Goal: Information Seeking & Learning: Learn about a topic

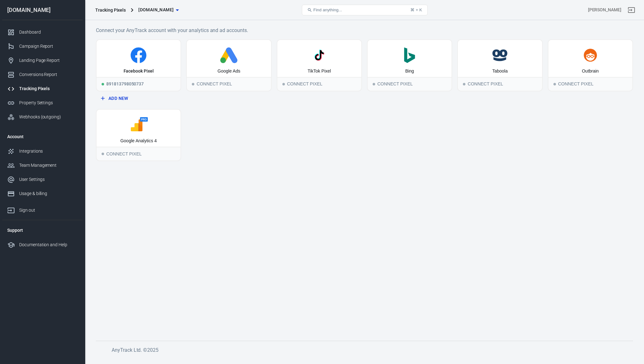
click at [251, 63] on div "Google Ads" at bounding box center [229, 58] width 84 height 37
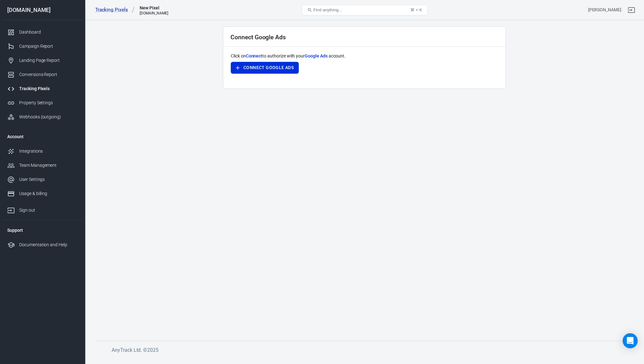
click at [257, 69] on button "Connect Google Ads" at bounding box center [265, 68] width 68 height 12
click at [111, 10] on link "Tracking Pixels" at bounding box center [115, 10] width 40 height 7
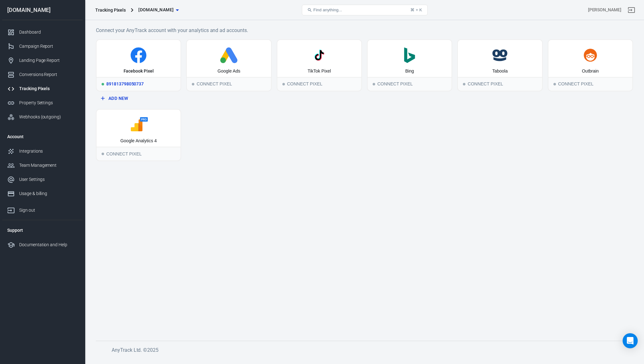
click at [158, 64] on div "Facebook Pixel" at bounding box center [139, 58] width 84 height 37
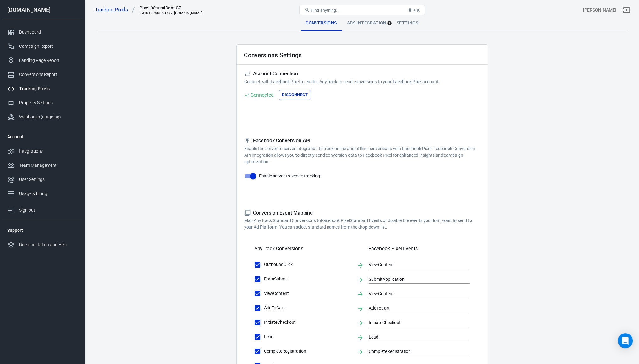
click at [114, 9] on link "Tracking Pixels" at bounding box center [115, 10] width 40 height 7
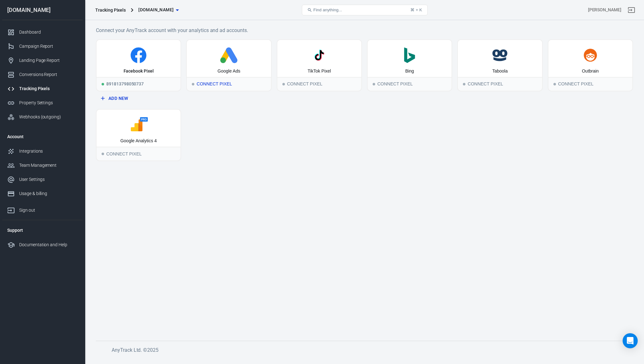
drag, startPoint x: 214, startPoint y: 58, endPoint x: 233, endPoint y: 129, distance: 74.3
click at [233, 129] on div "Facebook Pixel 891813798050737 Add New Google Ads Connect Pixel TikTok Pixel Co…" at bounding box center [364, 100] width 537 height 122
click at [214, 63] on icon at bounding box center [228, 55] width 79 height 16
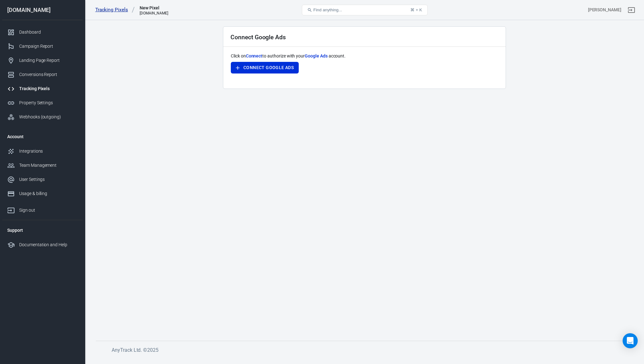
click at [112, 11] on link "Tracking Pixels" at bounding box center [115, 10] width 40 height 7
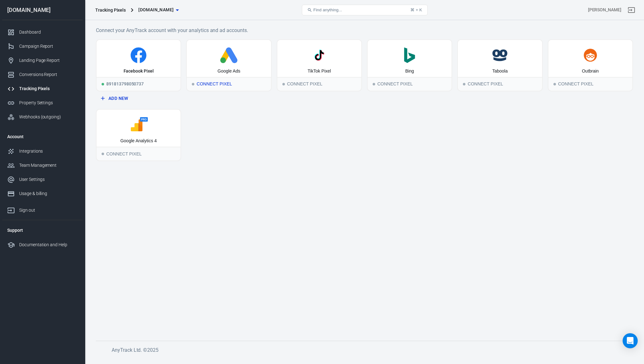
click at [222, 60] on circle at bounding box center [223, 61] width 6 height 6
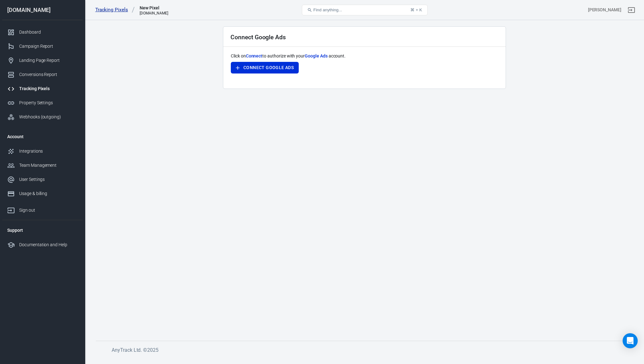
click at [109, 10] on link "Tracking Pixels" at bounding box center [115, 10] width 40 height 7
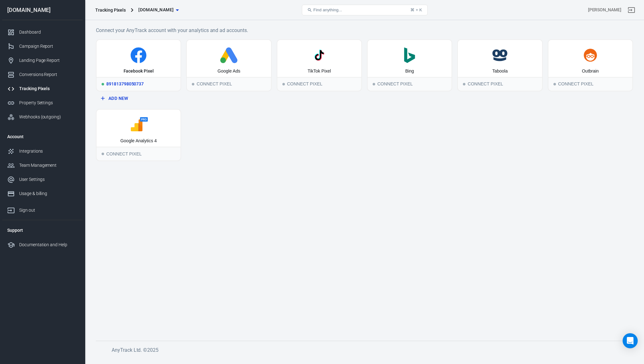
click at [157, 53] on icon at bounding box center [138, 55] width 79 height 16
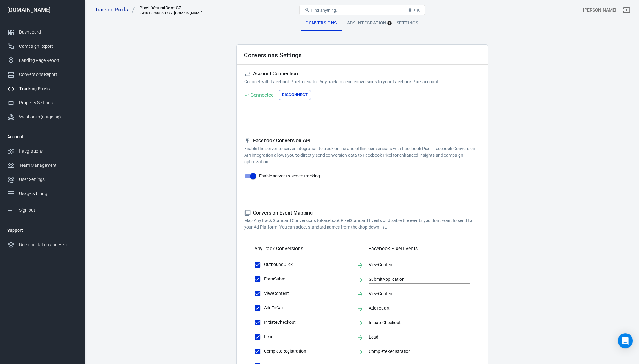
click at [123, 10] on link "Tracking Pixels" at bounding box center [115, 10] width 40 height 7
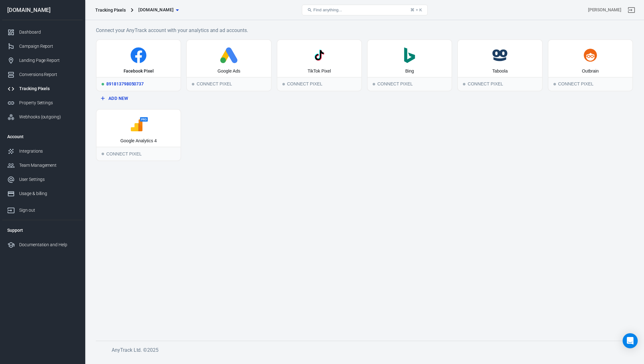
click at [115, 49] on icon at bounding box center [138, 55] width 79 height 16
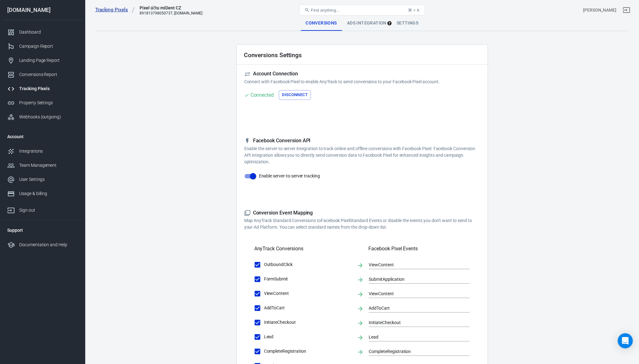
click at [100, 10] on link "Tracking Pixels" at bounding box center [115, 10] width 40 height 7
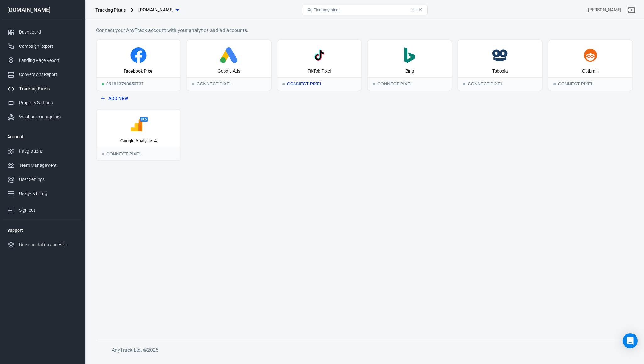
drag, startPoint x: 328, startPoint y: 59, endPoint x: 339, endPoint y: 169, distance: 110.9
click at [339, 169] on main "Connect your AnyTrack account with your analytics and ad accounts. Facebook Pix…" at bounding box center [364, 178] width 537 height 305
click at [50, 73] on div "Conversions Report" at bounding box center [48, 74] width 58 height 7
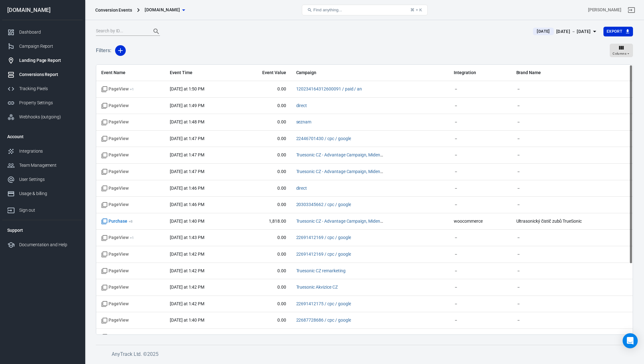
click at [39, 59] on div "Landing Page Report" at bounding box center [48, 60] width 58 height 7
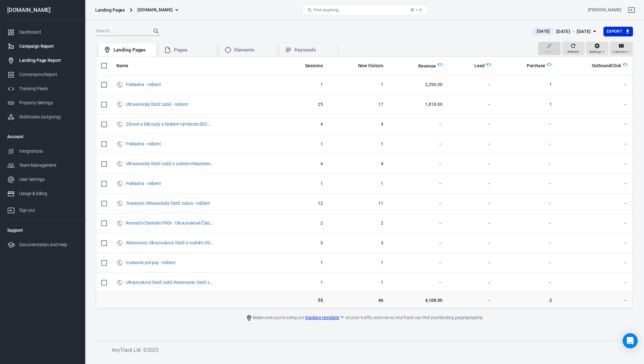
click at [36, 44] on div "Campaign Report" at bounding box center [48, 46] width 58 height 7
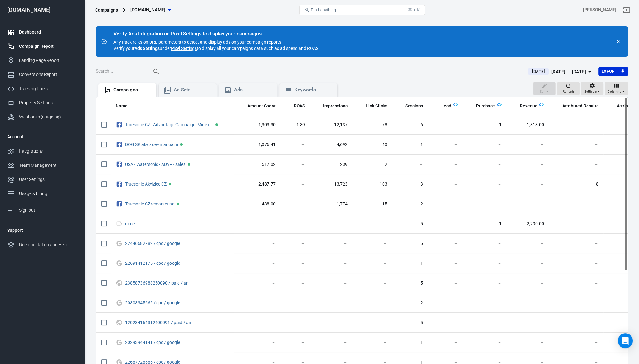
click at [19, 36] on link "Dashboard" at bounding box center [42, 32] width 80 height 14
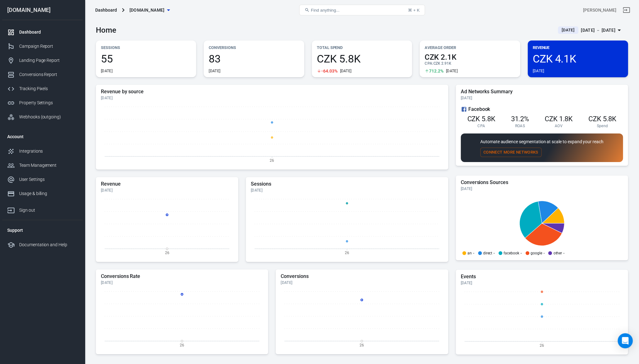
click at [563, 47] on p "Revenue" at bounding box center [578, 47] width 90 height 7
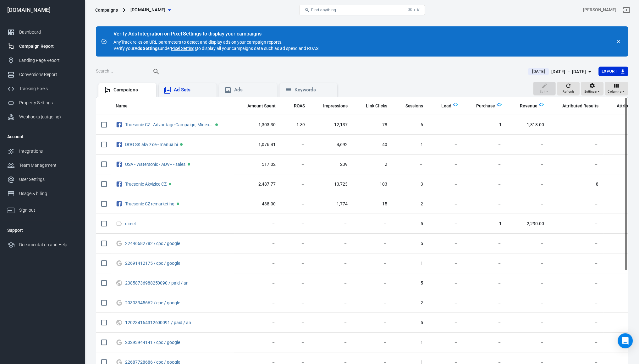
click at [171, 85] on div "Ad Sets" at bounding box center [188, 90] width 58 height 14
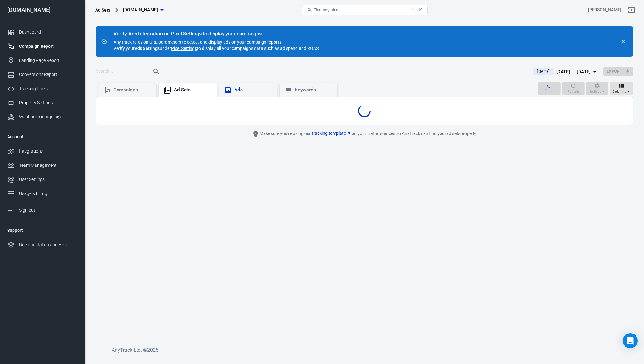
click at [258, 87] on div "Ads" at bounding box center [253, 90] width 38 height 7
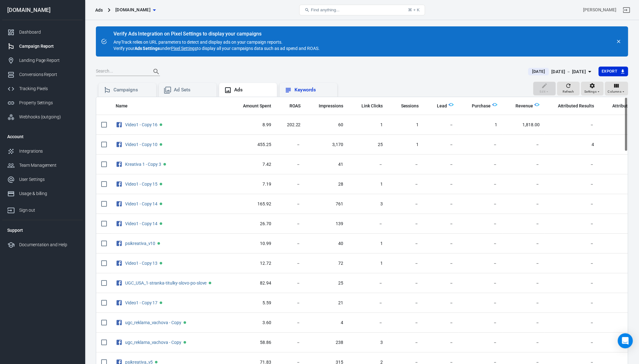
click at [294, 87] on div "Keywords" at bounding box center [309, 90] width 48 height 8
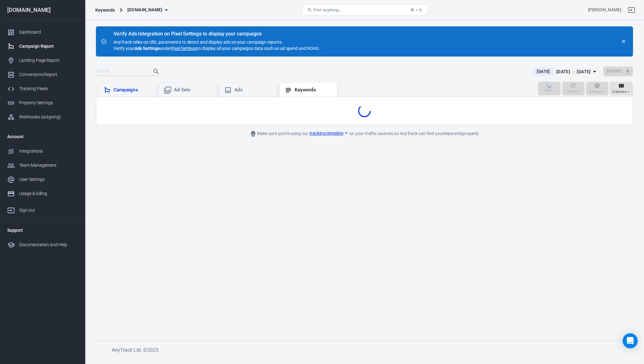
click at [106, 85] on div "Campaigns" at bounding box center [127, 90] width 58 height 14
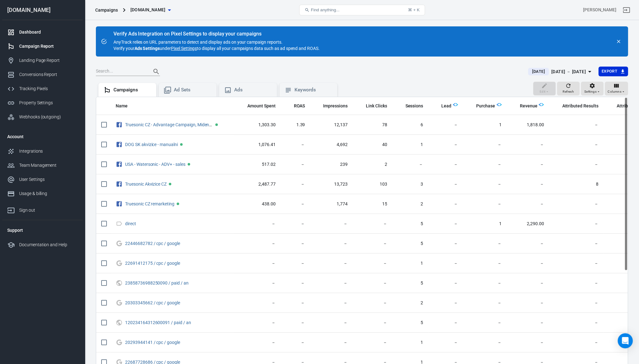
click at [40, 29] on div "Dashboard" at bounding box center [48, 32] width 58 height 7
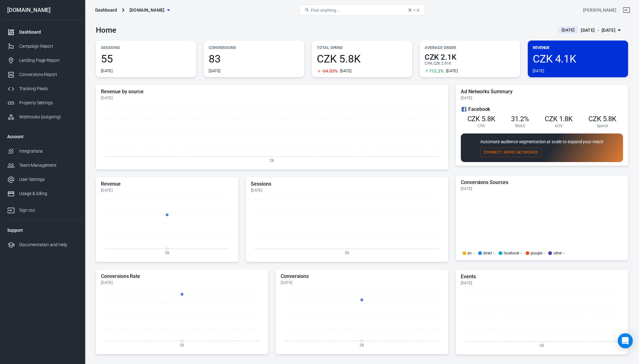
click at [136, 65] on div "55 Today" at bounding box center [146, 63] width 90 height 20
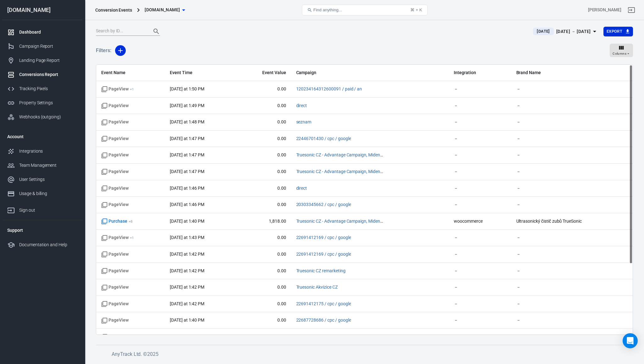
click at [26, 35] on div "Dashboard" at bounding box center [48, 32] width 58 height 7
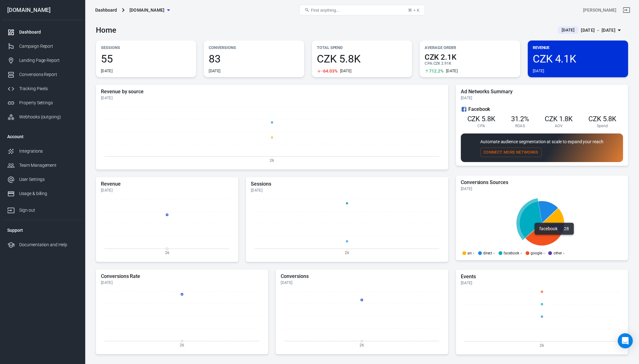
click at [534, 227] on icon at bounding box center [530, 219] width 22 height 37
click at [536, 208] on icon at bounding box center [530, 219] width 22 height 37
click at [483, 184] on h5 "Conversions Sources" at bounding box center [542, 183] width 162 height 6
click at [385, 189] on div "[DATE]" at bounding box center [347, 190] width 192 height 5
click at [34, 43] on div "Campaign Report" at bounding box center [48, 46] width 58 height 7
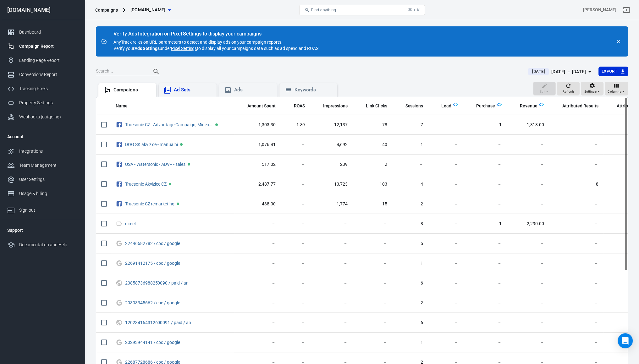
click at [203, 90] on div "Ad Sets" at bounding box center [193, 90] width 38 height 7
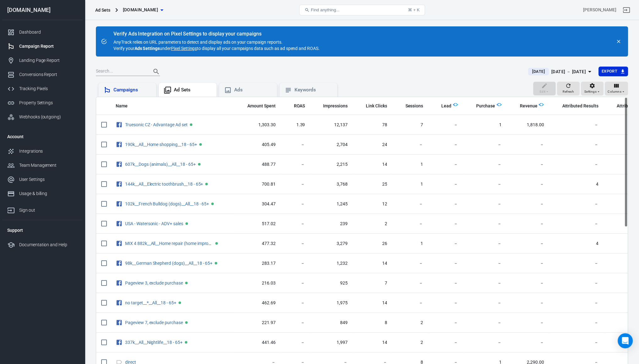
click at [129, 89] on div "Campaigns" at bounding box center [133, 90] width 38 height 7
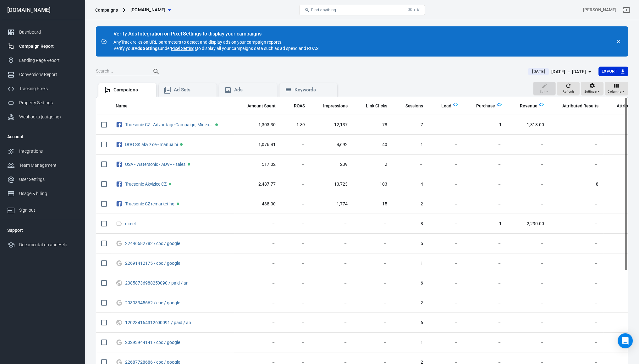
click at [267, 65] on main "Verify Ads Integration on Pixel Settings to display your campaigns AnyTrack rel…" at bounding box center [362, 210] width 532 height 369
click at [44, 34] on div "Dashboard" at bounding box center [48, 32] width 58 height 7
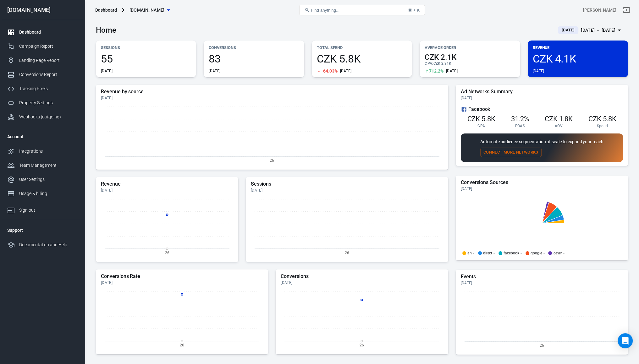
click at [228, 53] on div "Conversions 83 Today" at bounding box center [254, 59] width 100 height 37
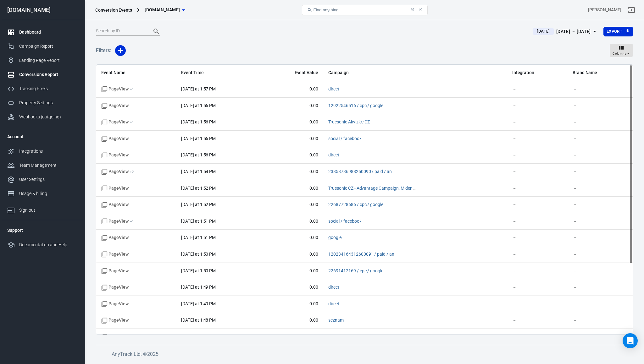
click at [31, 36] on link "Dashboard" at bounding box center [42, 32] width 80 height 14
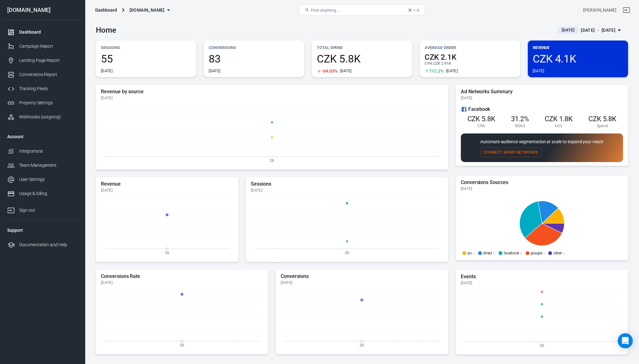
click at [152, 7] on span "[DOMAIN_NAME]" at bounding box center [147, 10] width 35 height 8
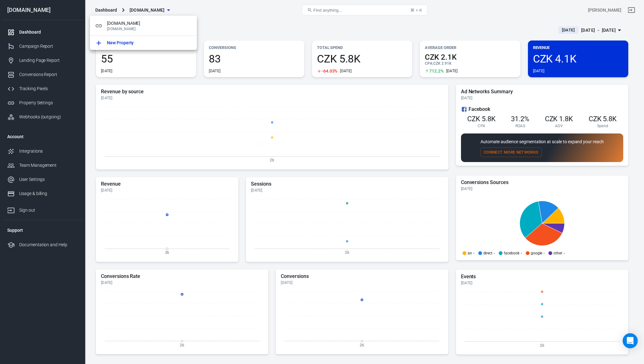
click at [47, 26] on div at bounding box center [322, 182] width 644 height 364
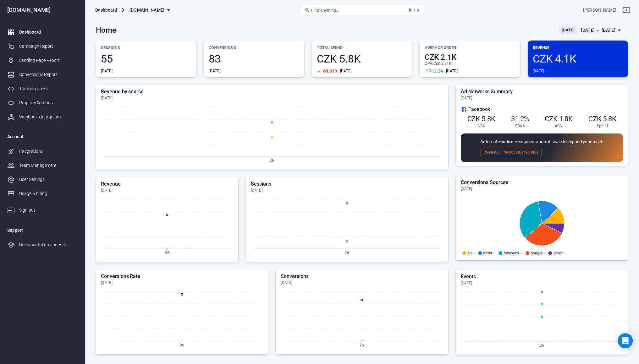
click at [35, 29] on div "Dashboard" at bounding box center [48, 32] width 58 height 7
click at [28, 35] on div "Dashboard" at bounding box center [48, 32] width 58 height 7
click at [34, 51] on link "Campaign Report" at bounding box center [42, 46] width 80 height 14
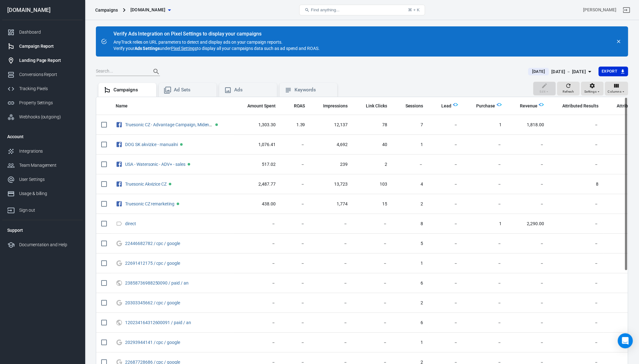
click at [30, 60] on div "Landing Page Report" at bounding box center [48, 60] width 58 height 7
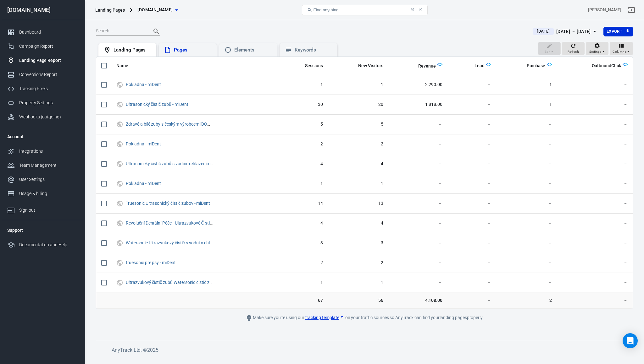
drag, startPoint x: 172, startPoint y: 47, endPoint x: 161, endPoint y: 46, distance: 11.1
click at [173, 47] on div "Pages" at bounding box center [188, 50] width 48 height 8
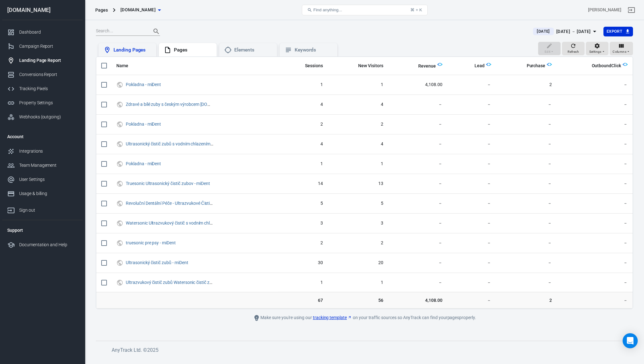
drag, startPoint x: 131, startPoint y: 46, endPoint x: 147, endPoint y: 50, distance: 16.5
click at [131, 46] on div "Landing Pages" at bounding box center [127, 50] width 48 height 8
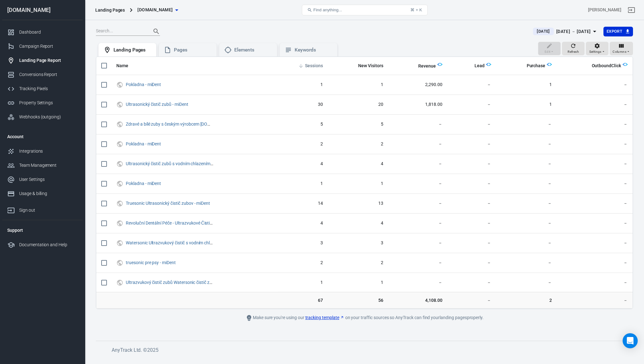
click at [322, 62] on th "Sessions" at bounding box center [303, 66] width 50 height 18
click at [321, 64] on span "Sessions" at bounding box center [314, 66] width 18 height 6
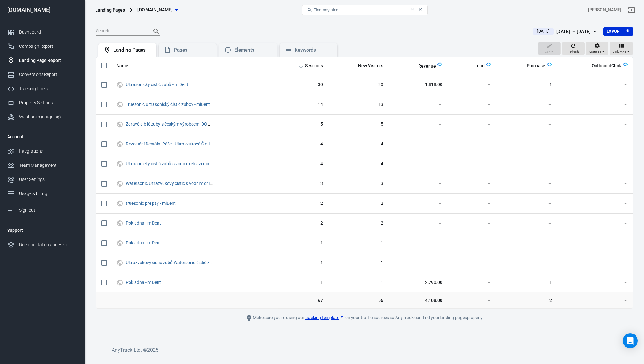
click at [374, 32] on div at bounding box center [311, 31] width 430 height 9
click at [55, 73] on div "Conversions Report" at bounding box center [48, 74] width 58 height 7
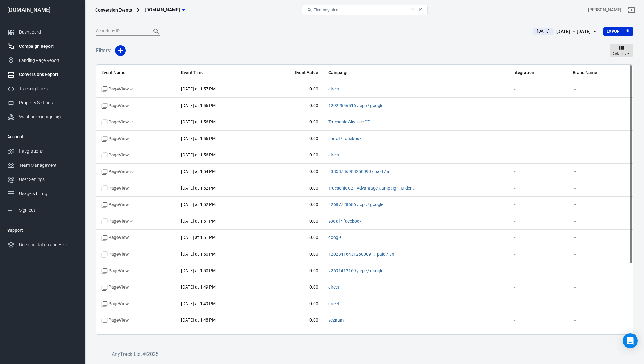
click at [30, 47] on div "Campaign Report" at bounding box center [48, 46] width 58 height 7
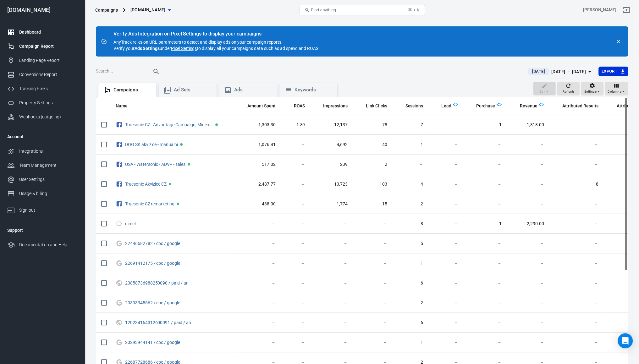
click at [29, 31] on div "Dashboard" at bounding box center [48, 32] width 58 height 7
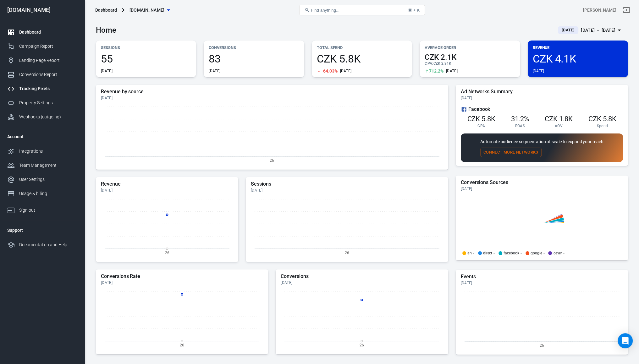
click at [37, 91] on div "Tracking Pixels" at bounding box center [48, 89] width 58 height 7
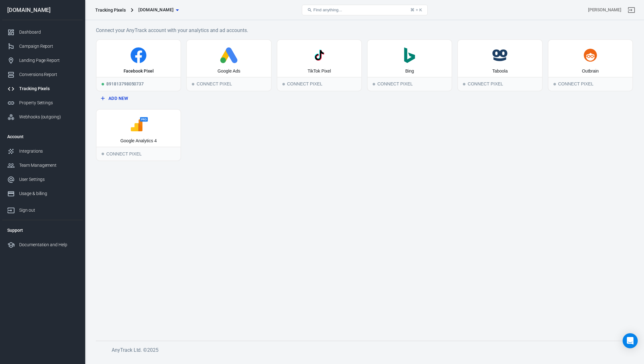
drag, startPoint x: 268, startPoint y: 129, endPoint x: 192, endPoint y: 91, distance: 84.2
click at [266, 129] on div "Facebook Pixel 891813798050737 Add New Google Ads Connect Pixel TikTok Pixel Co…" at bounding box center [364, 100] width 537 height 122
click at [142, 63] on icon at bounding box center [138, 55] width 79 height 16
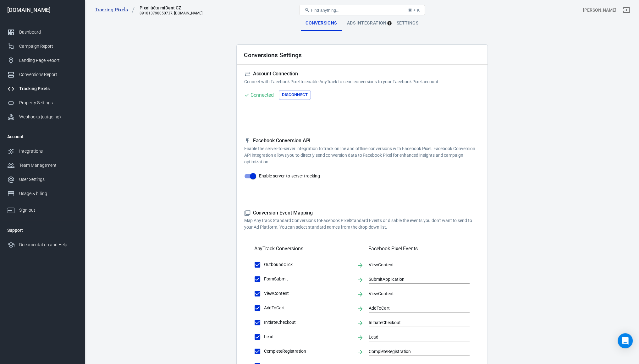
click at [363, 22] on div "Ads Integration" at bounding box center [367, 23] width 50 height 15
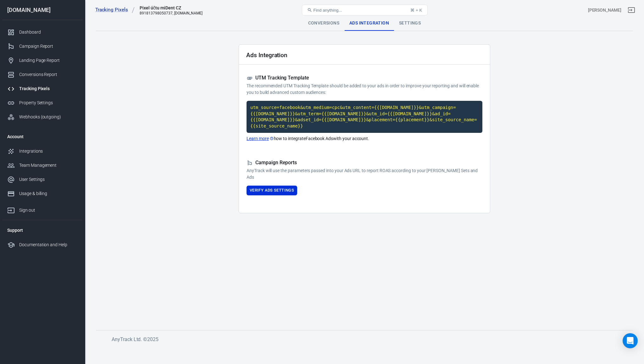
click at [412, 26] on div "Settings" at bounding box center [410, 23] width 32 height 15
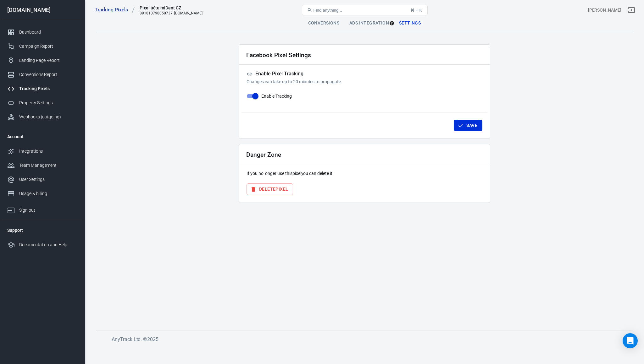
click at [417, 11] on div "⌘ + K" at bounding box center [416, 10] width 12 height 5
click at [413, 9] on div "⌘ + K" at bounding box center [416, 10] width 12 height 5
click at [498, 19] on div "Tracking Pixels Pixel účtu miDent CZ 891813798050737, mident.cz Find anything..…" at bounding box center [364, 10] width 559 height 20
click at [377, 17] on div "Find anything... ⌘ + K" at bounding box center [365, 10] width 180 height 15
click at [372, 23] on div "Ads Integration" at bounding box center [369, 23] width 50 height 15
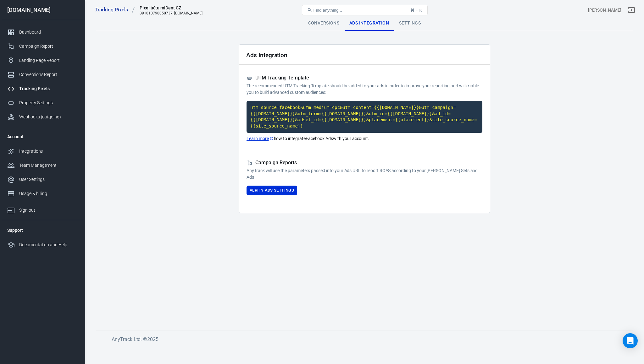
click at [405, 23] on div "Settings" at bounding box center [410, 23] width 32 height 15
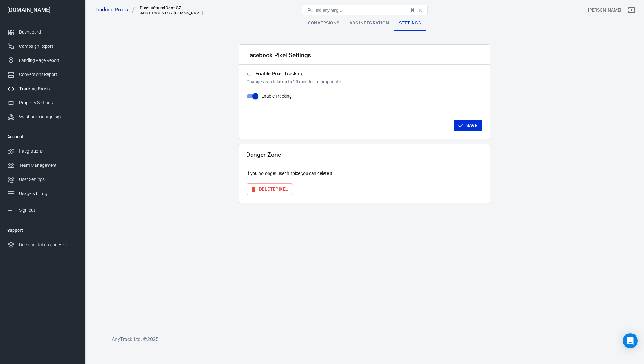
click at [388, 20] on div "Tracking Pixels Pixel účtu miDent CZ 891813798050737, mident.cz Find anything..…" at bounding box center [364, 10] width 559 height 20
click at [376, 25] on div "Ads Integration" at bounding box center [369, 23] width 50 height 15
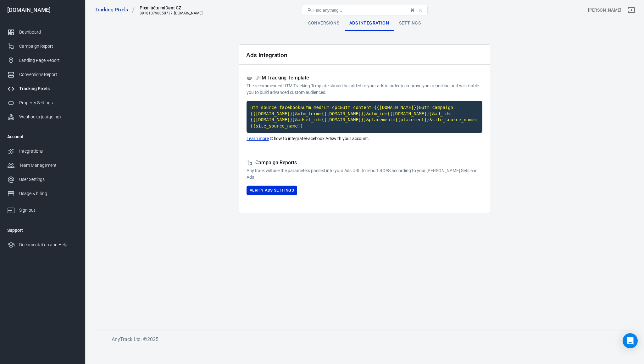
click at [388, 19] on div "Tracking Pixels Pixel účtu miDent CZ 891813798050737, mident.cz Find anything..…" at bounding box center [364, 10] width 559 height 20
click at [320, 25] on div "Conversions" at bounding box center [323, 23] width 41 height 15
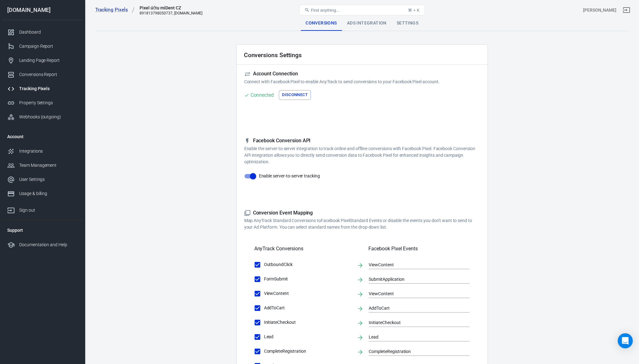
click at [369, 20] on div "Ads Integration" at bounding box center [367, 23] width 50 height 15
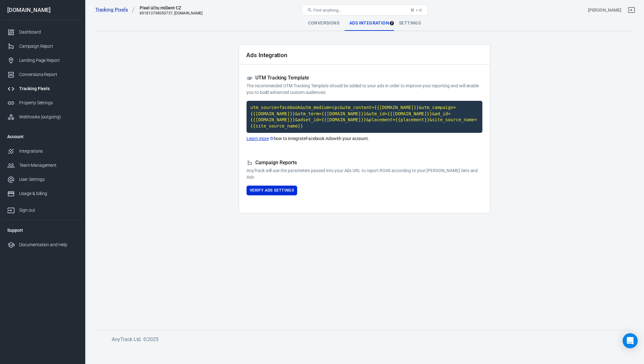
drag, startPoint x: 202, startPoint y: 170, endPoint x: 195, endPoint y: 168, distance: 7.5
click at [200, 169] on main "Conversions Ads Integration Settings Ads Integration UTM Tracking Template The …" at bounding box center [364, 168] width 537 height 305
click at [21, 103] on div "Property Settings" at bounding box center [48, 103] width 58 height 7
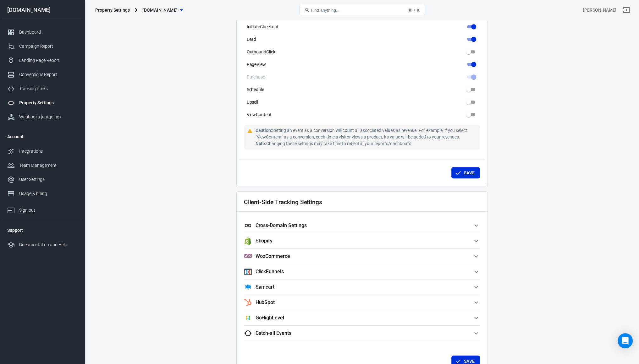
scroll to position [409, 0]
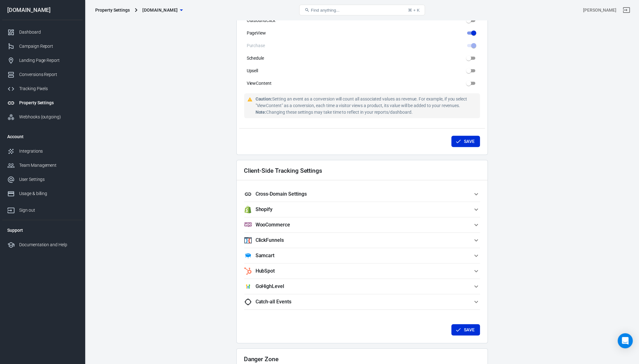
click at [478, 226] on icon "button" at bounding box center [477, 225] width 8 height 8
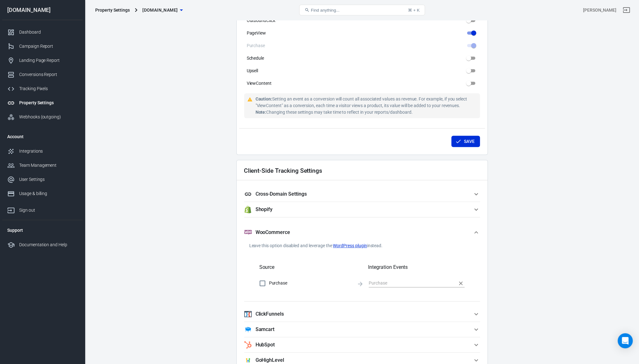
click at [395, 277] on div at bounding box center [417, 283] width 96 height 12
click at [268, 283] on input "Purchase" at bounding box center [262, 283] width 13 height 13
checkbox input "false"
click at [474, 231] on icon "button" at bounding box center [477, 233] width 8 height 8
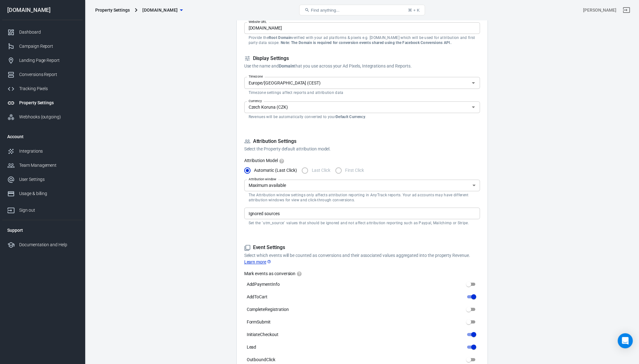
scroll to position [0, 0]
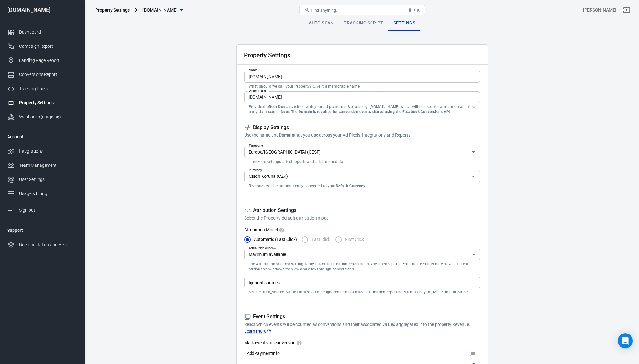
click at [269, 100] on input "[DOMAIN_NAME]" at bounding box center [362, 98] width 236 height 12
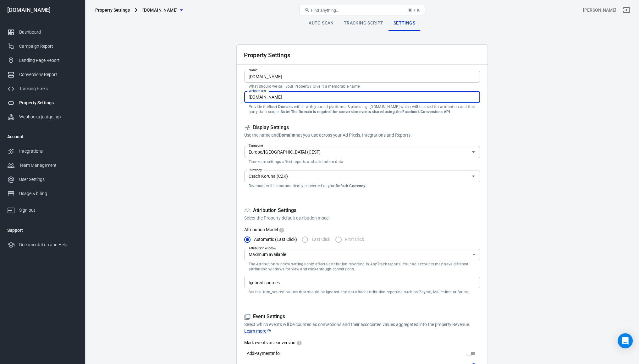
click at [273, 75] on input "[DOMAIN_NAME]" at bounding box center [362, 77] width 236 height 12
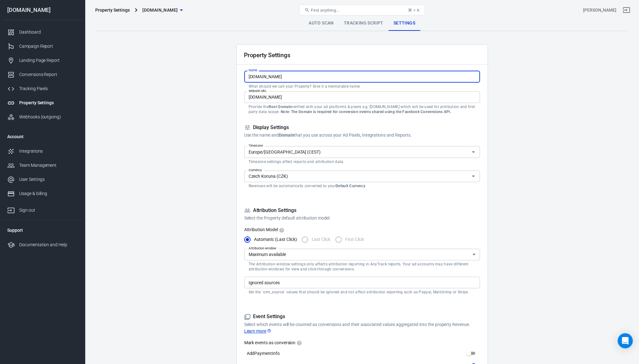
click at [371, 22] on link "Tracking Script" at bounding box center [364, 23] width 50 height 15
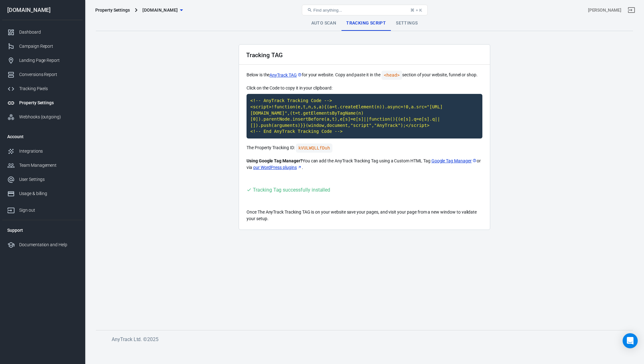
click at [328, 22] on link "Auto Scan" at bounding box center [323, 23] width 35 height 15
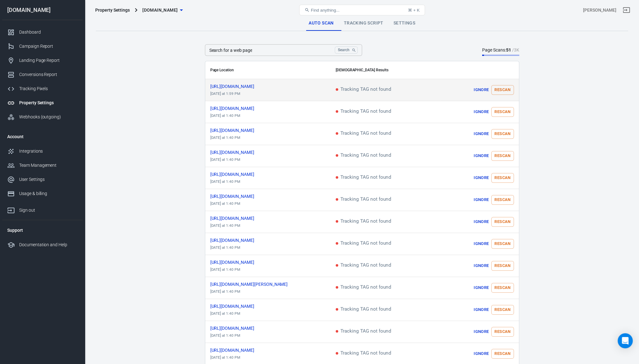
click at [508, 88] on button "Rescan" at bounding box center [502, 90] width 22 height 10
click at [552, 71] on main "Auto Scan Tracking Script Settings Search for a web page Search Search for a we…" at bounding box center [362, 279] width 532 height 526
click at [344, 91] on span "In queue" at bounding box center [347, 90] width 23 height 6
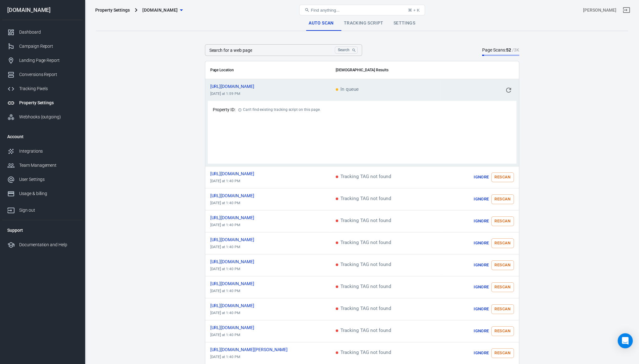
click at [239, 110] on icon "scrollable content" at bounding box center [240, 110] width 4 height 4
click at [224, 110] on p "Property ID:" at bounding box center [224, 110] width 23 height 7
click at [244, 108] on div "Can't find existing tracking script on this page." at bounding box center [282, 110] width 78 height 8
click at [353, 91] on span "In queue" at bounding box center [347, 90] width 23 height 6
click at [358, 25] on link "Tracking Script" at bounding box center [364, 23] width 50 height 15
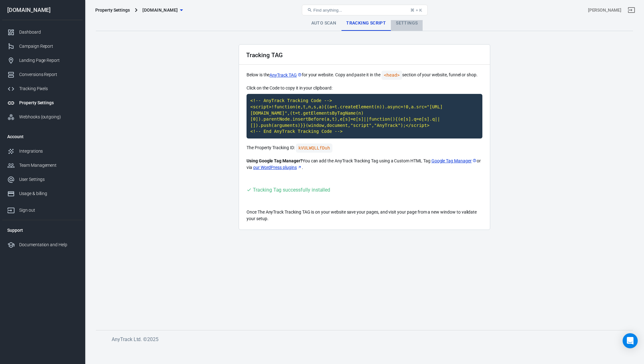
click at [410, 24] on link "Settings" at bounding box center [407, 23] width 32 height 15
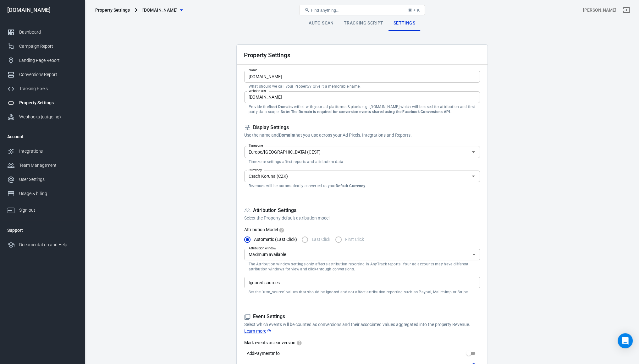
click at [327, 22] on link "Auto Scan" at bounding box center [321, 23] width 35 height 15
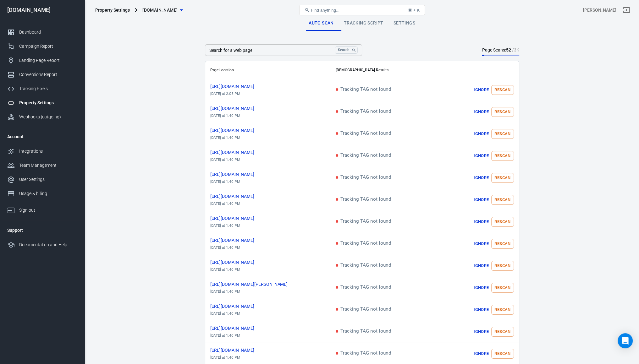
click at [190, 66] on main "Auto Scan Tracking Script Settings Search for a web page Search Search for a we…" at bounding box center [362, 279] width 532 height 526
click at [156, 83] on main "Auto Scan Tracking Script Settings Search for a web page Search Search for a we…" at bounding box center [362, 279] width 532 height 526
click at [36, 33] on div "Dashboard" at bounding box center [48, 32] width 58 height 7
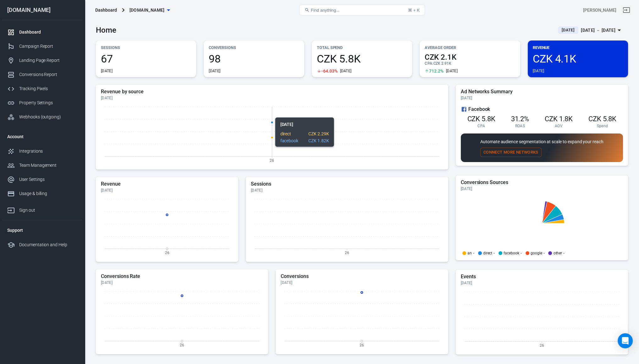
click at [273, 114] on icon "26" at bounding box center [272, 134] width 342 height 63
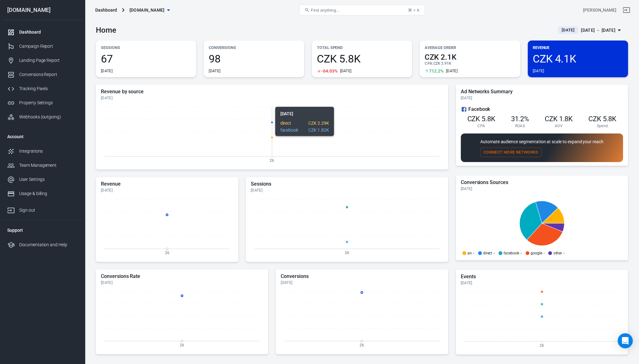
drag, startPoint x: 288, startPoint y: 125, endPoint x: 291, endPoint y: 136, distance: 11.0
click at [291, 136] on icon "26" at bounding box center [272, 134] width 342 height 63
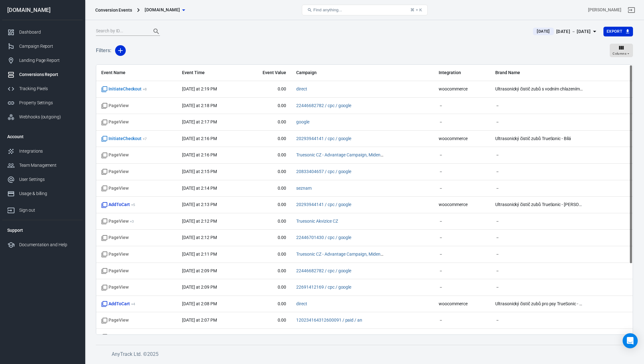
click at [406, 50] on div "Filters: Columns" at bounding box center [364, 53] width 537 height 23
click at [556, 30] on div "[DATE] － [DATE]" at bounding box center [573, 32] width 35 height 8
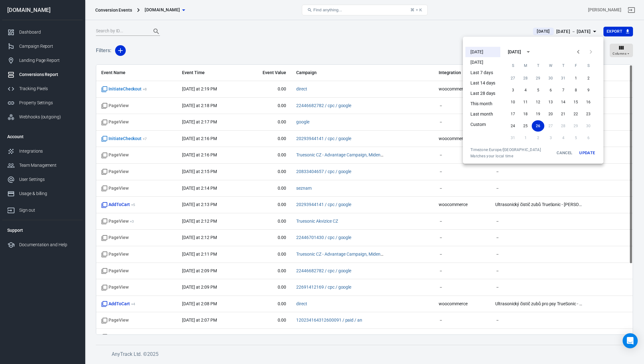
drag, startPoint x: 367, startPoint y: 32, endPoint x: 322, endPoint y: 33, distance: 45.3
click at [366, 32] on div at bounding box center [322, 182] width 644 height 364
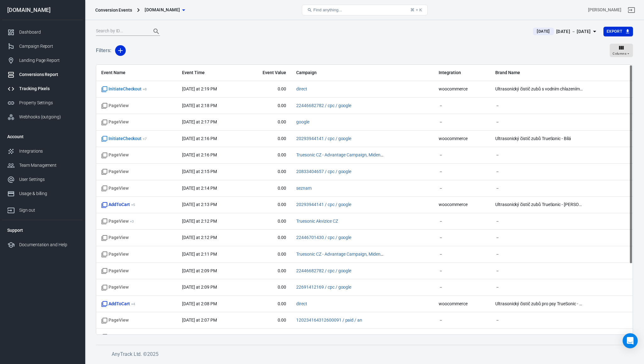
click at [24, 83] on link "Tracking Pixels" at bounding box center [42, 89] width 80 height 14
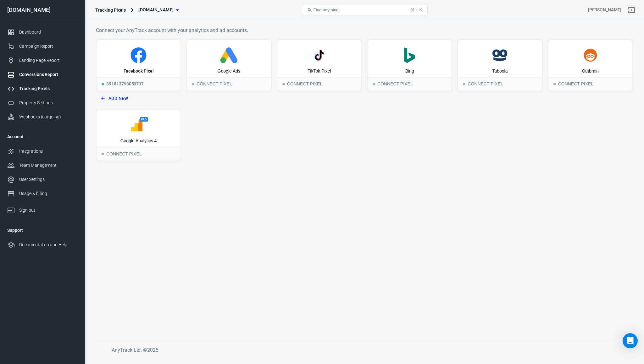
click at [24, 73] on div "Conversions Report" at bounding box center [48, 74] width 58 height 7
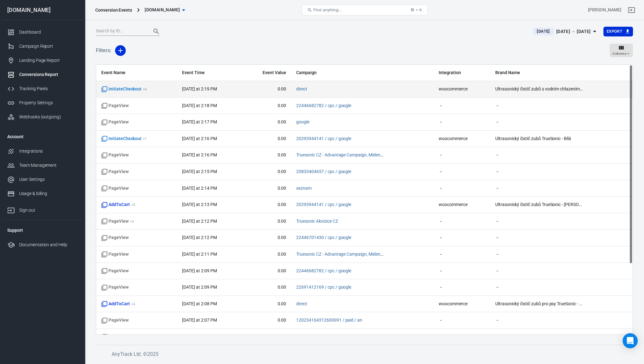
click at [206, 90] on time "[DATE] at 2:19 PM" at bounding box center [199, 88] width 35 height 5
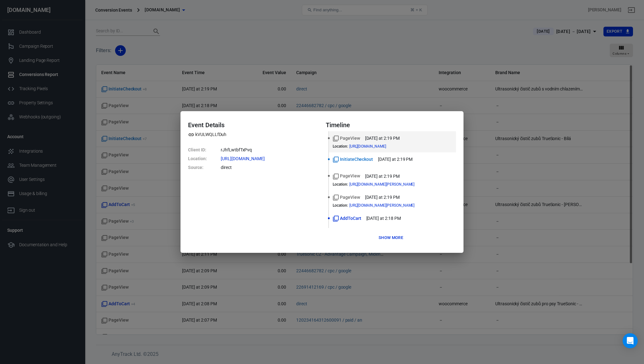
drag, startPoint x: 266, startPoint y: 46, endPoint x: 180, endPoint y: 40, distance: 86.7
click at [261, 46] on div "Event Details kVULWQLLfDuh Client ID : rJhfLwtbfTxPvq Location : https://www.mi…" at bounding box center [322, 182] width 644 height 364
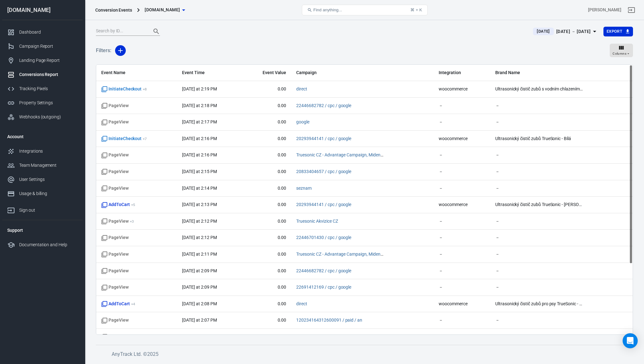
click at [129, 46] on div "Filters: Columns" at bounding box center [364, 53] width 537 height 23
click at [116, 49] on button "button" at bounding box center [120, 50] width 11 height 11
click at [138, 63] on li "Event Name" at bounding box center [136, 63] width 43 height 11
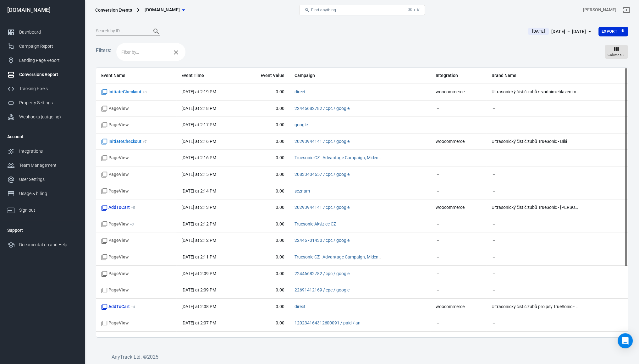
click at [134, 56] on input "text" at bounding box center [144, 52] width 47 height 8
click at [148, 117] on li "InitiateCheckout" at bounding box center [150, 117] width 59 height 10
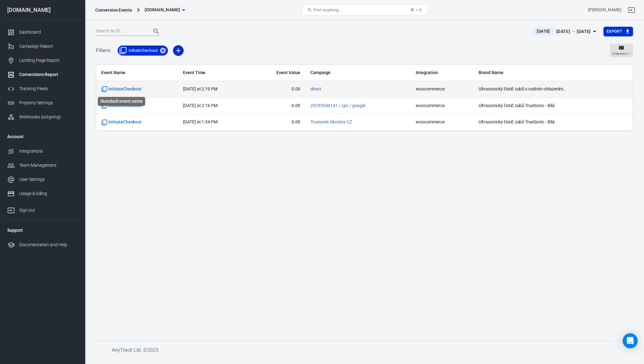
click at [126, 86] on span "InitiateCheckout" at bounding box center [121, 89] width 40 height 6
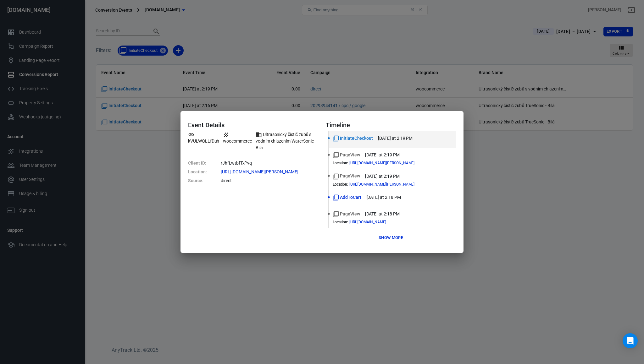
click at [275, 230] on div "Event Details kVULWQLLfDuh woocommerce Ultrasonický čistič zubů s vodním chlaze…" at bounding box center [253, 182] width 130 height 122
click at [397, 223] on span "https://www.mident.cz/wate...nim-chlazenim" at bounding box center [373, 222] width 48 height 4
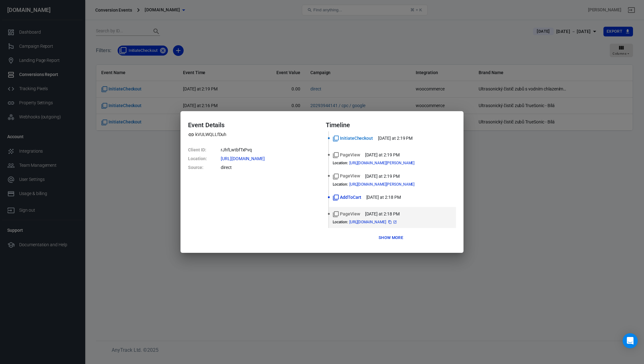
click at [397, 223] on span "https://www.mident.cz/wate...nim-chlazenim" at bounding box center [373, 222] width 48 height 4
click at [405, 197] on div "AddToCart today at 2:18 PM" at bounding box center [392, 197] width 119 height 7
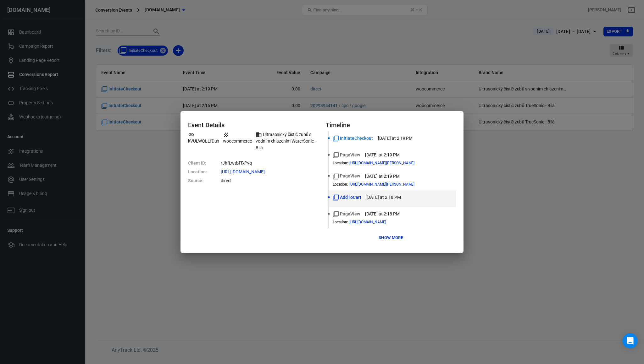
click at [329, 195] on li "AddToCart today at 2:18 PM" at bounding box center [392, 199] width 127 height 17
click at [396, 239] on button "Show more" at bounding box center [391, 238] width 28 height 10
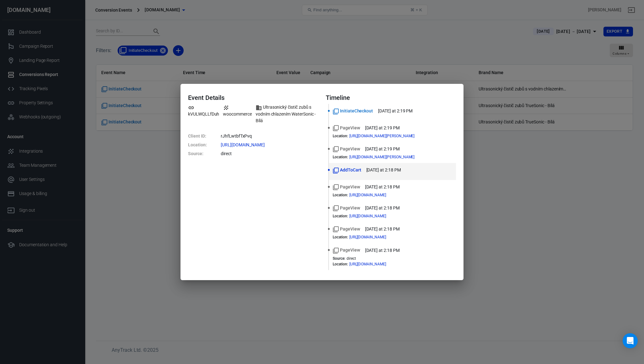
click at [151, 149] on div "Event Details kVULWQLLfDuh woocommerce Ultrasonický čistič zubů s vodním chlaze…" at bounding box center [322, 182] width 644 height 364
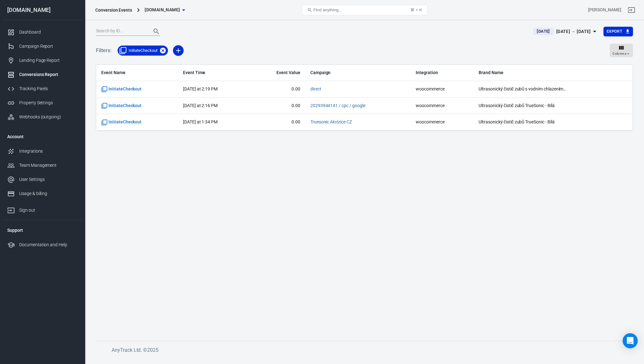
click at [166, 51] on icon at bounding box center [162, 50] width 7 height 7
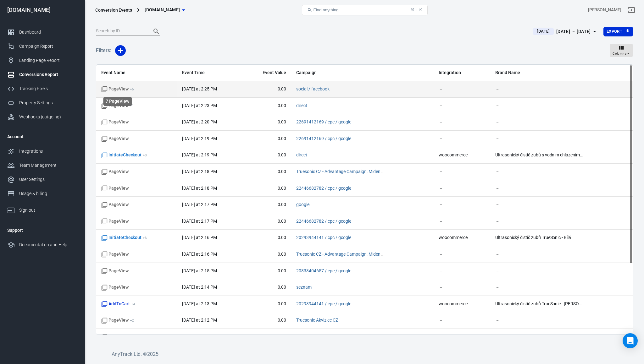
click at [126, 88] on span "PageView + 6" at bounding box center [117, 89] width 33 height 6
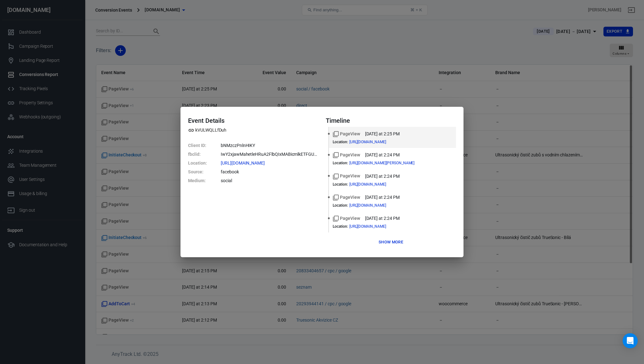
click at [394, 242] on button "Show more" at bounding box center [391, 243] width 28 height 10
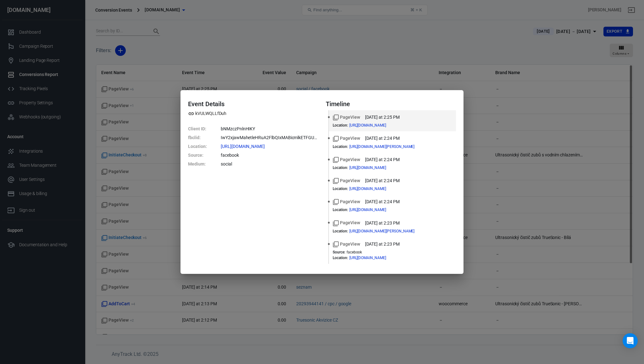
click at [265, 53] on div "Event Details kVULWQLLfDuh Client ID : bNMzczPnlnHIKY fbclid : IwY2xjawMahetleH…" at bounding box center [322, 182] width 644 height 364
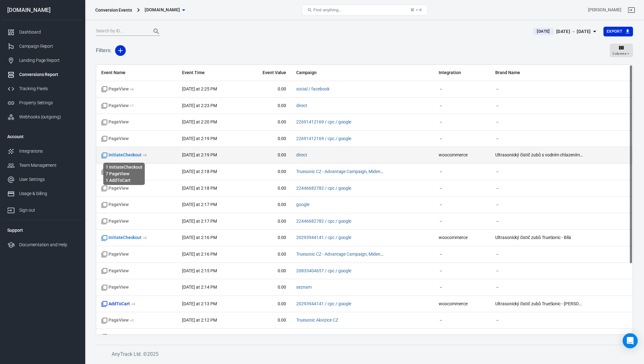
click at [136, 153] on span "InitiateCheckout + 8" at bounding box center [124, 155] width 46 height 6
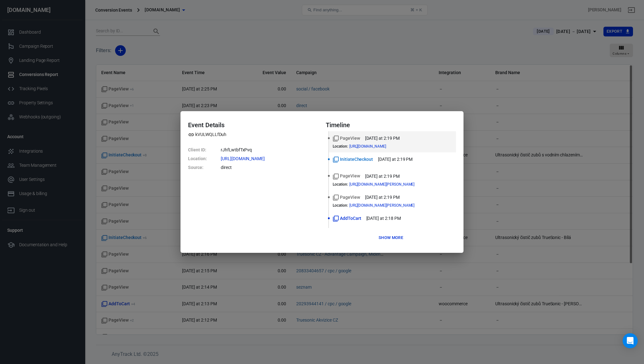
click at [379, 240] on button "Show more" at bounding box center [391, 238] width 28 height 10
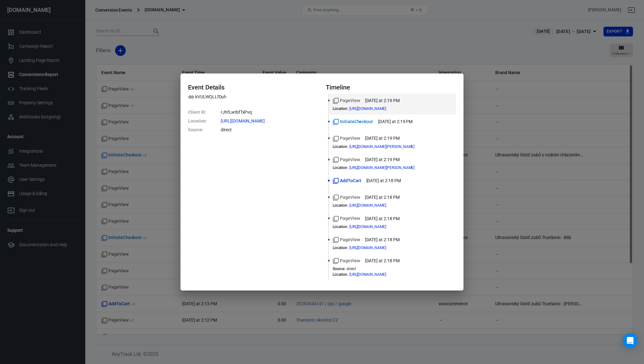
click at [143, 167] on div "Event Details kVULWQLLfDuh Client ID : rJhfLwtbfTxPvq Location : https://www.mi…" at bounding box center [322, 182] width 644 height 364
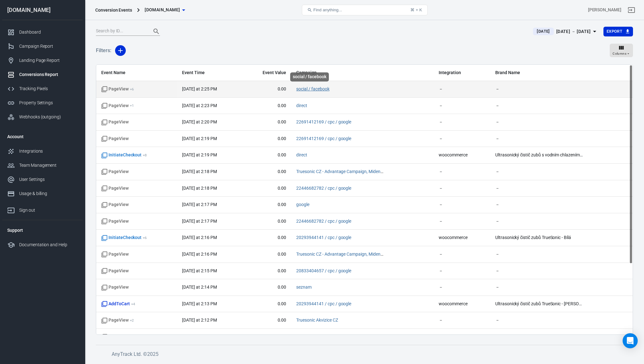
click at [311, 90] on link "social / facebook" at bounding box center [312, 88] width 33 height 5
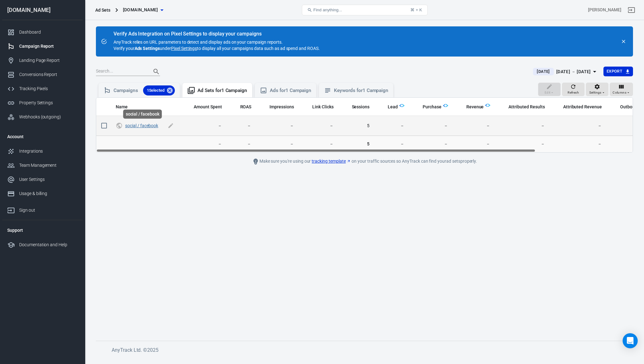
click at [150, 128] on link "social / facebook" at bounding box center [141, 125] width 33 height 5
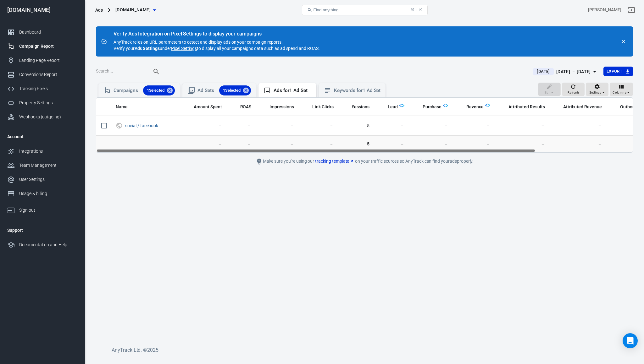
click at [220, 175] on main "Verify Ads Integration on Pixel Settings to display your campaigns AnyTrack rel…" at bounding box center [364, 178] width 537 height 305
click at [251, 91] on div "1 Selected" at bounding box center [235, 91] width 32 height 10
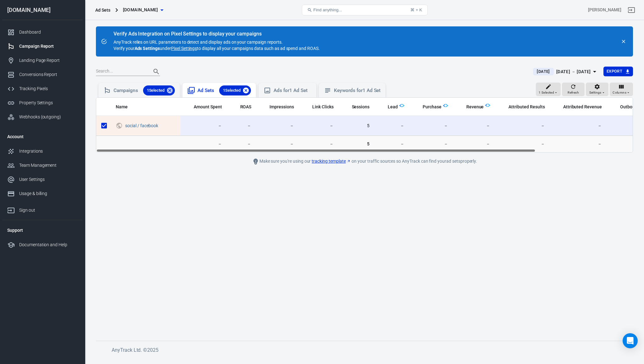
click at [247, 90] on icon at bounding box center [246, 91] width 6 height 6
checkbox input "false"
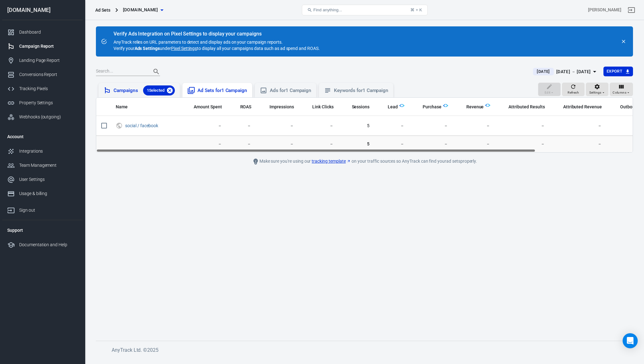
click at [172, 89] on icon at bounding box center [169, 90] width 7 height 7
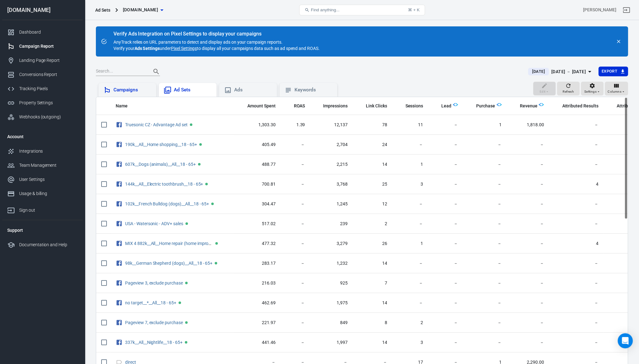
click at [145, 84] on div "Campaigns" at bounding box center [127, 90] width 58 height 14
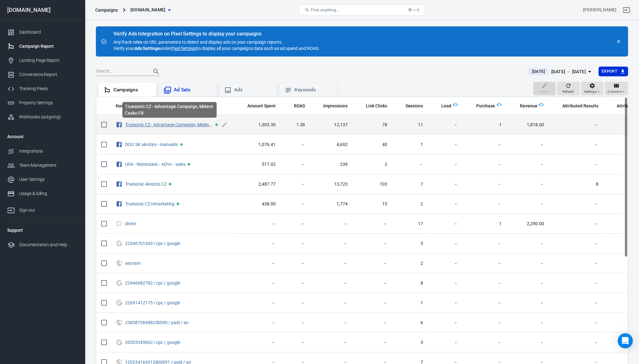
click at [147, 125] on link "Truesonic CZ - Advantage Campaign, Mident Česko FB" at bounding box center [177, 124] width 105 height 5
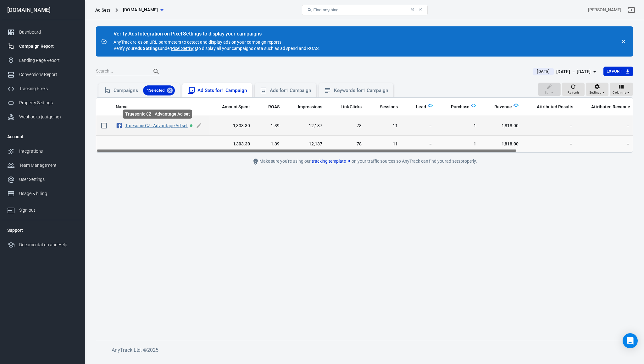
click at [144, 127] on link "Truesonic CZ - Advantage Ad set" at bounding box center [156, 125] width 63 height 5
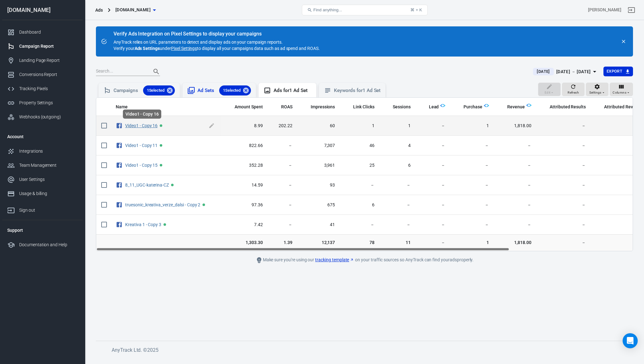
click at [145, 125] on link "Video1 - Copy 16" at bounding box center [141, 125] width 32 height 5
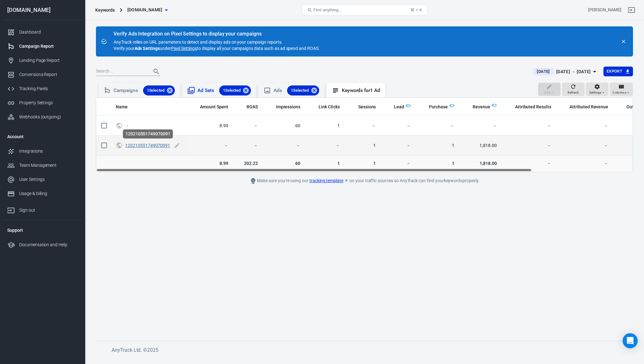
click at [137, 146] on link "120210551749070091" at bounding box center [147, 145] width 45 height 5
checkbox input "true"
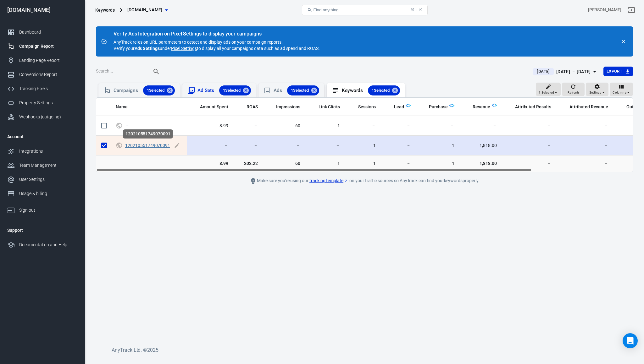
click at [138, 144] on link "120210551749070091" at bounding box center [147, 145] width 45 height 5
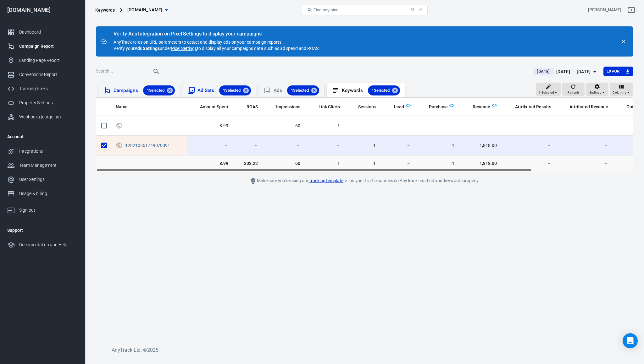
click at [141, 88] on div "Campaigns 1 Selected" at bounding box center [144, 91] width 61 height 10
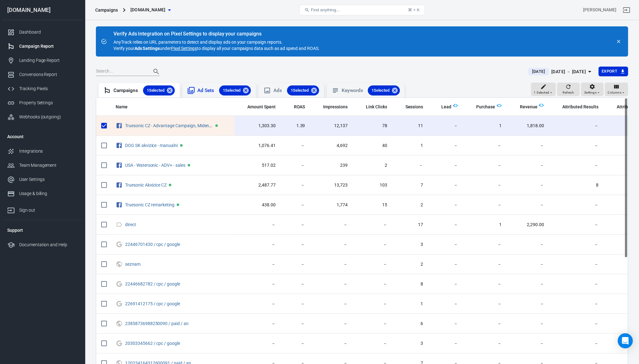
click at [172, 91] on icon at bounding box center [170, 91] width 6 height 6
checkbox input "false"
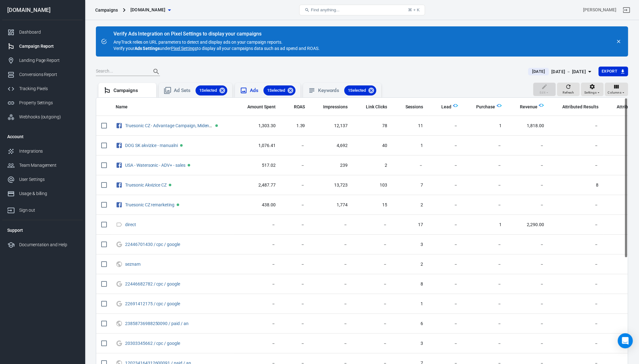
drag, startPoint x: 223, startPoint y: 91, endPoint x: 263, endPoint y: 91, distance: 39.9
click at [224, 90] on icon at bounding box center [222, 90] width 7 height 7
click at [271, 89] on span "1 Selected" at bounding box center [260, 90] width 25 height 6
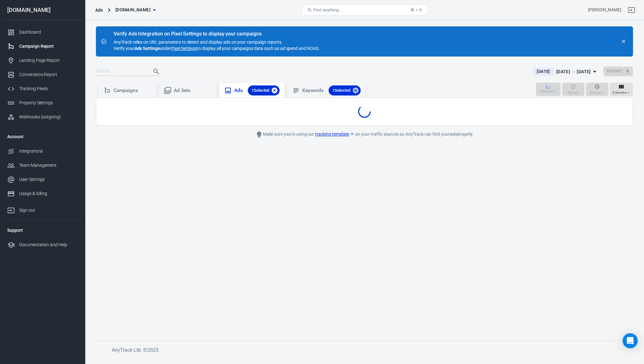
click at [275, 90] on icon at bounding box center [275, 91] width 6 height 6
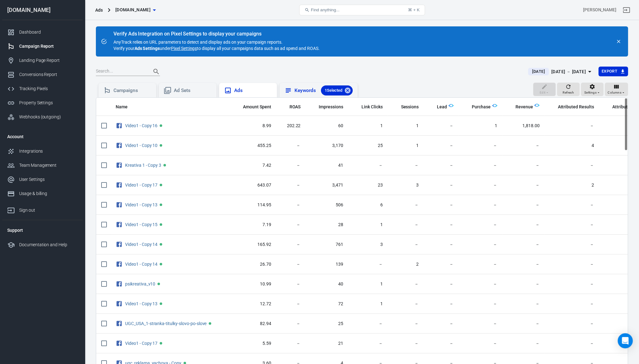
click at [353, 91] on div "1 Selected" at bounding box center [337, 91] width 32 height 10
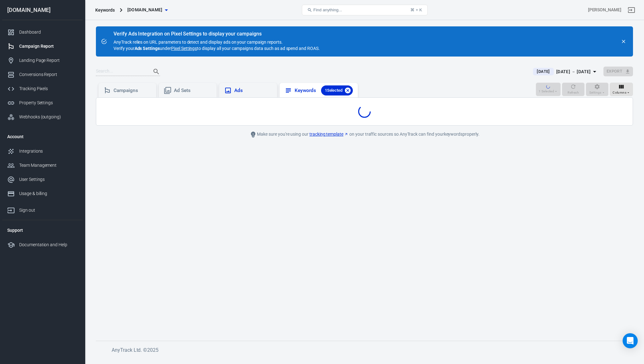
click at [351, 90] on icon at bounding box center [348, 91] width 6 height 6
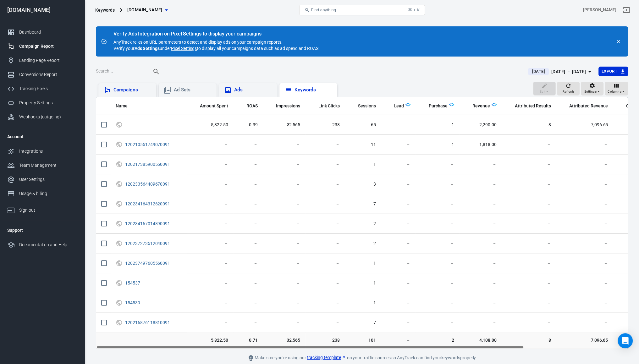
click at [138, 90] on div "Campaigns" at bounding box center [133, 90] width 38 height 7
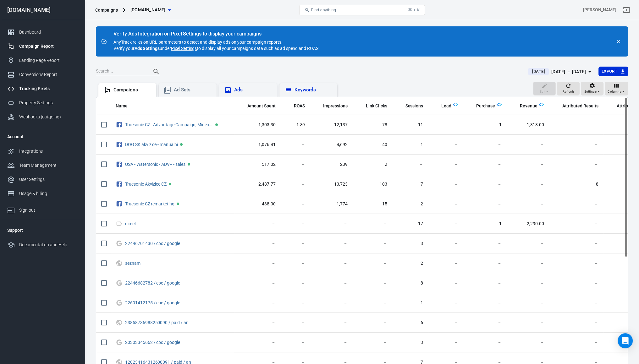
click at [26, 86] on div "Tracking Pixels" at bounding box center [48, 89] width 58 height 7
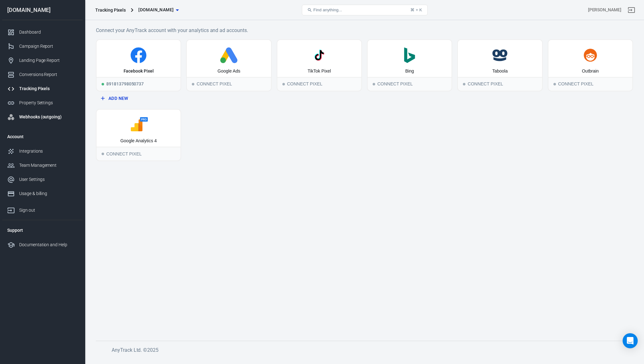
click at [40, 118] on div "Webhooks (outgoing)" at bounding box center [48, 117] width 58 height 7
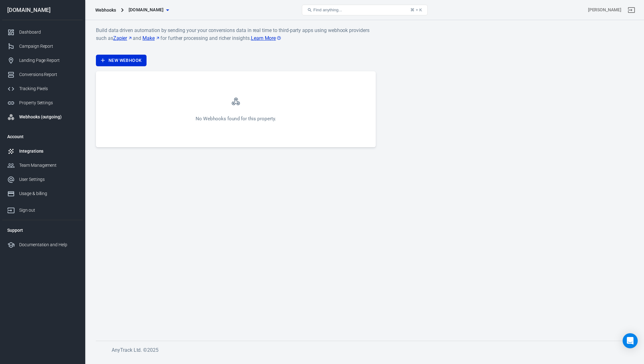
click at [30, 147] on link "Integrations" at bounding box center [42, 151] width 80 height 14
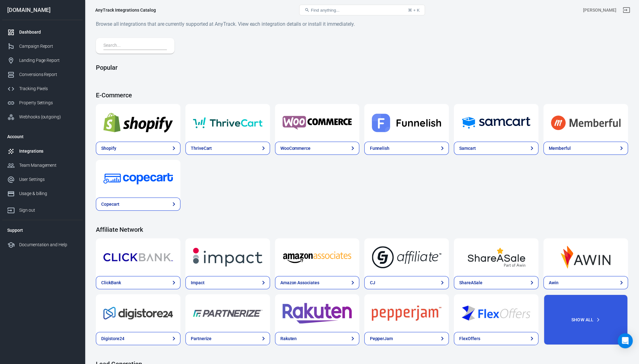
click at [38, 30] on div "Dashboard" at bounding box center [48, 32] width 58 height 7
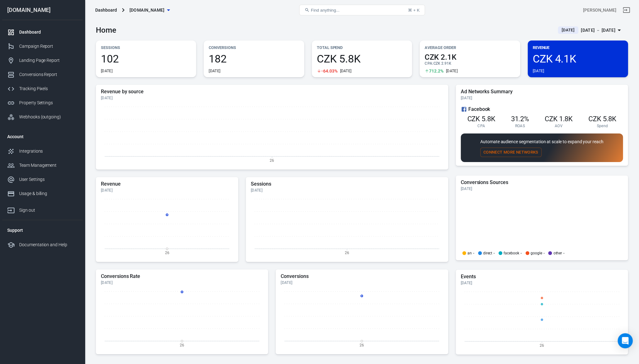
click at [16, 4] on div "[DOMAIN_NAME]" at bounding box center [42, 10] width 80 height 20
click at [18, 19] on div "[DOMAIN_NAME]" at bounding box center [42, 10] width 80 height 20
click at [340, 48] on p "Total Spend" at bounding box center [362, 47] width 90 height 7
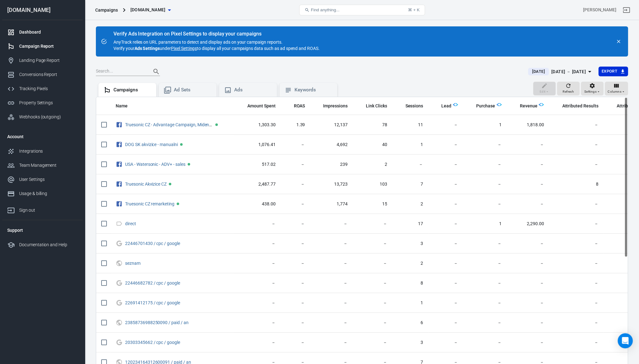
click at [34, 31] on div "Dashboard" at bounding box center [48, 32] width 58 height 7
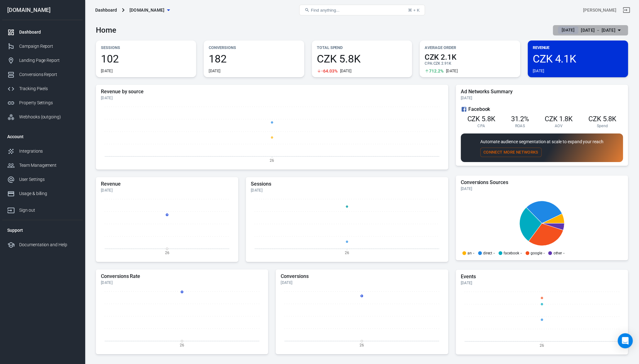
click at [619, 29] on icon "button" at bounding box center [620, 30] width 8 height 8
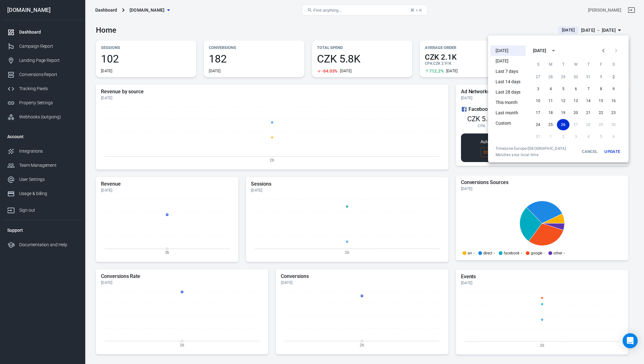
click at [263, 30] on div at bounding box center [322, 182] width 644 height 364
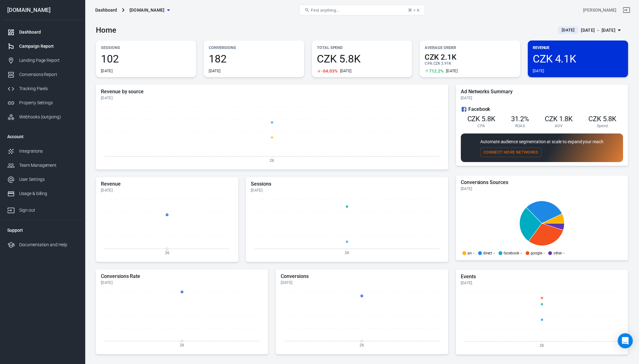
click at [23, 39] on link "Campaign Report" at bounding box center [42, 46] width 80 height 14
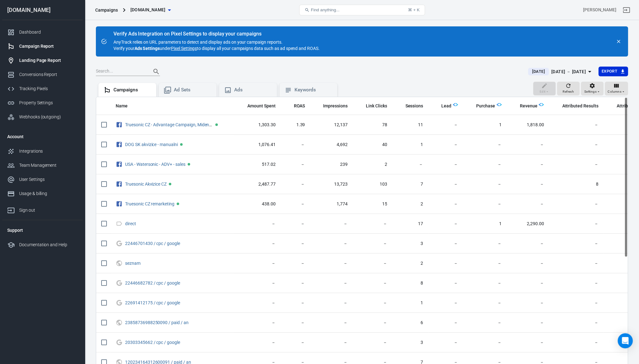
click at [20, 63] on div "Landing Page Report" at bounding box center [48, 60] width 58 height 7
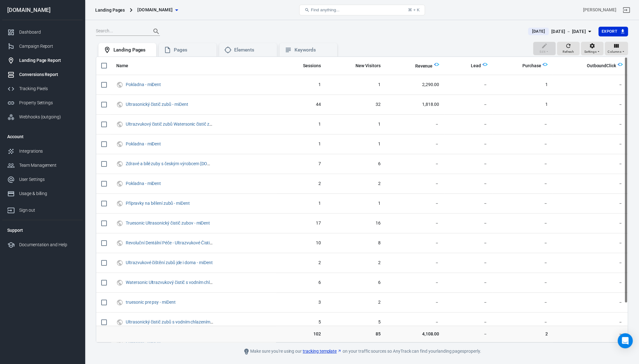
click at [17, 74] on div at bounding box center [13, 75] width 12 height 8
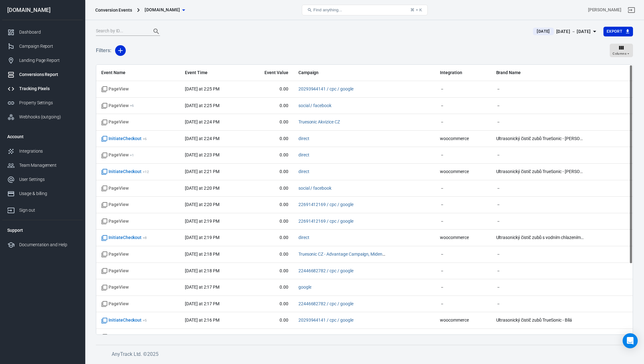
click at [20, 92] on div "Tracking Pixels" at bounding box center [48, 89] width 58 height 7
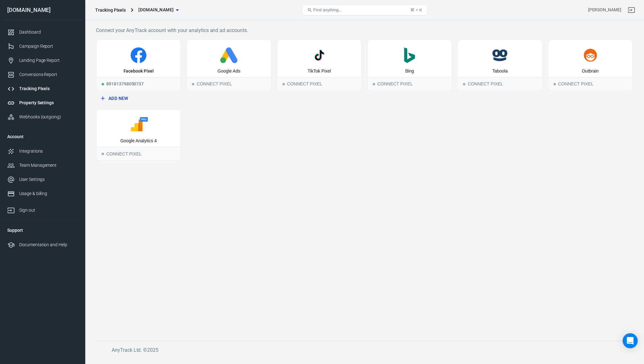
click at [22, 103] on div "Property Settings" at bounding box center [48, 103] width 58 height 7
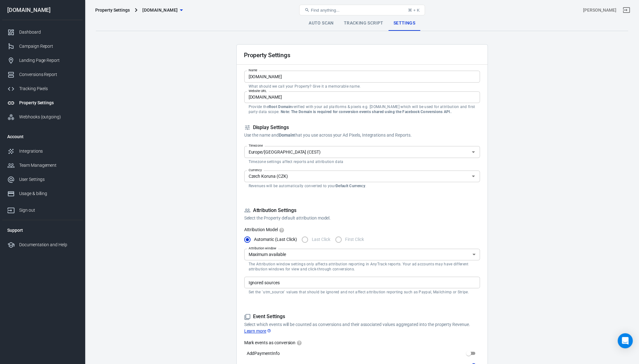
click at [368, 23] on link "Tracking Script" at bounding box center [364, 23] width 50 height 15
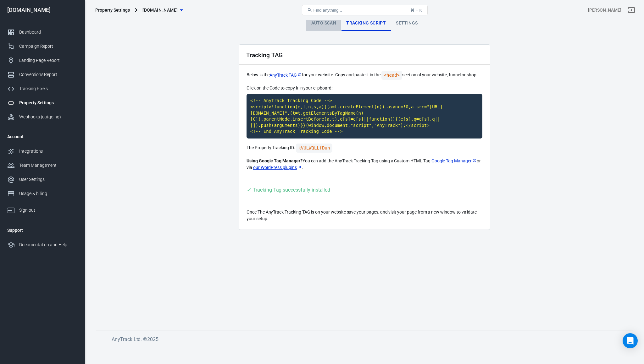
click at [317, 20] on link "Auto Scan" at bounding box center [323, 23] width 35 height 15
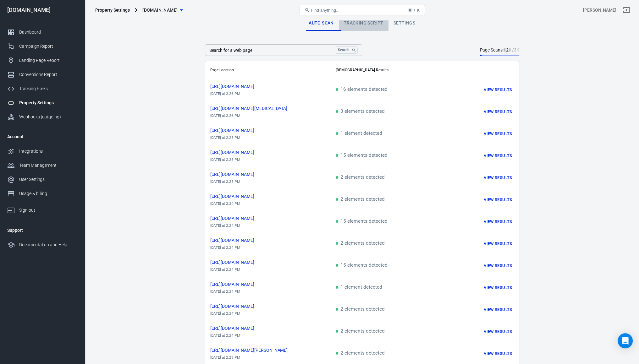
click at [354, 23] on link "Tracking Script" at bounding box center [364, 23] width 50 height 15
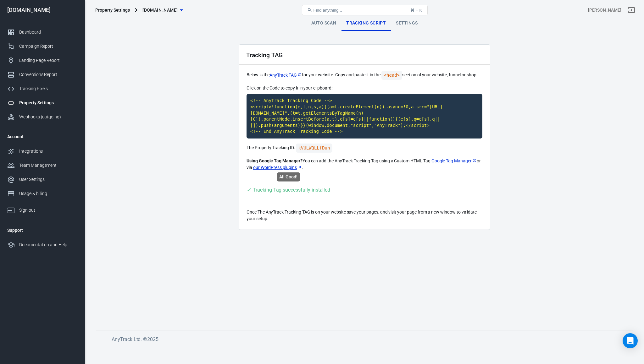
click at [284, 192] on div "Tracking Tag successfully installed" at bounding box center [291, 190] width 77 height 8
click at [403, 21] on link "Settings" at bounding box center [407, 23] width 32 height 15
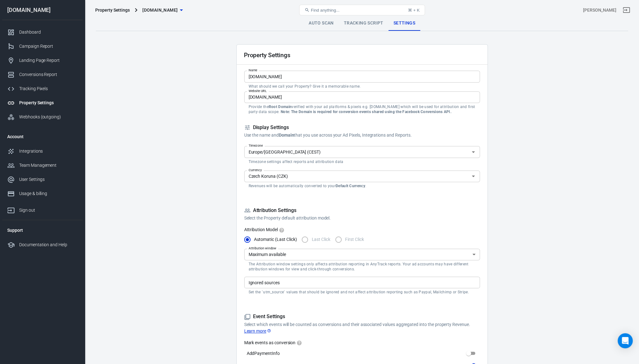
click at [334, 20] on div "Property Settings mident.cz Find anything... ⌘ + K Matous Koukola" at bounding box center [362, 10] width 554 height 20
click at [323, 22] on link "Auto Scan" at bounding box center [321, 23] width 35 height 15
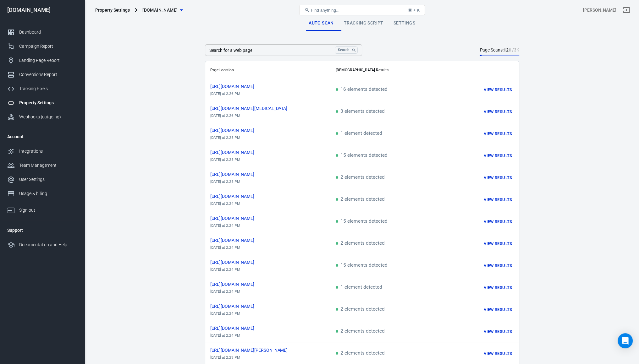
click at [155, 57] on main "Auto Scan Tracking Script Settings Search for a web page Search Search for a we…" at bounding box center [362, 279] width 532 height 526
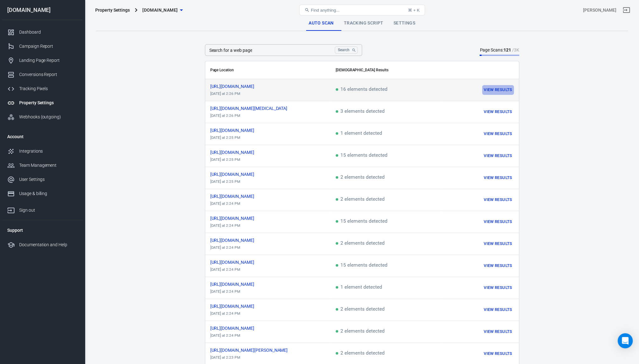
click at [497, 91] on button "View Results" at bounding box center [497, 90] width 31 height 10
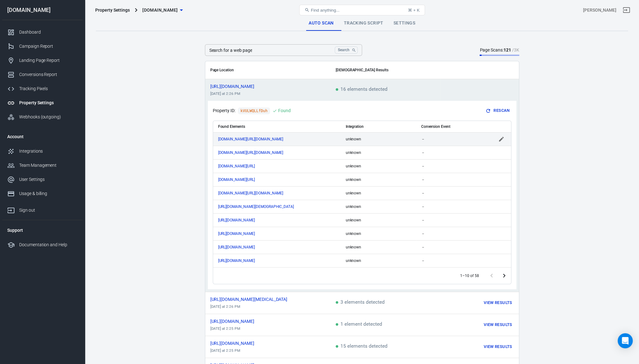
click at [318, 145] on td "www.facebook.com/mident.cz/" at bounding box center [277, 139] width 128 height 14
click at [308, 114] on div "Property ID: kVULWQLLfDuh Found Rescan" at bounding box center [362, 111] width 299 height 10
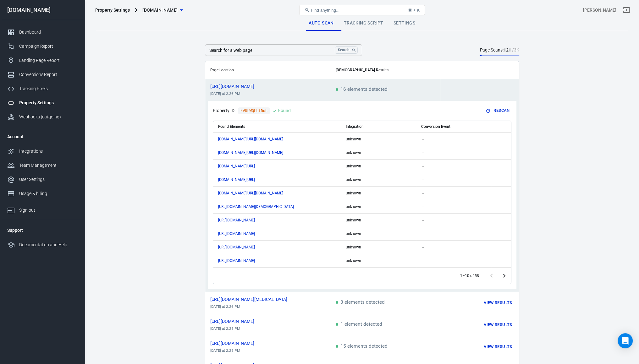
click at [330, 94] on td "https://www.mident.cz/beli...-sensi-mident today at 2:26 PM" at bounding box center [267, 90] width 125 height 22
click at [441, 91] on td "scrollable content" at bounding box center [480, 90] width 79 height 22
click at [23, 74] on div "Conversions Report" at bounding box center [48, 74] width 58 height 7
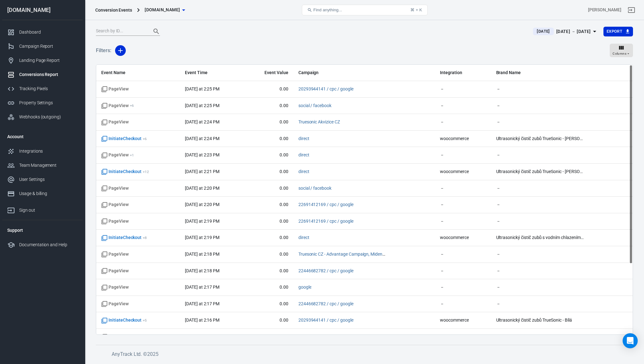
click at [25, 76] on div "Conversions Report" at bounding box center [48, 74] width 58 height 7
click at [27, 58] on div "Landing Page Report" at bounding box center [48, 60] width 58 height 7
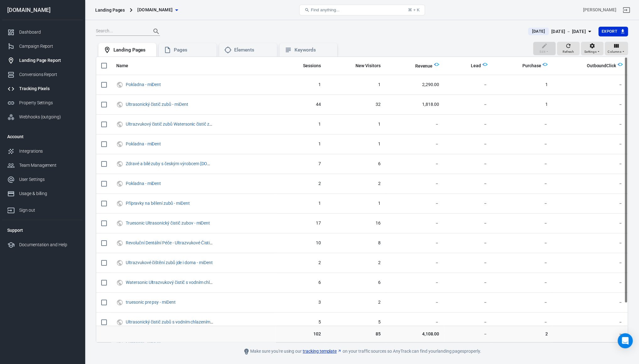
click at [32, 92] on div "Tracking Pixels" at bounding box center [48, 89] width 58 height 7
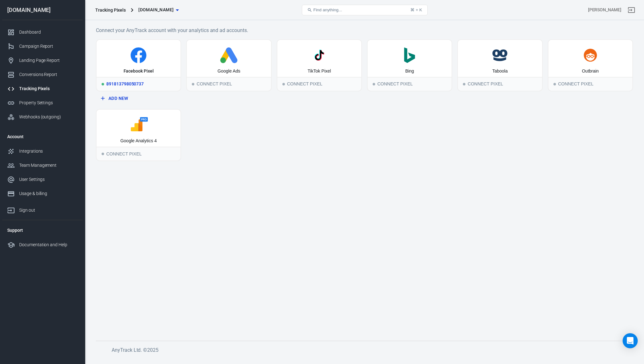
click at [139, 54] on icon at bounding box center [138, 57] width 7 height 13
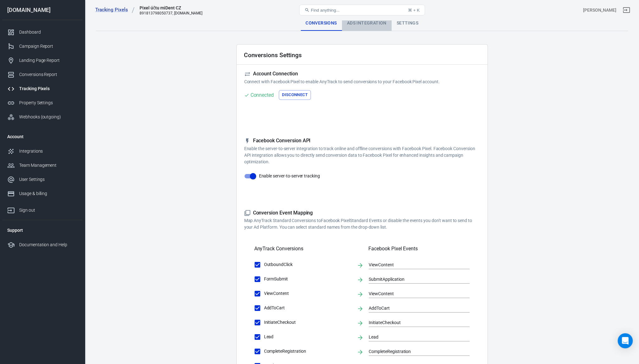
click at [362, 26] on div "Ads Integration" at bounding box center [367, 23] width 50 height 15
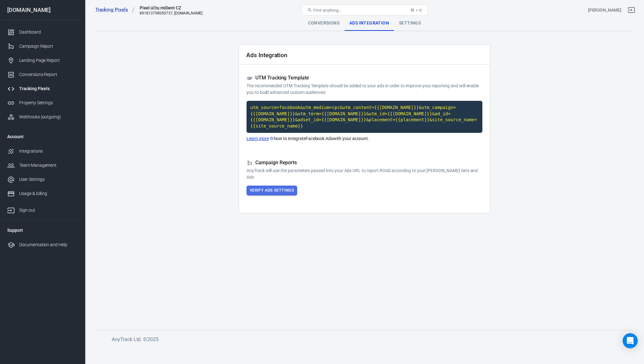
click at [269, 186] on button "Verify Ads Settings" at bounding box center [272, 191] width 51 height 10
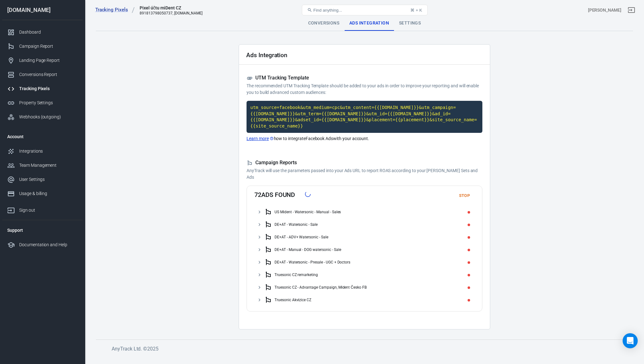
click at [257, 231] on div "DE+AT - ADV+ Watersonic - Sale" at bounding box center [364, 237] width 220 height 13
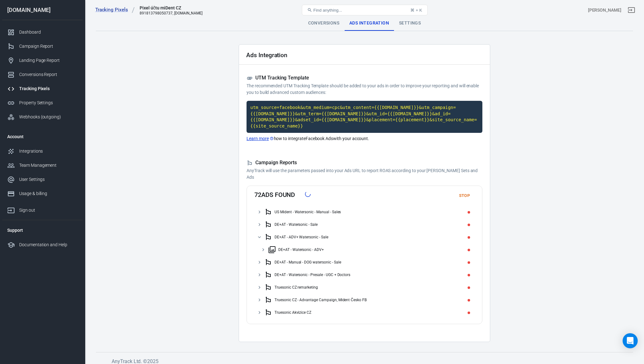
click at [265, 247] on icon at bounding box center [263, 250] width 6 height 6
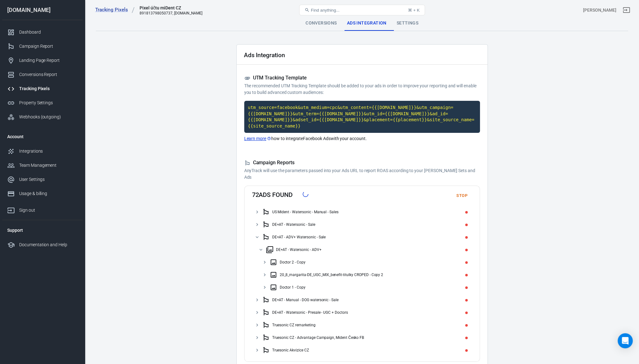
click at [264, 272] on icon at bounding box center [265, 275] width 6 height 6
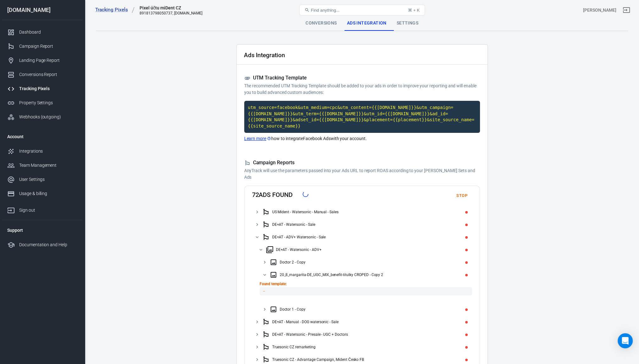
click at [265, 272] on icon at bounding box center [265, 275] width 6 height 6
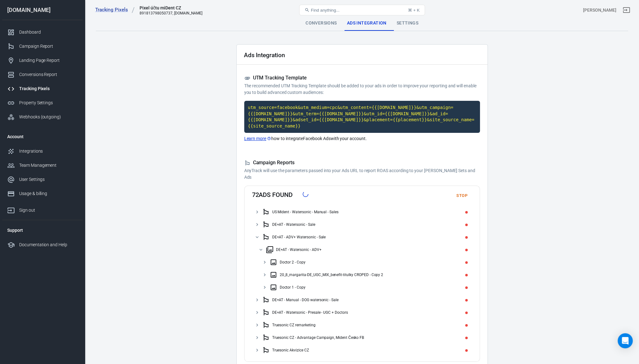
click at [264, 261] on icon at bounding box center [265, 262] width 2 height 3
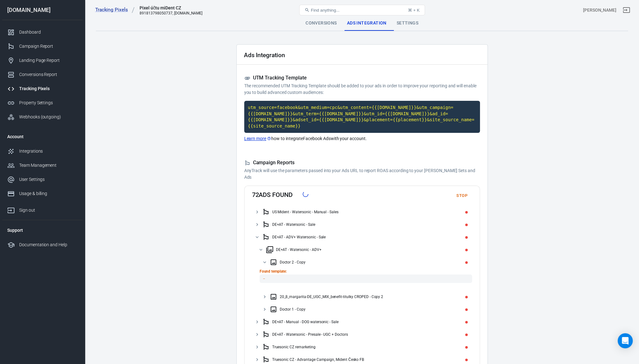
click at [264, 260] on icon at bounding box center [265, 263] width 6 height 6
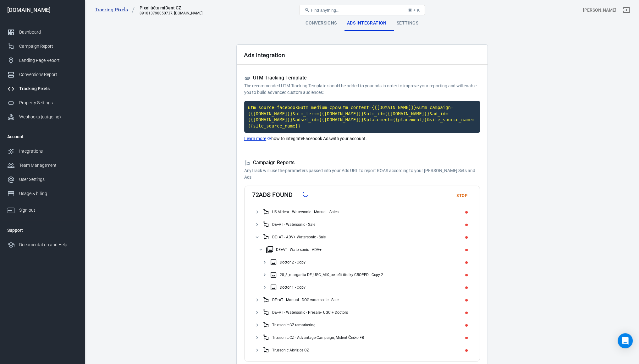
click at [262, 247] on icon at bounding box center [261, 250] width 6 height 6
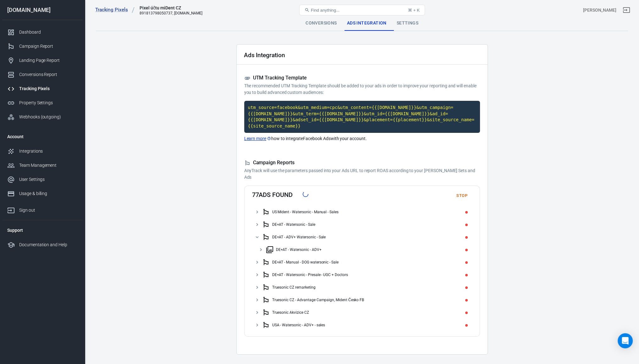
click at [256, 235] on icon at bounding box center [257, 238] width 6 height 6
click at [277, 298] on div "Truesonic Akvizice CZ" at bounding box center [290, 300] width 37 height 4
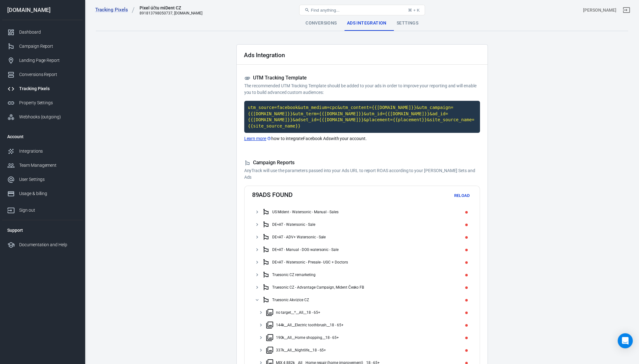
click at [276, 311] on div "no target__*__All__18 - 65+" at bounding box center [298, 313] width 44 height 4
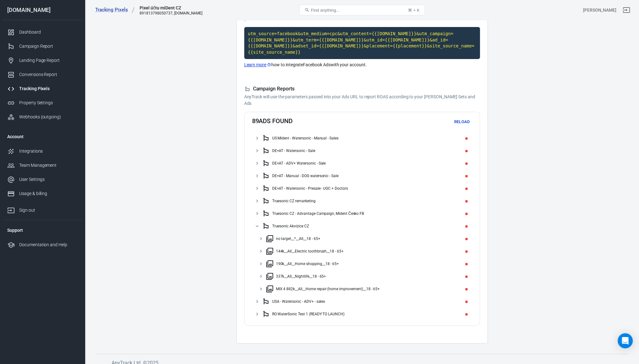
click at [267, 298] on icon at bounding box center [266, 302] width 8 height 8
click at [280, 309] on div "USA - Watersonic - ADV+ sales" at bounding box center [368, 314] width 204 height 10
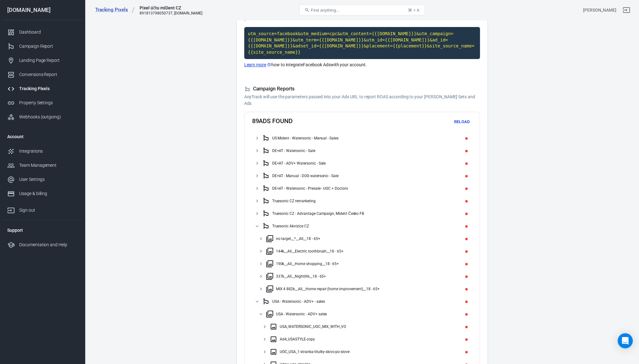
scroll to position [149, 0]
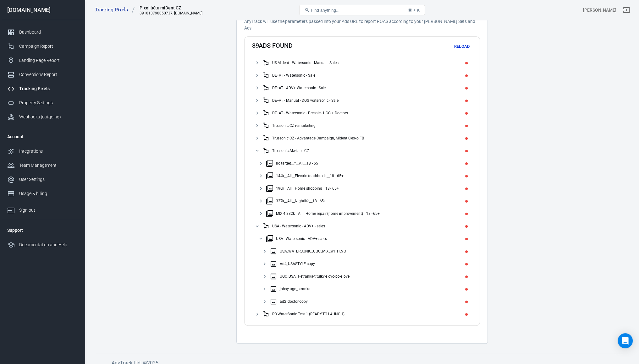
click at [289, 249] on div "USA_WATERSONIC_UGC_MIX_WITH_VO" at bounding box center [313, 251] width 67 height 4
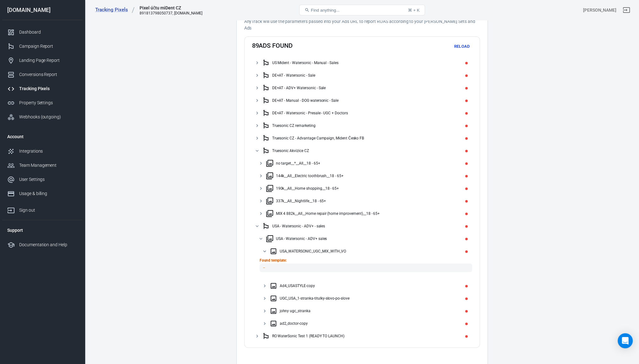
click at [278, 258] on p "Found template:" at bounding box center [366, 261] width 213 height 6
click at [274, 264] on code "－" at bounding box center [366, 268] width 213 height 8
click at [281, 297] on div "UGC_USA_1-stranka-titulky-slovo-po-slove" at bounding box center [370, 299] width 200 height 10
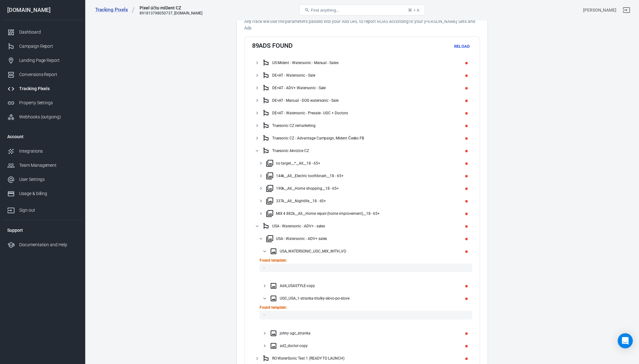
scroll to position [0, 0]
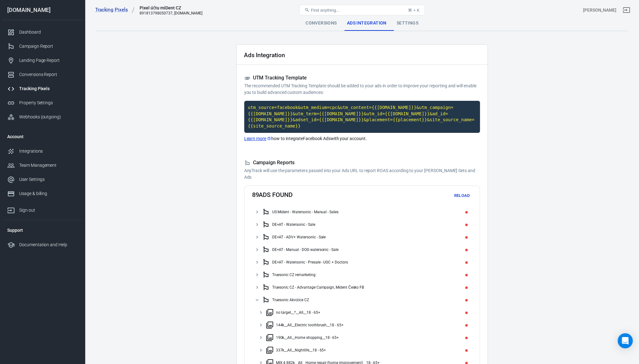
click at [285, 207] on div "US Mident - Watersonic - Manual - Sales" at bounding box center [366, 212] width 208 height 10
click at [286, 220] on div "BATCH 1, 6.4M__Electric toothbrush (oral health)__US__18 - 65+__All" at bounding box center [368, 225] width 204 height 10
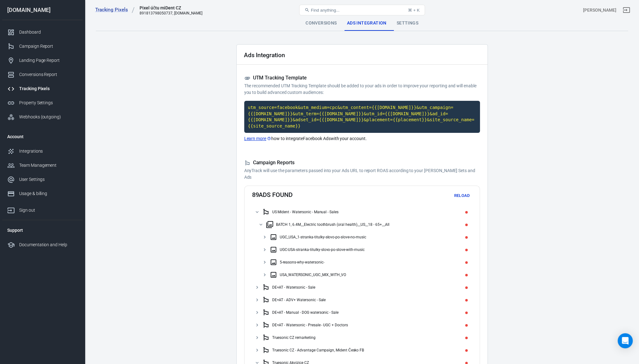
click at [284, 235] on div "UGC_USA_1-stranka-titulky-slovo-po-slove-no-music" at bounding box center [323, 237] width 86 height 4
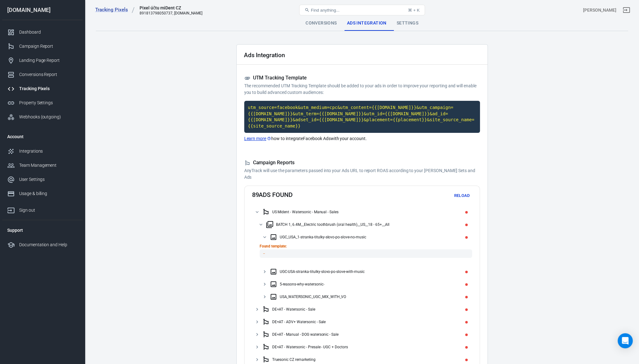
click at [263, 250] on code "－" at bounding box center [366, 254] width 213 height 8
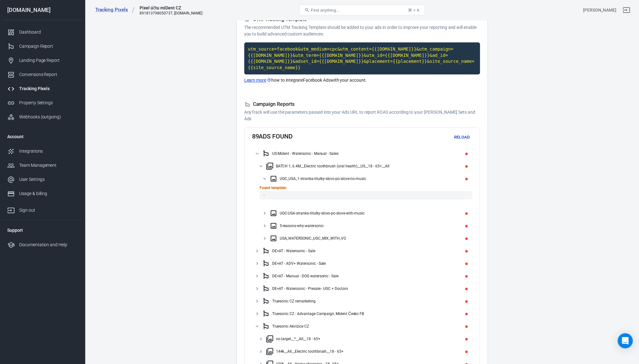
scroll to position [27, 0]
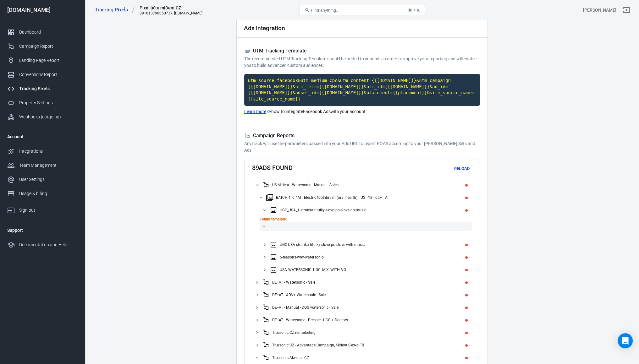
click at [282, 244] on div "UGC-USA-stranka-titulky-slovo-po-slove-with-music" at bounding box center [362, 245] width 220 height 13
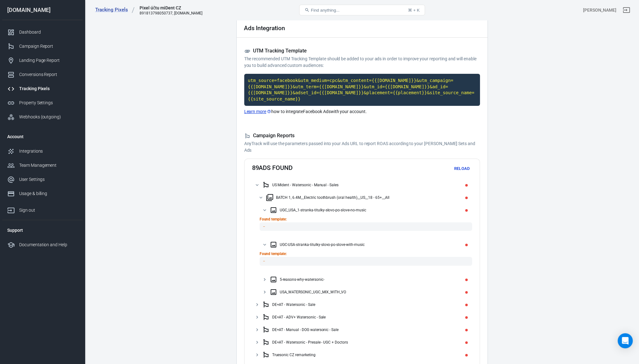
click at [282, 275] on div "5-reasons-why-watersonic-" at bounding box center [370, 280] width 200 height 10
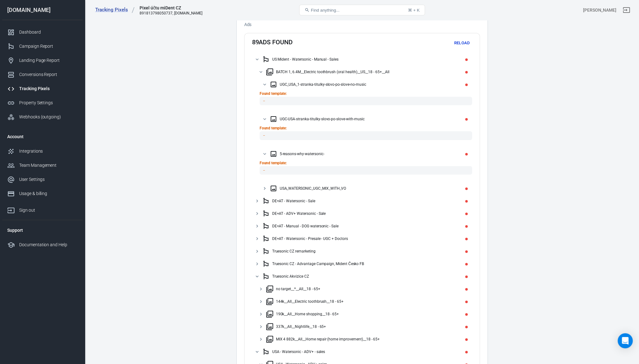
click at [277, 184] on div "USA_WATERSONIC_UGC_MIX_WITH_VO" at bounding box center [370, 189] width 200 height 10
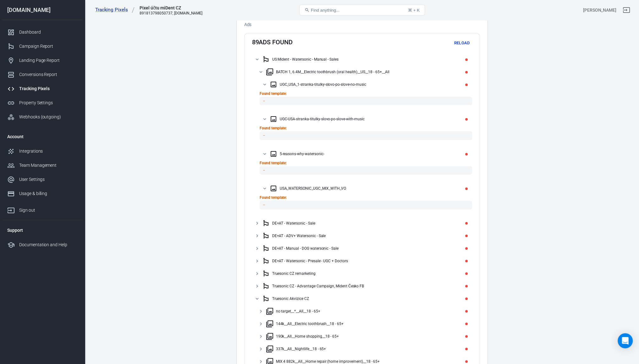
click at [278, 221] on div "DE+AT - Watersonic - Sale" at bounding box center [293, 223] width 43 height 4
click at [281, 234] on div "Batch 2 - No target 2__*__AT--DE__18 - 65+__All" at bounding box center [368, 236] width 204 height 10
click at [280, 245] on div "de-video-youtube-style (sales-page) - Copy" at bounding box center [370, 249] width 200 height 10
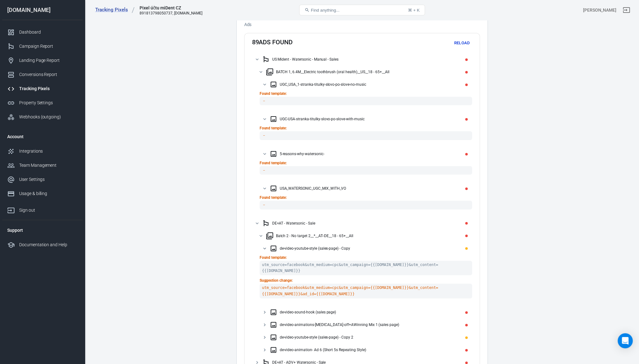
scroll to position [216, 0]
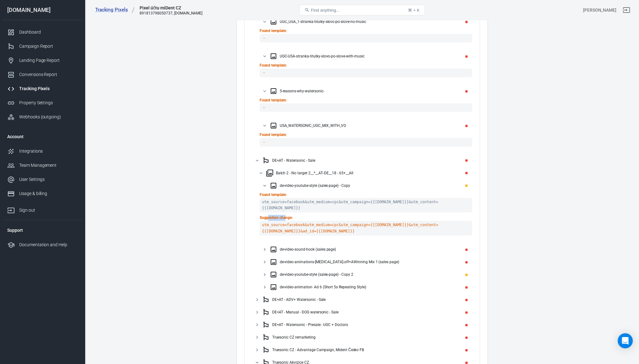
drag, startPoint x: 269, startPoint y: 206, endPoint x: 286, endPoint y: 211, distance: 17.5
click at [285, 215] on p "Suggestion change:" at bounding box center [366, 218] width 213 height 6
drag, startPoint x: 282, startPoint y: 217, endPoint x: 279, endPoint y: 220, distance: 5.1
click at [282, 221] on code "utm_source=facebook&utm_medium=cpc&utm_campaign={{campaign.name}}&utm_content={…" at bounding box center [366, 228] width 213 height 14
drag, startPoint x: 270, startPoint y: 196, endPoint x: 319, endPoint y: 197, distance: 49.7
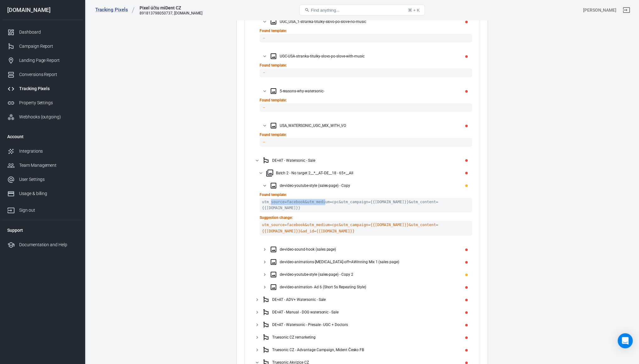
click at [319, 198] on code "utm_source=facebook&utm_medium=cpc&utm_campaign={{campaign.name}}&utm_content={…" at bounding box center [366, 205] width 213 height 14
click at [271, 221] on code "utm_source=facebook&utm_medium=cpc&utm_campaign={{campaign.name}}&utm_content={…" at bounding box center [366, 228] width 213 height 14
click at [303, 243] on div "de-video-sound-hook (sales page)" at bounding box center [362, 249] width 220 height 13
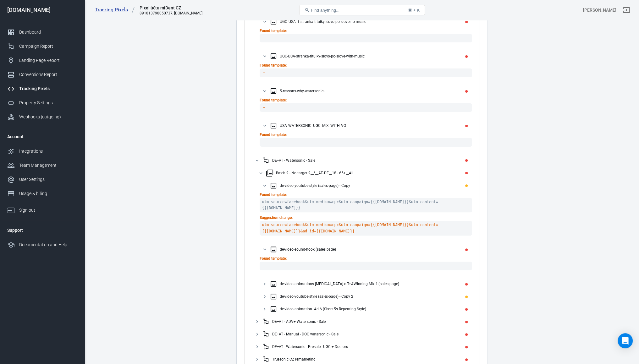
click at [291, 264] on div "Found template: －" at bounding box center [362, 267] width 220 height 22
click at [291, 282] on div "de-video-animations-tartar-off+AWinning Mix 1 (sales page)" at bounding box center [339, 284] width 119 height 4
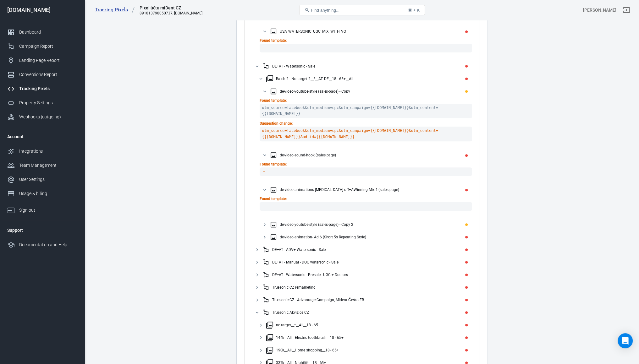
scroll to position [373, 0]
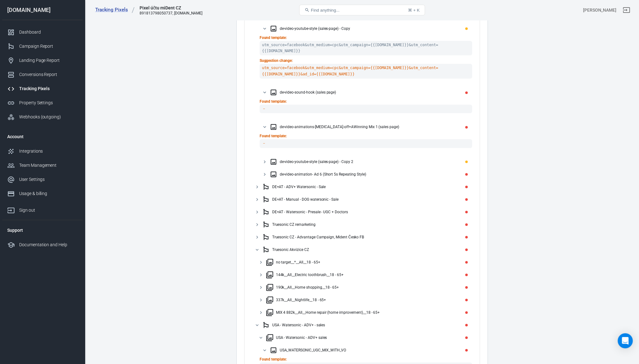
click at [281, 172] on div "de-video-animation- Ad 6 (Short 5s Repeating Style)" at bounding box center [323, 174] width 86 height 4
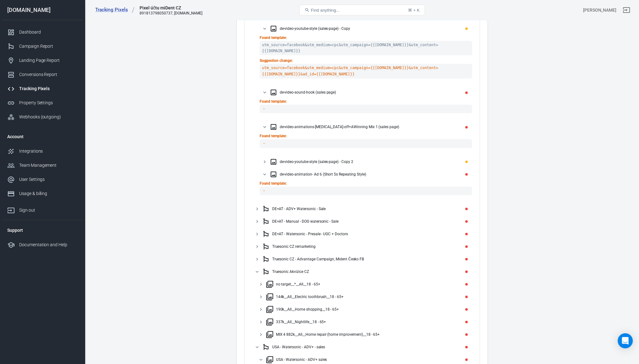
click at [282, 160] on div "de-video-youtube-style (sales-page) - Copy 2" at bounding box center [317, 162] width 74 height 4
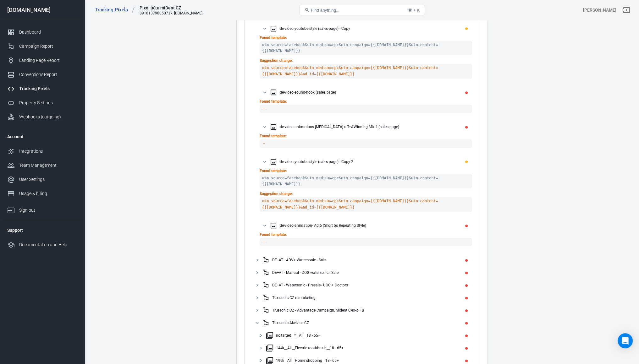
click at [289, 283] on div "DE+AT - Watersonic - Presale - UGC + Doctors" at bounding box center [310, 285] width 76 height 4
click at [286, 296] on div "Animations - 21mil - A+__Oral_B__AT--DE__18 - 65+__All - Copy" at bounding box center [327, 298] width 103 height 4
click at [284, 330] on div "1 Animation doctors + video" at bounding box center [362, 336] width 220 height 13
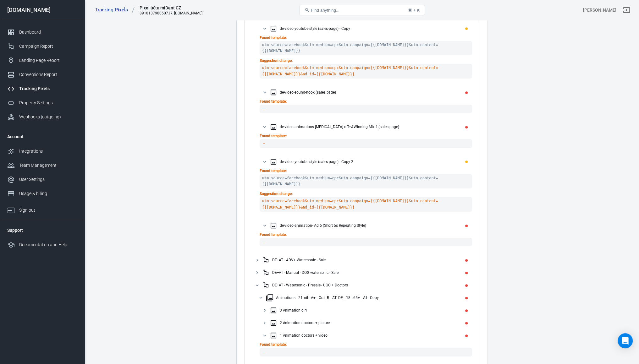
click at [287, 321] on div "2 Animation doctors + picture" at bounding box center [305, 323] width 50 height 4
click at [286, 308] on div "3 Animation girl" at bounding box center [293, 310] width 27 height 4
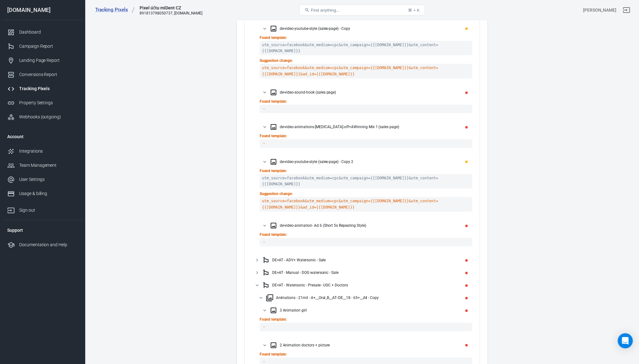
click at [284, 267] on div "DE+AT - Manual - DOG watersonic - Sale" at bounding box center [362, 273] width 220 height 13
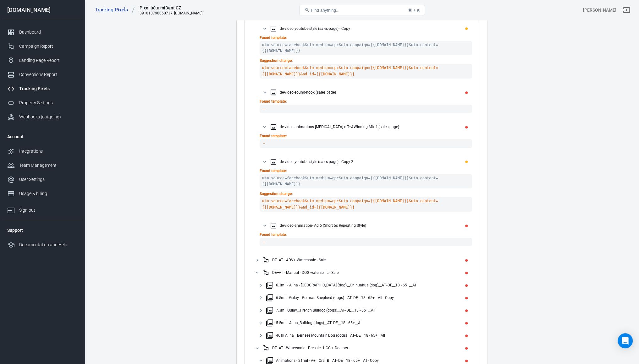
click at [283, 280] on div "6.3mil - Alina - Chihuahua (dog)__Chihuahua (dog)__AT--DE__18 - 65+__All" at bounding box center [368, 285] width 204 height 10
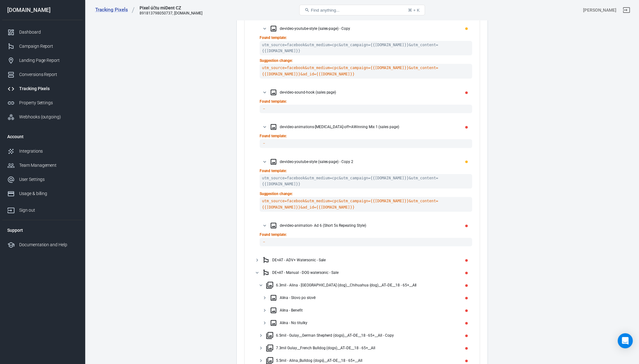
click at [280, 321] on div "Alina - No titulky" at bounding box center [294, 323] width 28 height 4
drag, startPoint x: 285, startPoint y: 293, endPoint x: 286, endPoint y: 286, distance: 7.3
click at [286, 308] on div "Alina - Benefit" at bounding box center [291, 310] width 23 height 4
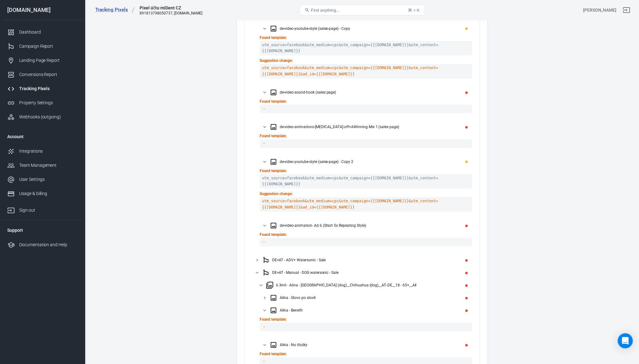
click at [286, 292] on div "Alina - Slovo po slově" at bounding box center [362, 298] width 220 height 13
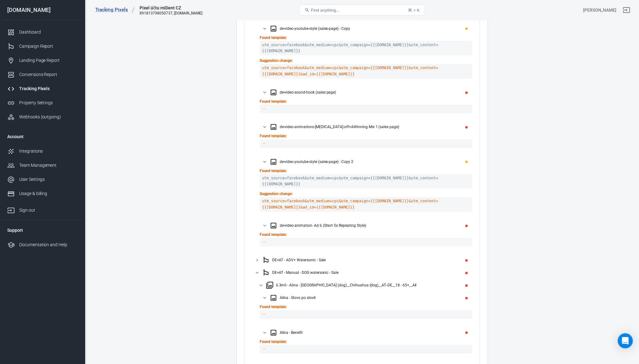
click at [286, 271] on div "DE+AT - Manual - DOG watersonic - Sale" at bounding box center [305, 273] width 66 height 4
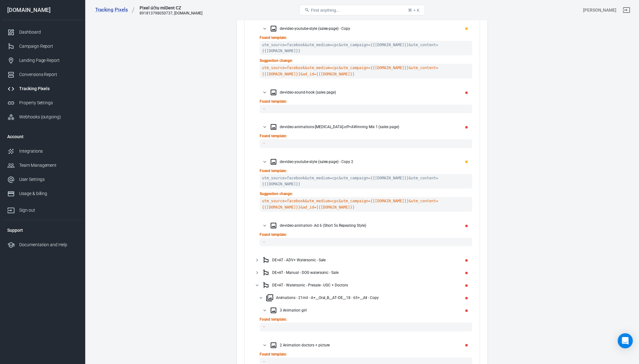
click at [284, 254] on div "DE+AT - ADV+ Watersonic - Sale" at bounding box center [362, 260] width 220 height 13
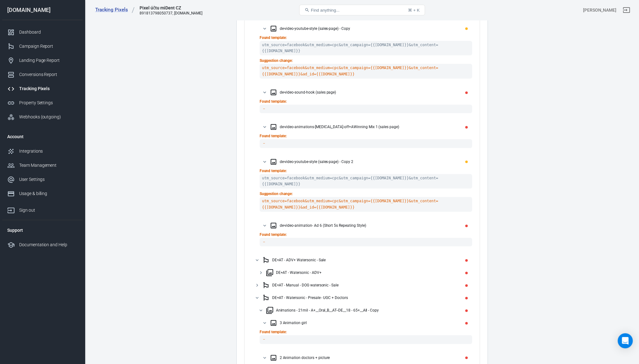
click at [281, 268] on div "DE+AT - Watersonic - ADV+" at bounding box center [368, 273] width 204 height 10
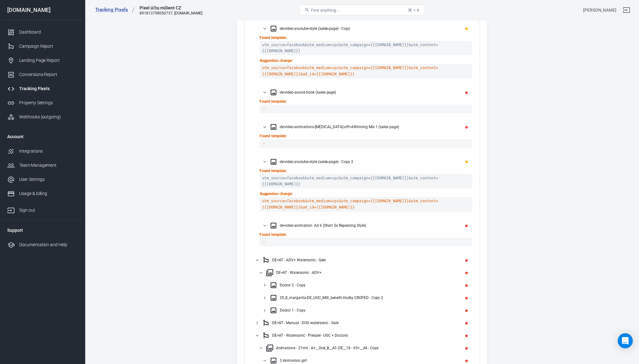
click at [281, 283] on div "Doctor 2 - Copy" at bounding box center [293, 285] width 26 height 4
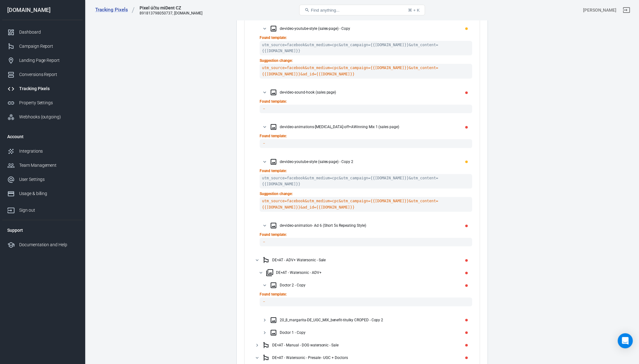
click at [282, 318] on div "20_8_margarita-DE_UGC_MIX_benefit-titulky CROPED - Copy 2" at bounding box center [332, 320] width 104 height 4
click at [285, 350] on div "Doctor 1 - Copy" at bounding box center [370, 355] width 200 height 10
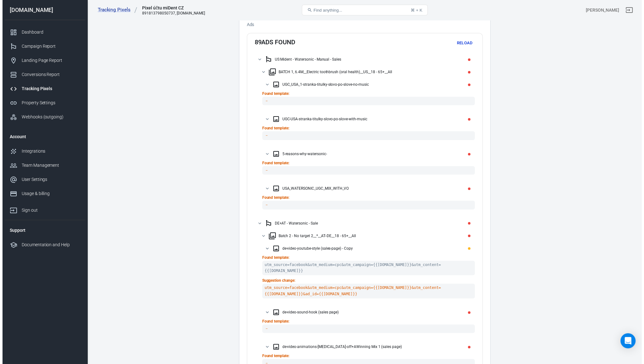
scroll to position [0, 0]
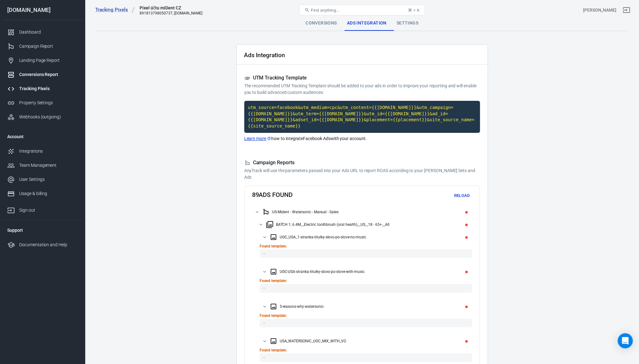
click at [35, 78] on div "Conversions Report" at bounding box center [48, 74] width 58 height 7
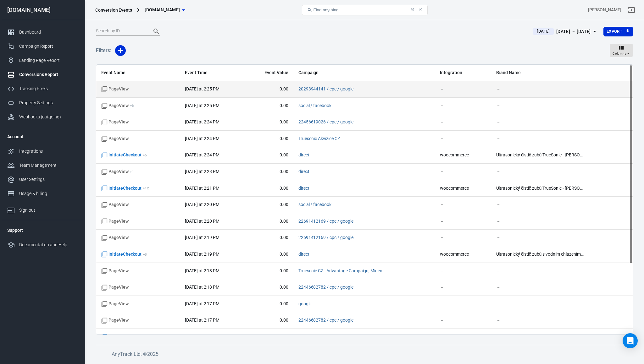
click at [120, 87] on span "PageView" at bounding box center [114, 89] width 27 height 6
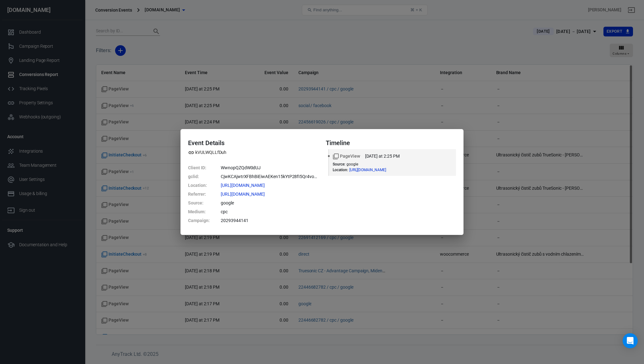
click at [294, 57] on div "Event Details kVULWQLLfDuh Client ID : WwnopQZQdW0dUJ gclid : CjwKCAjwtrXFBhBiE…" at bounding box center [322, 182] width 644 height 364
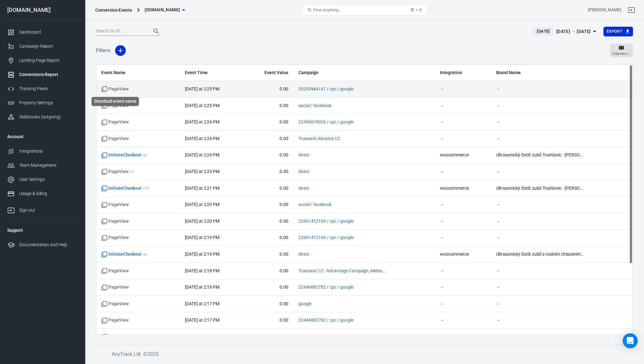
click at [103, 88] on icon "Standard event name" at bounding box center [105, 89] width 6 height 6
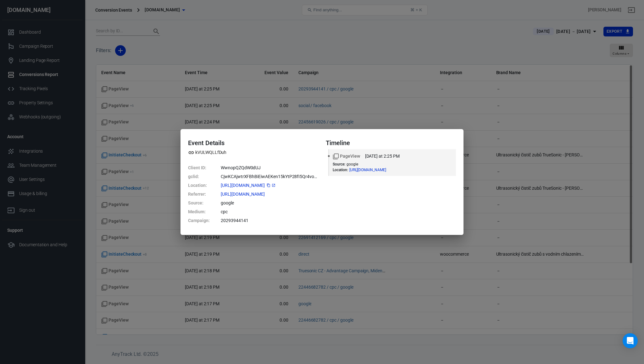
click at [275, 186] on span "https://www.mident.cz/ultr...oCoBYQAvD_BwE" at bounding box center [248, 185] width 55 height 4
click at [258, 100] on div "Event Details kVULWQLLfDuh Client ID : WwnopQZQdW0dUJ gclid : CjwKCAjwtrXFBhBiE…" at bounding box center [322, 182] width 644 height 364
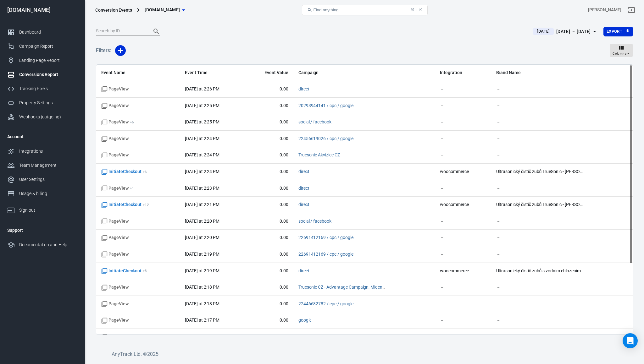
click at [266, 33] on div at bounding box center [311, 31] width 430 height 9
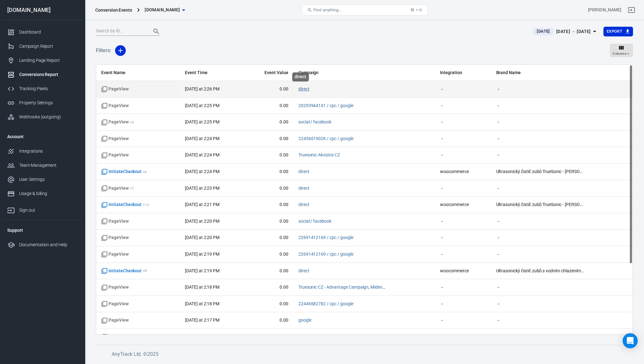
click at [300, 89] on link "direct" at bounding box center [303, 88] width 11 height 5
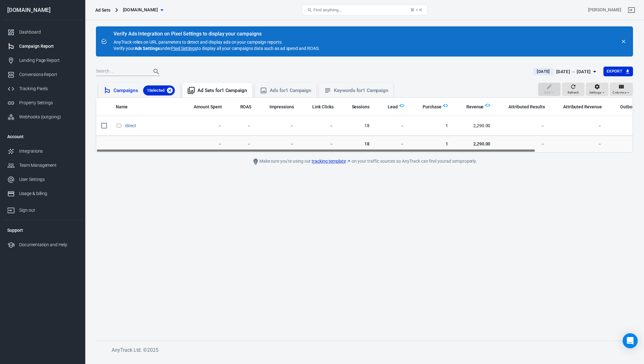
click at [171, 90] on icon at bounding box center [170, 91] width 6 height 6
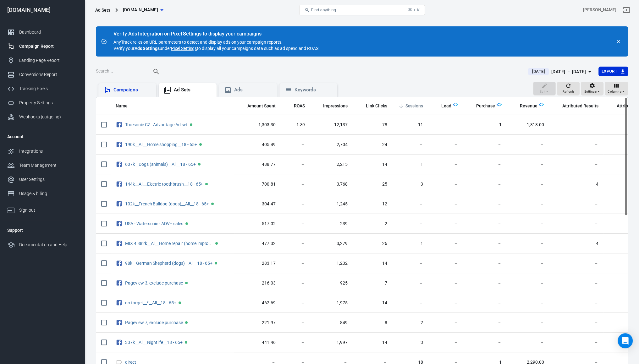
click at [413, 106] on span "Sessions" at bounding box center [414, 106] width 18 height 6
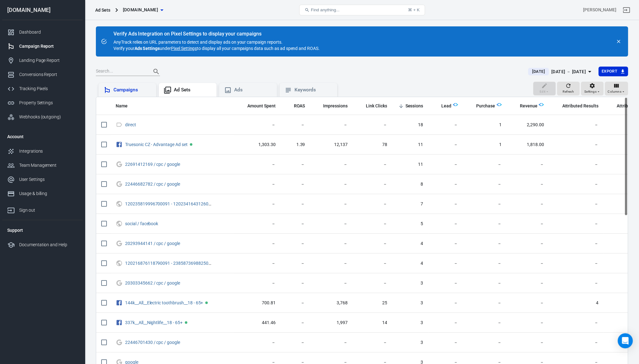
click at [413, 106] on span "Sessions" at bounding box center [414, 106] width 18 height 6
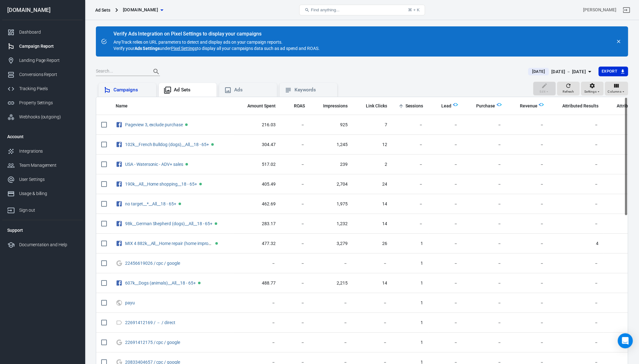
click at [413, 106] on span "Sessions" at bounding box center [414, 106] width 18 height 6
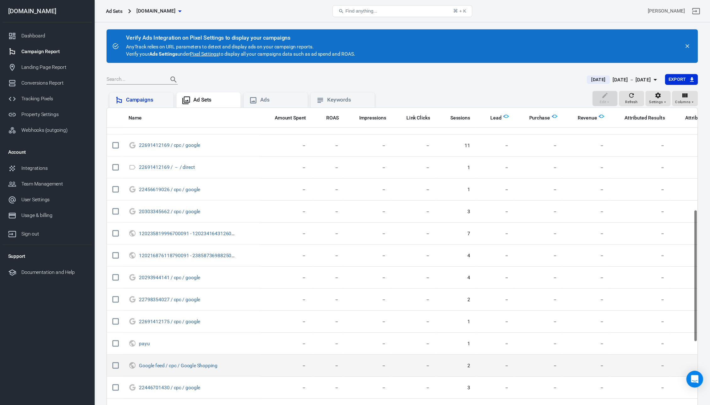
scroll to position [94, 0]
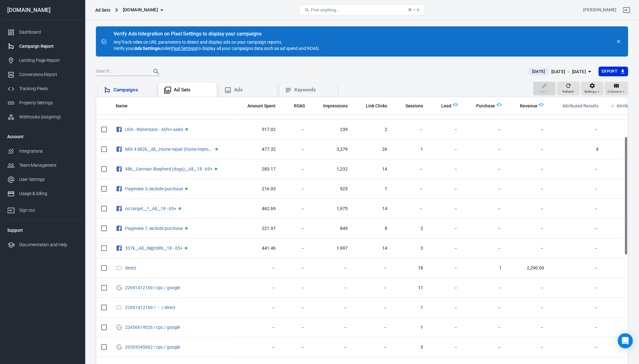
drag, startPoint x: 567, startPoint y: 105, endPoint x: 615, endPoint y: 109, distance: 48.5
click at [615, 21] on tr "Name Amount Spent ROAS Impressions Link Clicks Sessions Lead Purchase Revenue A…" at bounding box center [453, 12] width 714 height 18
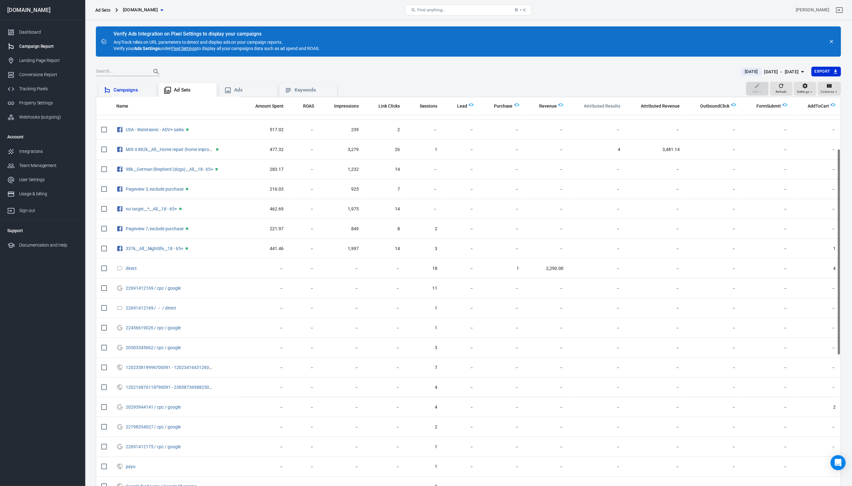
scroll to position [94, 0]
drag, startPoint x: 628, startPoint y: 1, endPoint x: 637, endPoint y: 73, distance: 72.6
click at [637, 73] on div at bounding box center [415, 71] width 638 height 9
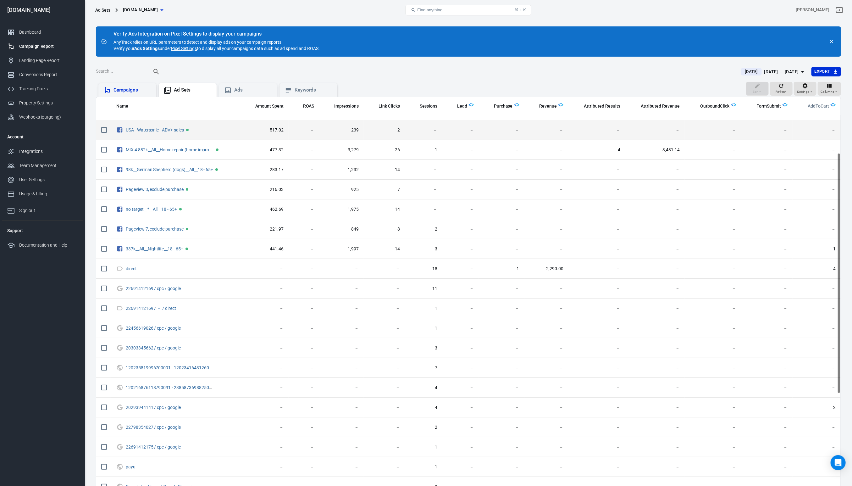
drag, startPoint x: 822, startPoint y: 109, endPoint x: 789, endPoint y: 139, distance: 45.0
click at [644, 139] on table "Name Amount Spent ROAS Impressions Link Clicks Sessions Lead Purchase Revenue A…" at bounding box center [468, 347] width 745 height 689
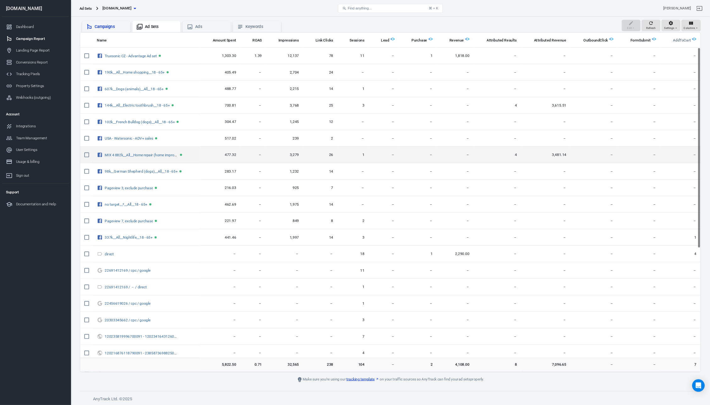
scroll to position [0, 0]
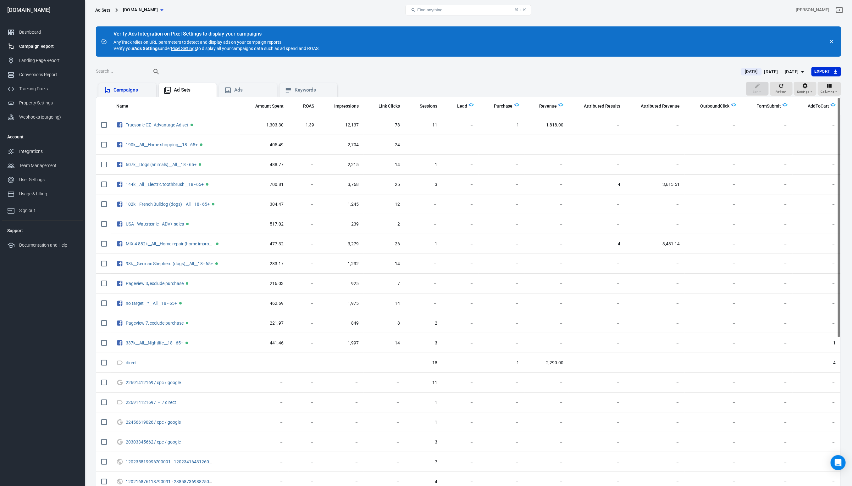
click at [560, 104] on img "scrollable content" at bounding box center [560, 104] width 5 height 5
click at [644, 91] on icon "button" at bounding box center [812, 92] width 4 height 4
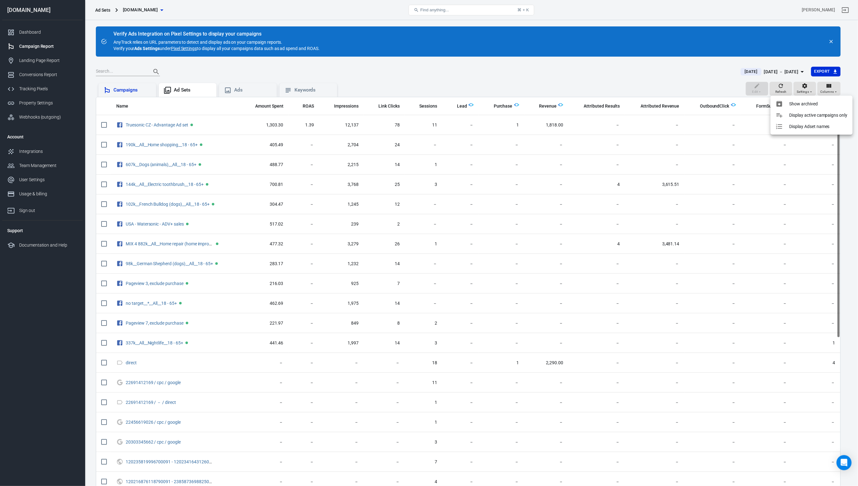
click at [644, 89] on div at bounding box center [429, 243] width 858 height 486
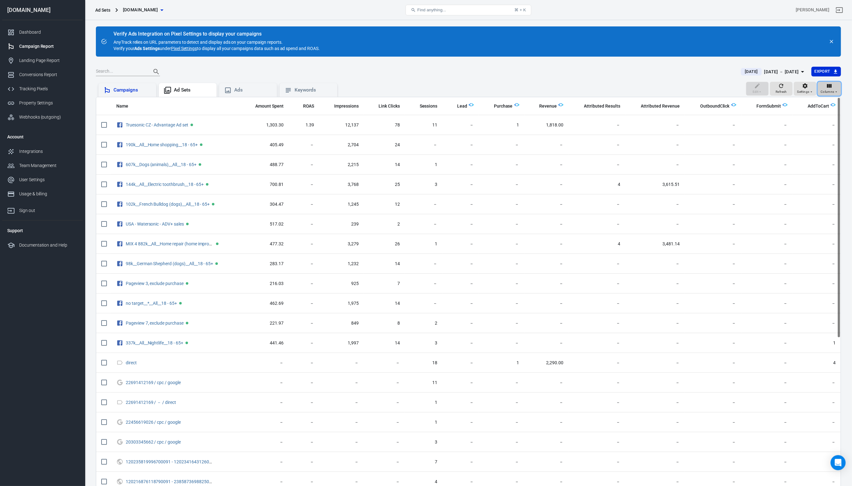
click at [644, 88] on icon "button" at bounding box center [829, 86] width 6 height 6
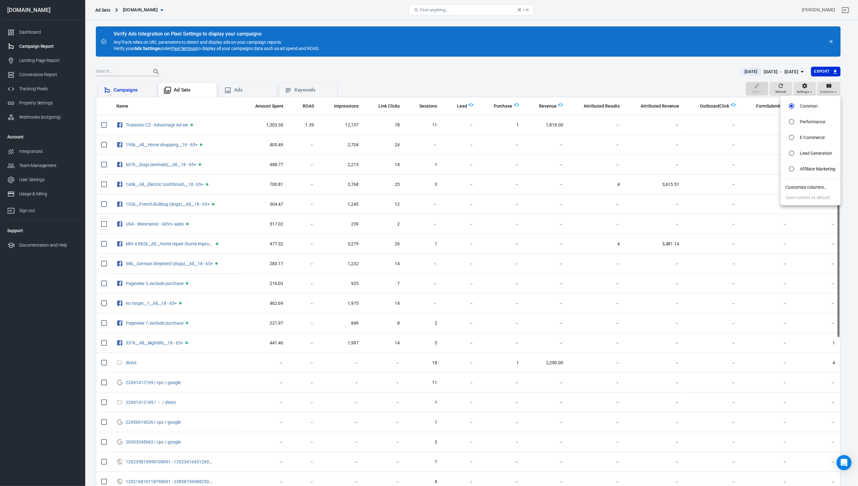
click at [644, 123] on p "Performance" at bounding box center [813, 122] width 25 height 7
radio input "false"
radio input "true"
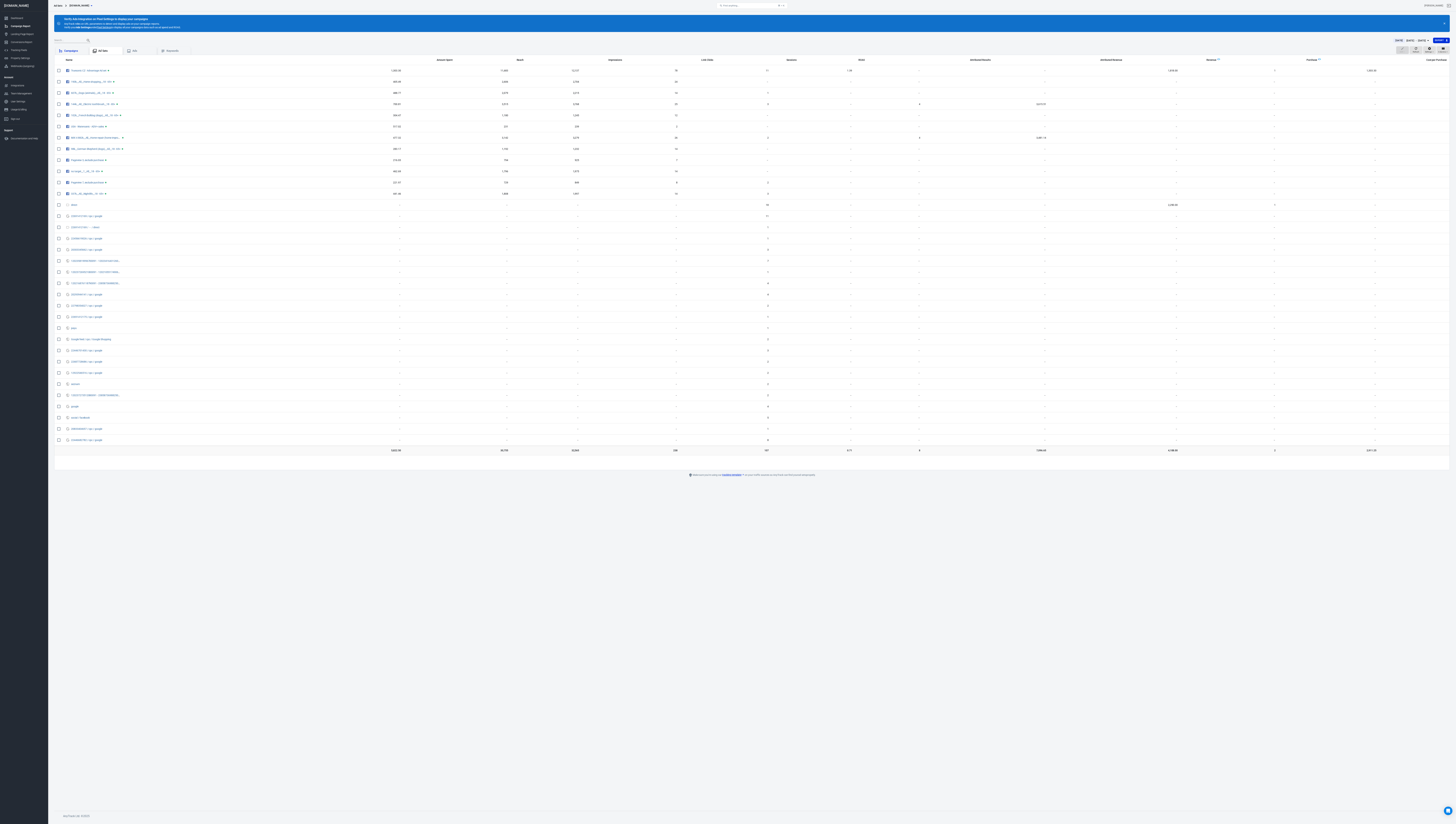
drag, startPoint x: 481, startPoint y: 0, endPoint x: 1099, endPoint y: 34, distance: 618.9
click at [364, 33] on main "Verify Ads Integration on Pixel Settings to display your campaigns AnyTrack rel…" at bounding box center [752, 410] width 1396 height 790
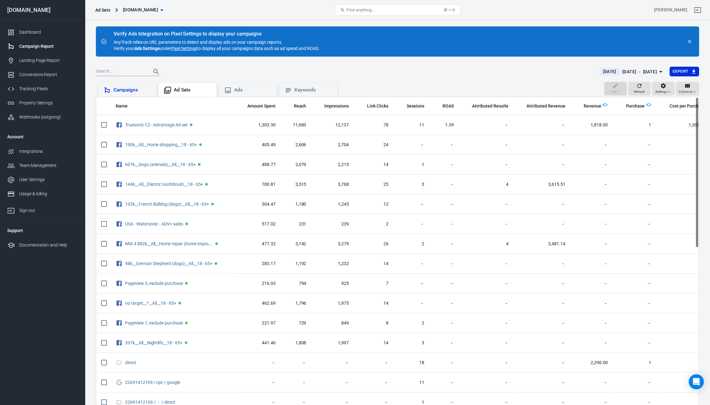
drag, startPoint x: 2490, startPoint y: 2, endPoint x: 422, endPoint y: 64, distance: 2069.1
click at [423, 64] on main "Verify Ads Integration on Pixel Settings to display your campaigns AnyTrack rel…" at bounding box center [397, 231] width 603 height 410
drag, startPoint x: 442, startPoint y: 107, endPoint x: 532, endPoint y: 103, distance: 89.7
click at [532, 103] on tr "Name Amount Spent Reach Impressions Link Clicks Sessions ROAS Attributed Result…" at bounding box center [403, 106] width 615 height 18
drag, startPoint x: 694, startPoint y: 0, endPoint x: 537, endPoint y: 77, distance: 175.1
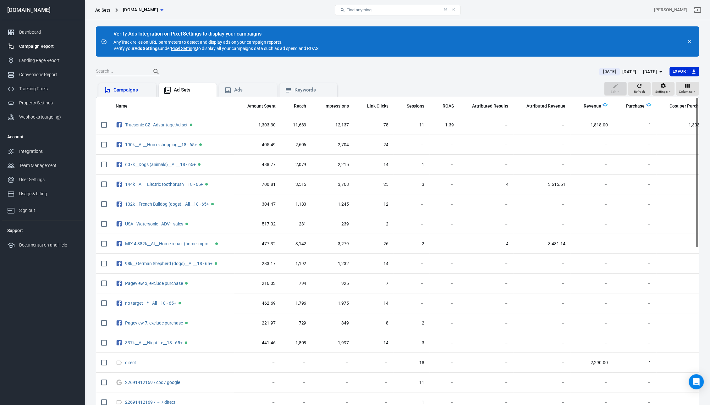
click at [539, 77] on div "Today Aug 26 － Aug 26, 2025 Export" at bounding box center [397, 74] width 603 height 15
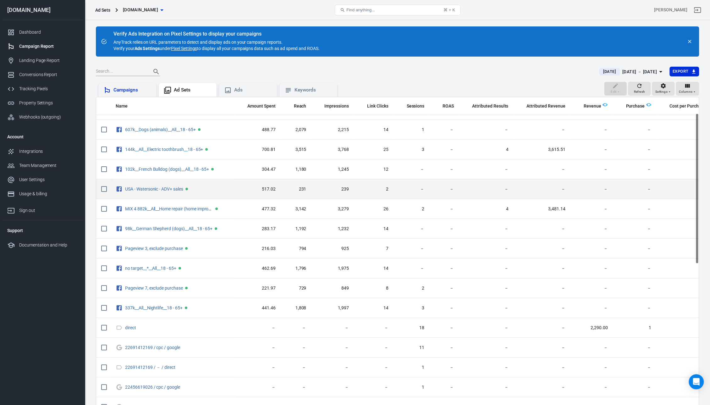
scroll to position [35, 8]
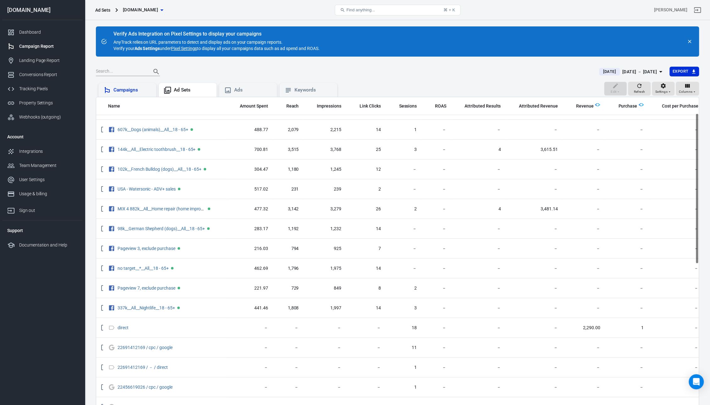
drag, startPoint x: 453, startPoint y: 60, endPoint x: 459, endPoint y: 77, distance: 17.9
click at [453, 61] on main "Verify Ads Integration on Pixel Settings to display your campaigns AnyTrack rel…" at bounding box center [397, 231] width 603 height 410
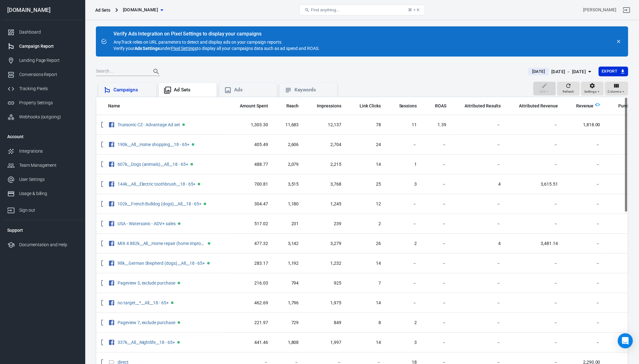
drag, startPoint x: 691, startPoint y: 0, endPoint x: 399, endPoint y: 77, distance: 302.8
click at [399, 77] on div "Today Aug 26 － Aug 26, 2025 Export" at bounding box center [362, 74] width 532 height 15
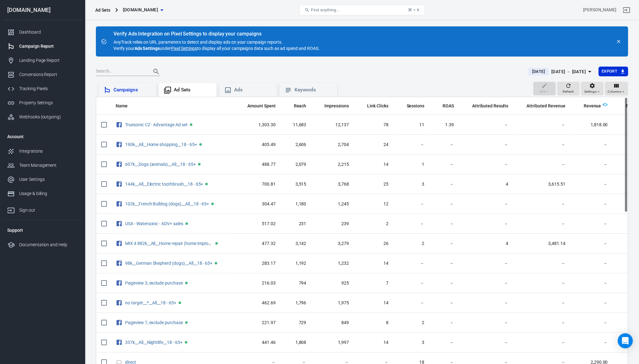
drag, startPoint x: 342, startPoint y: 69, endPoint x: 319, endPoint y: 73, distance: 22.9
click at [336, 70] on div at bounding box center [308, 71] width 425 height 9
click at [126, 92] on div "Campaigns" at bounding box center [133, 90] width 38 height 7
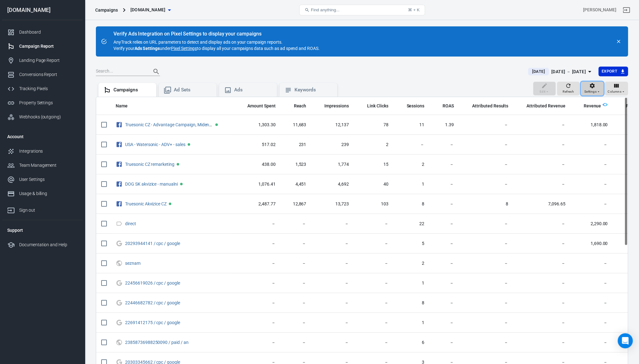
click at [587, 86] on div "Settings" at bounding box center [593, 89] width 16 height 12
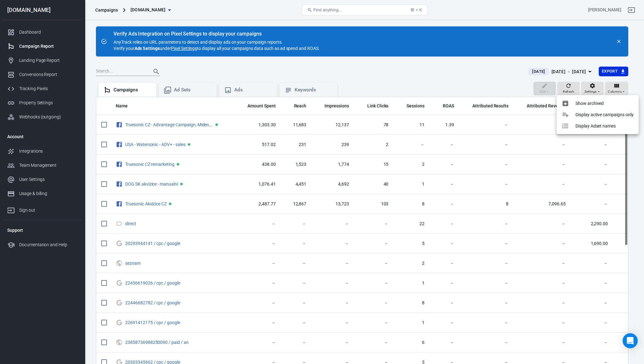
click at [464, 88] on div at bounding box center [322, 182] width 644 height 364
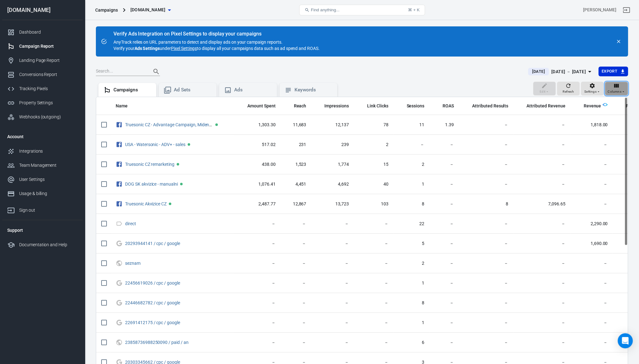
click at [619, 87] on icon "button" at bounding box center [616, 86] width 5 height 4
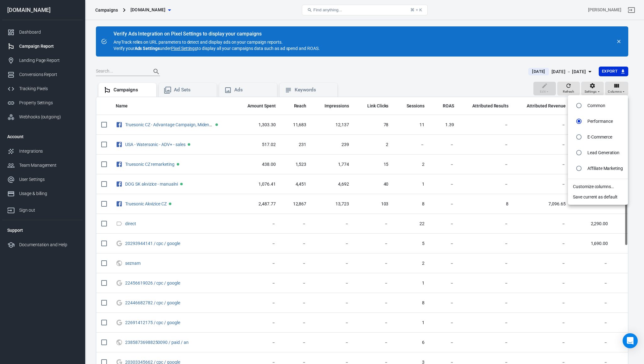
click at [587, 105] on li "Common" at bounding box center [598, 106] width 60 height 16
radio input "true"
radio input "false"
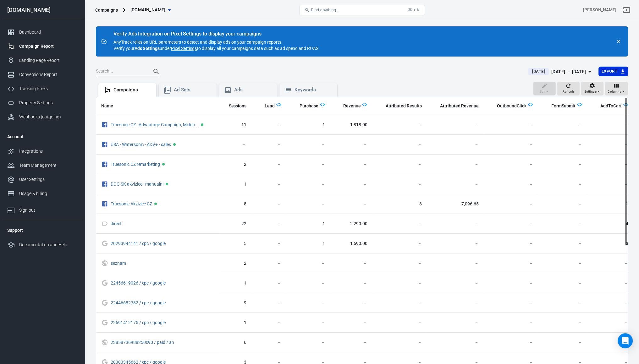
click at [444, 64] on main "Verify Ads Integration on Pixel Settings to display your campaigns AnyTrack rel…" at bounding box center [362, 210] width 532 height 369
click at [452, 63] on main "Verify Ads Integration on Pixel Settings to display your campaigns AnyTrack rel…" at bounding box center [362, 210] width 532 height 369
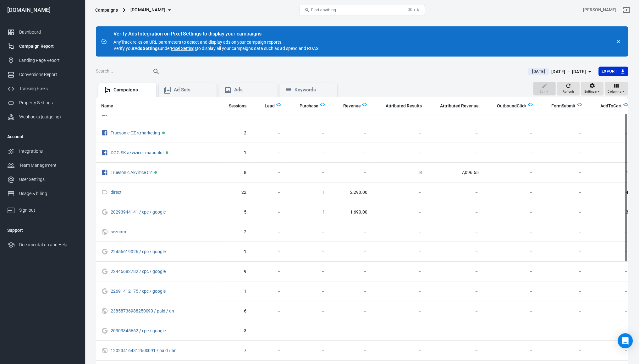
click at [624, 102] on img "scrollable content" at bounding box center [626, 104] width 5 height 5
click at [595, 106] on icon "scrollable content" at bounding box center [597, 106] width 4 height 4
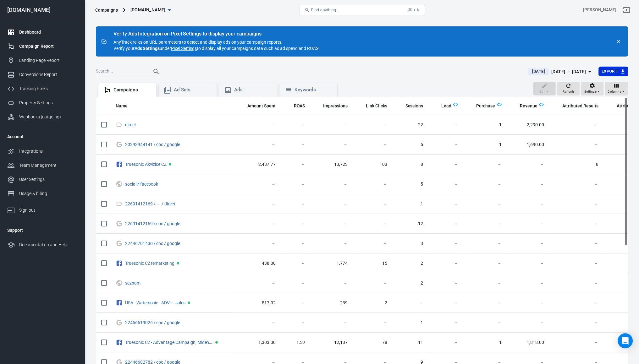
click at [25, 29] on div "Dashboard" at bounding box center [48, 32] width 58 height 7
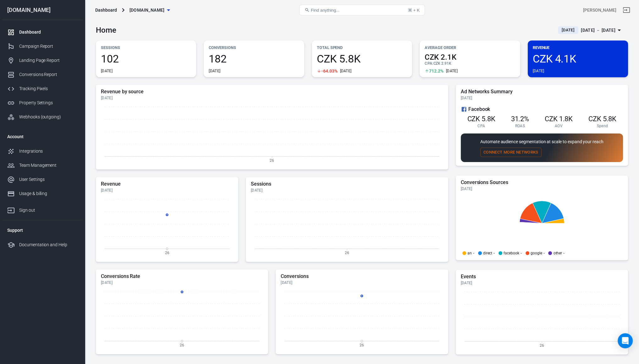
click at [133, 58] on span "102" at bounding box center [146, 58] width 90 height 11
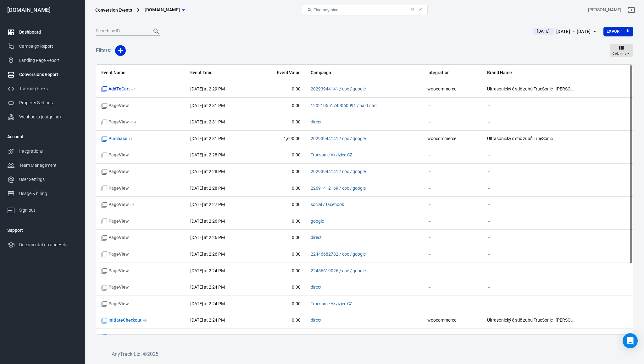
click at [40, 27] on link "Dashboard" at bounding box center [42, 32] width 80 height 14
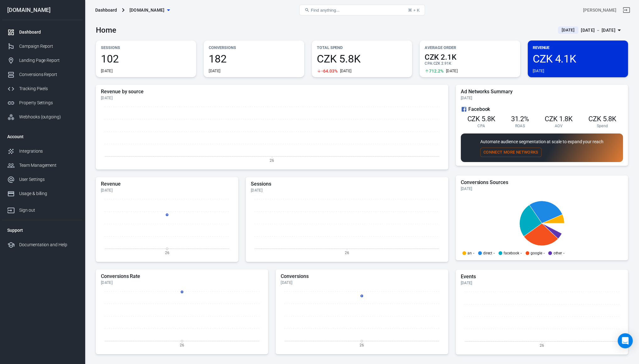
click at [563, 50] on p "Revenue" at bounding box center [578, 47] width 90 height 7
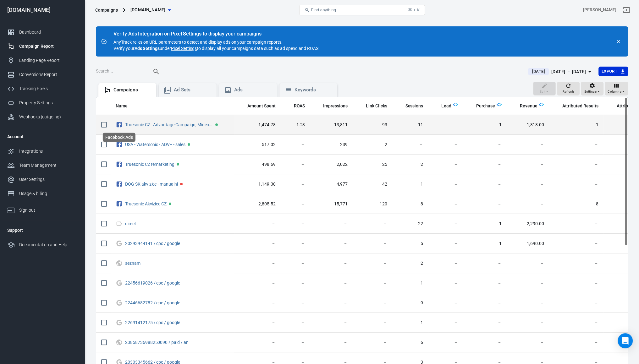
click at [121, 122] on icon "Facebook Ads" at bounding box center [119, 125] width 7 height 8
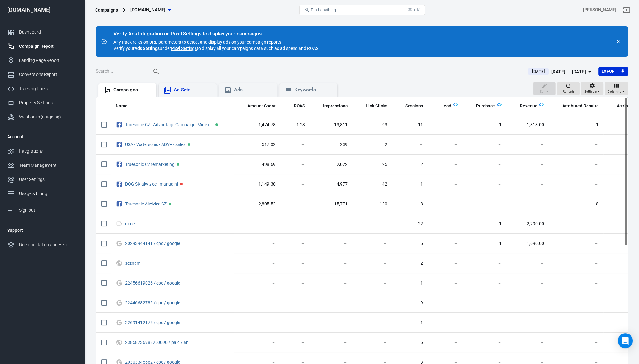
click at [173, 89] on div "Ad Sets" at bounding box center [188, 90] width 48 height 8
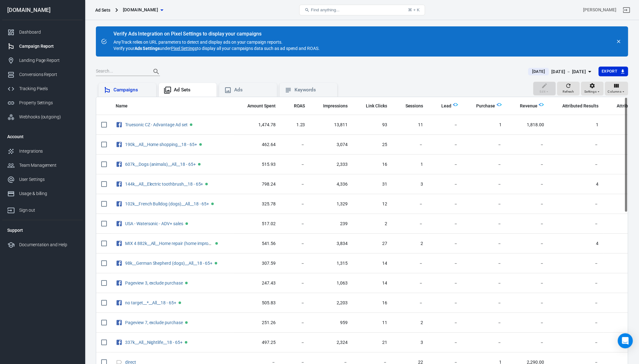
click at [140, 87] on div "Campaigns" at bounding box center [133, 90] width 38 height 7
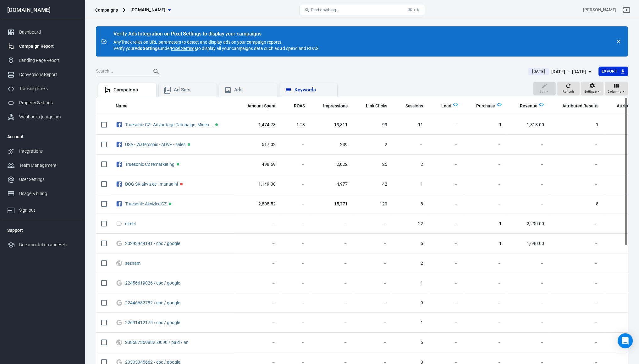
click at [283, 88] on div "Keywords" at bounding box center [309, 90] width 58 height 14
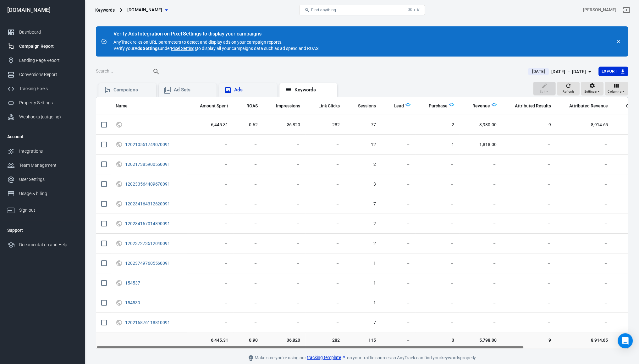
click at [247, 89] on div "Ads" at bounding box center [253, 90] width 38 height 7
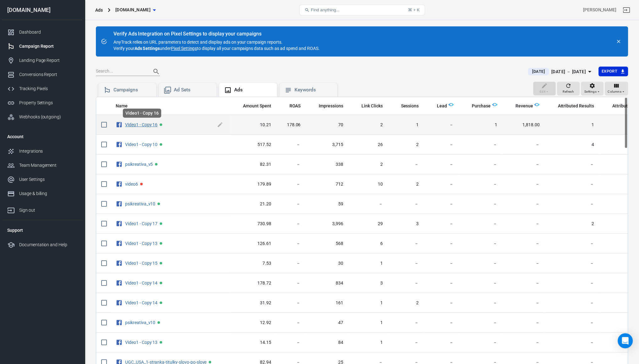
click at [147, 123] on link "Video1 - Copy 16" at bounding box center [141, 124] width 32 height 5
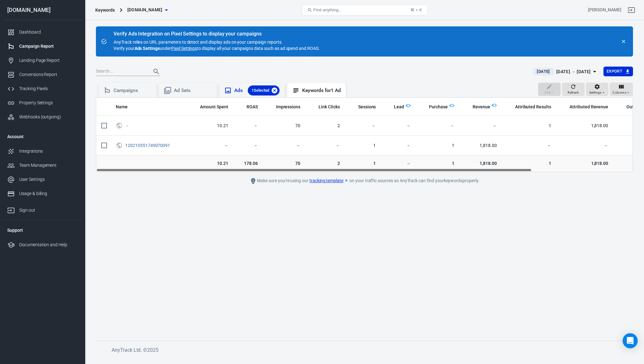
click at [276, 88] on icon at bounding box center [275, 91] width 6 height 6
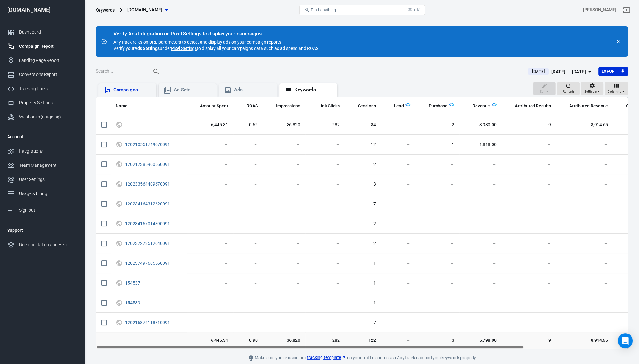
click at [131, 89] on div "Campaigns" at bounding box center [133, 90] width 38 height 7
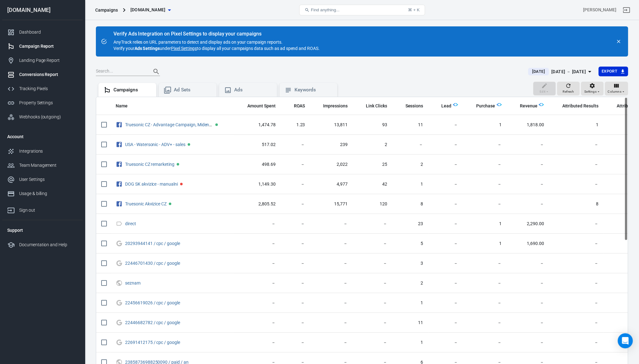
click at [38, 74] on div "Conversions Report" at bounding box center [48, 74] width 58 height 7
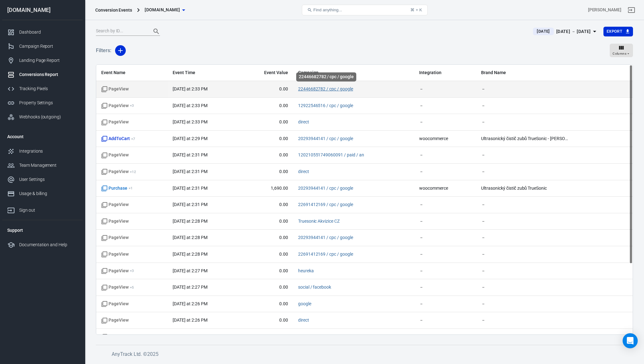
click at [311, 89] on link "22446682782 / cpc / google" at bounding box center [325, 88] width 55 height 5
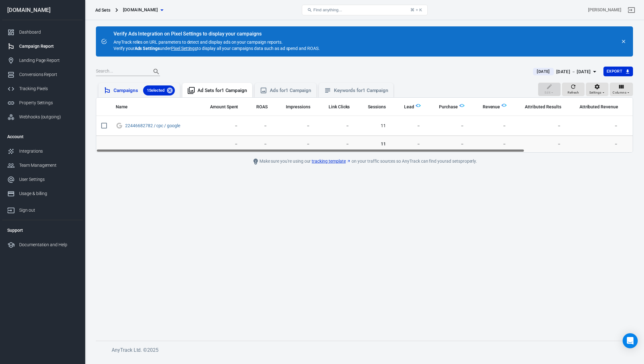
click at [167, 91] on span "1 Selected" at bounding box center [155, 90] width 25 height 6
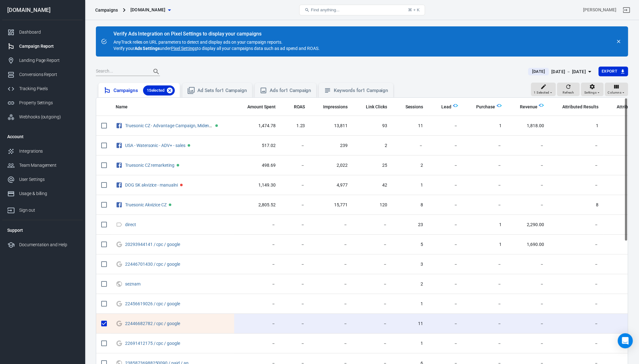
click at [170, 90] on icon at bounding box center [170, 91] width 6 height 6
checkbox input "false"
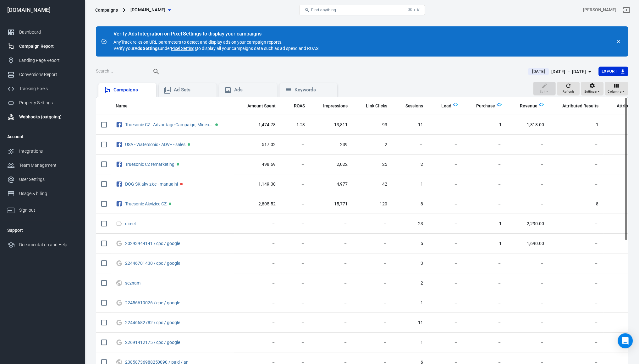
click at [36, 117] on div "Webhooks (outgoing)" at bounding box center [48, 117] width 58 height 7
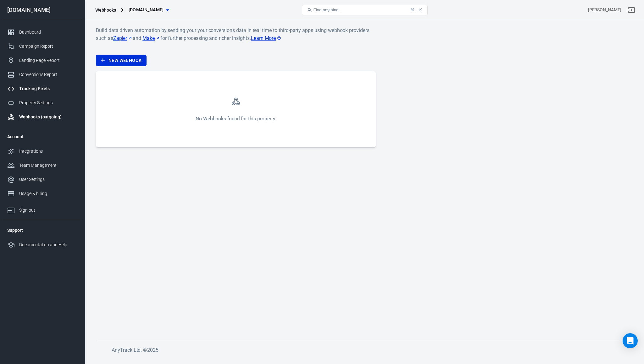
click at [29, 86] on div "Tracking Pixels" at bounding box center [48, 89] width 58 height 7
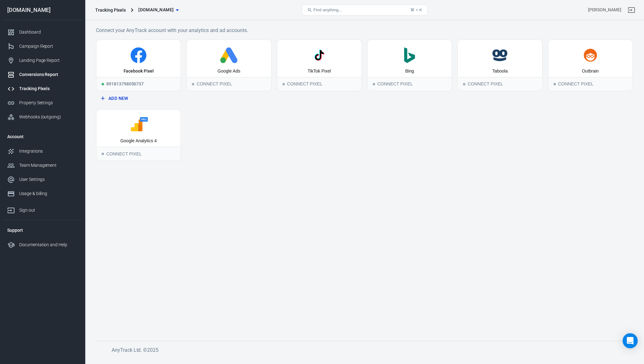
click at [28, 73] on div "Conversions Report" at bounding box center [48, 74] width 58 height 7
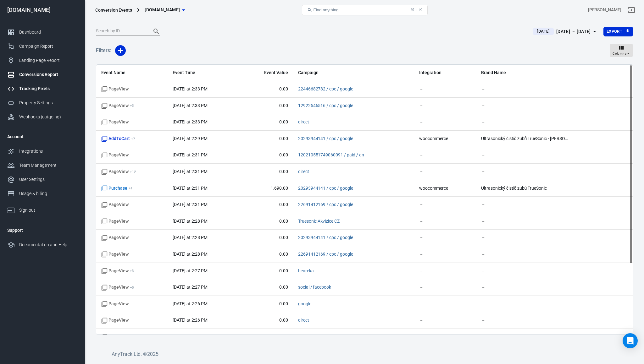
click at [34, 88] on div "Tracking Pixels" at bounding box center [48, 89] width 58 height 7
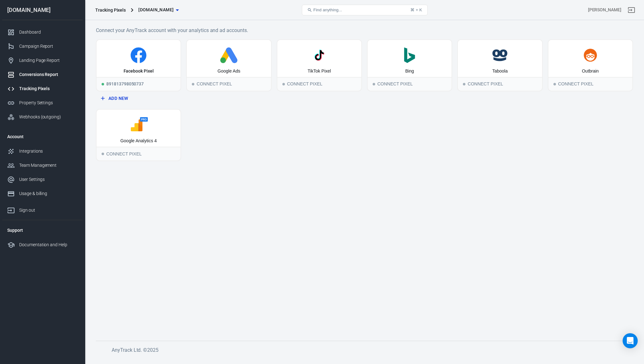
click at [31, 75] on div "Conversions Report" at bounding box center [48, 74] width 58 height 7
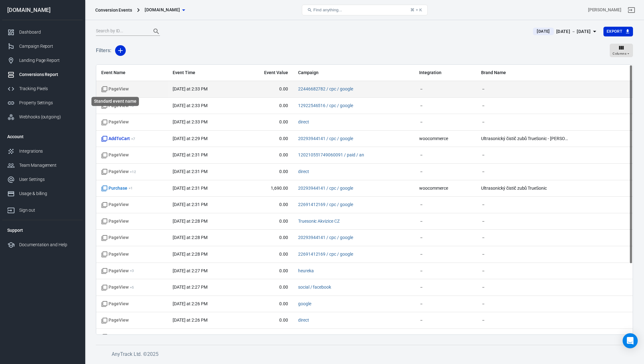
click at [106, 89] on icon "Standard event name" at bounding box center [104, 89] width 6 height 6
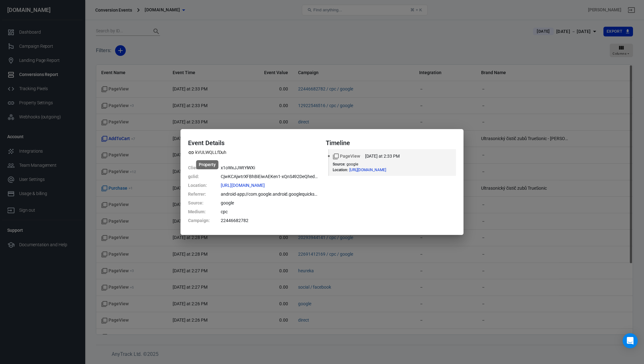
click at [195, 152] on span "kVULWQLLfDuh" at bounding box center [207, 152] width 38 height 7
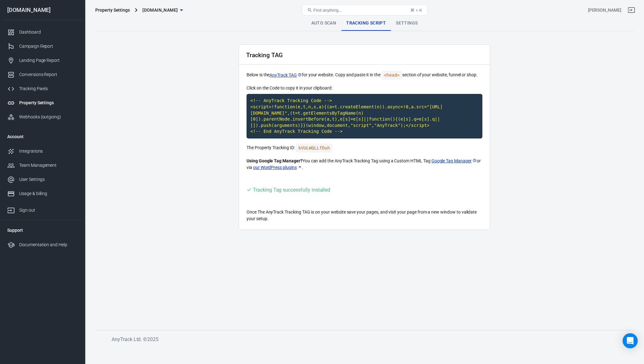
click at [395, 75] on code "<head>" at bounding box center [391, 75] width 21 height 9
click at [408, 24] on link "Settings" at bounding box center [407, 23] width 32 height 15
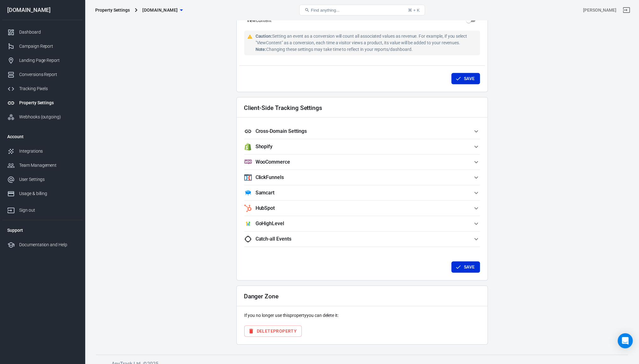
scroll to position [478, 0]
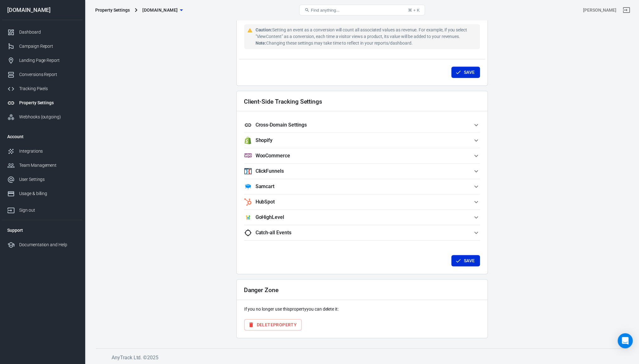
click at [308, 155] on span "WooCommerce" at bounding box center [358, 156] width 228 height 8
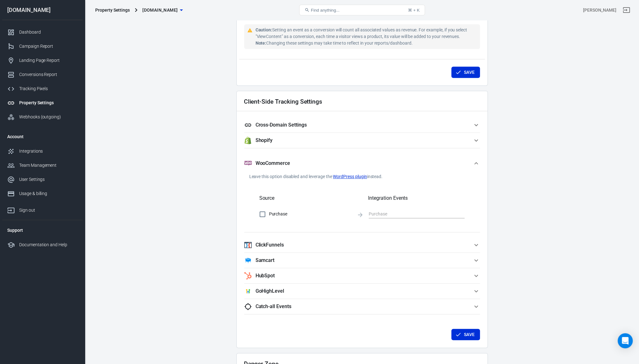
click at [308, 155] on button "WooCommerce" at bounding box center [362, 163] width 236 height 20
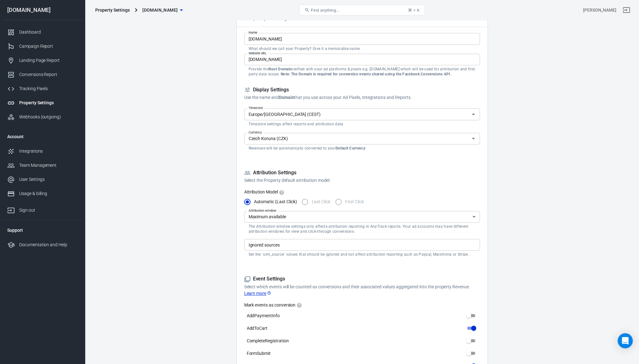
scroll to position [0, 0]
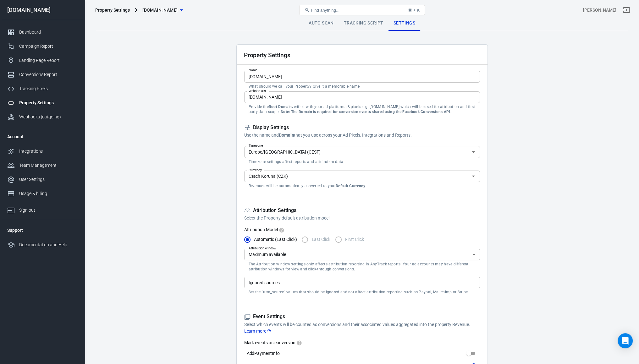
click at [359, 24] on link "Tracking Script" at bounding box center [364, 23] width 50 height 15
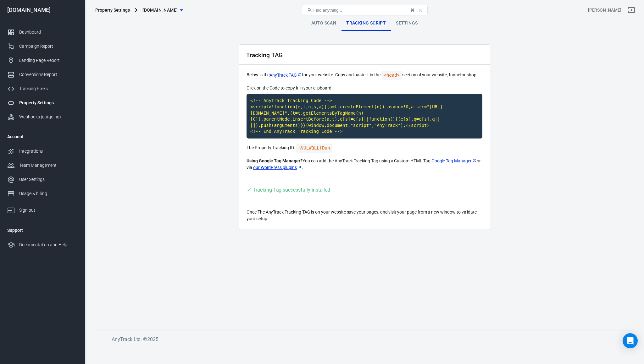
click at [302, 23] on div "Auto Scan Tracking Script Settings" at bounding box center [364, 23] width 537 height 15
click at [35, 76] on div "Conversions Report" at bounding box center [48, 74] width 58 height 7
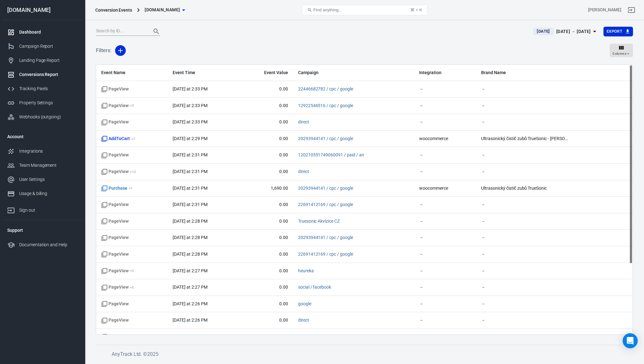
click at [37, 25] on link "Dashboard" at bounding box center [42, 32] width 80 height 14
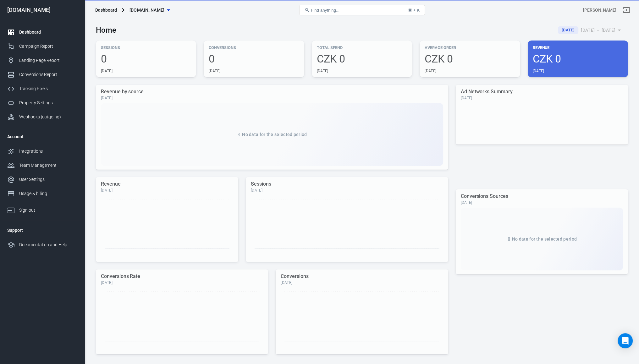
click at [30, 33] on div "Dashboard" at bounding box center [48, 32] width 58 height 7
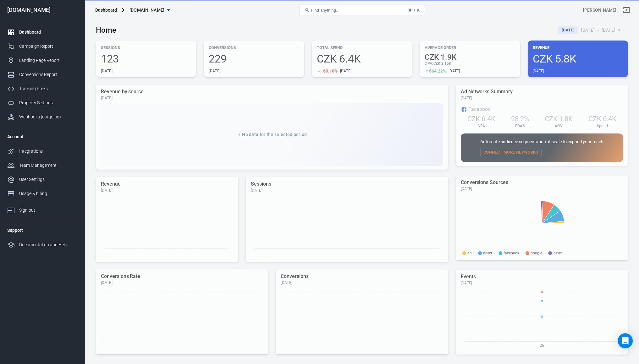
click at [131, 61] on div "Sessions 123 [DATE]" at bounding box center [146, 59] width 100 height 37
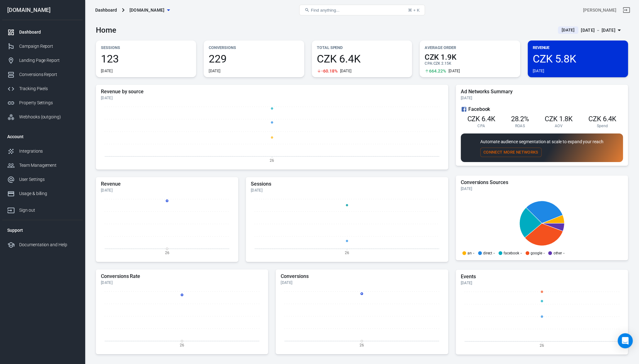
click at [101, 13] on div "Dashboard [DOMAIN_NAME]" at bounding box center [182, 10] width 178 height 15
click at [100, 11] on div "Dashboard" at bounding box center [106, 10] width 22 height 6
click at [143, 8] on span "[DOMAIN_NAME]" at bounding box center [147, 10] width 35 height 8
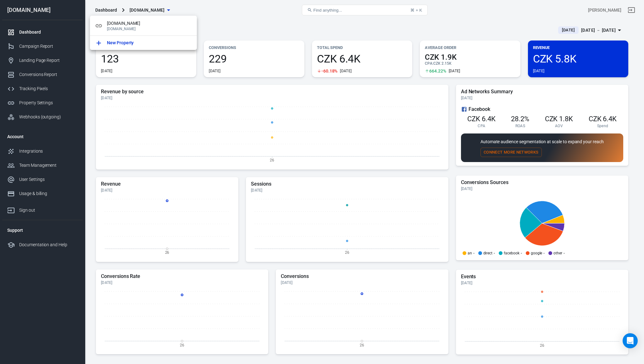
click at [75, 40] on div at bounding box center [322, 182] width 644 height 364
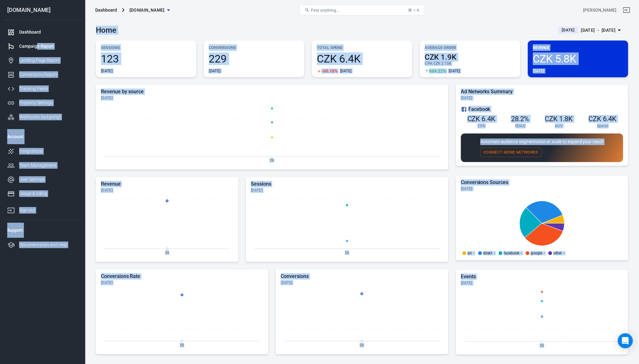
click at [32, 45] on div "Campaign Report" at bounding box center [48, 46] width 58 height 7
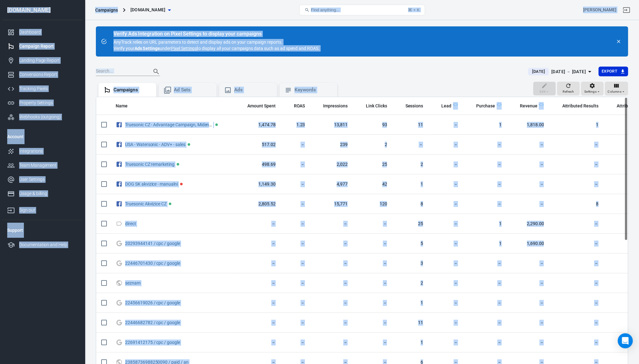
click at [386, 83] on div "Edit Refresh Settings Columns Campaigns Ad Sets Ads Keywords" at bounding box center [362, 89] width 532 height 15
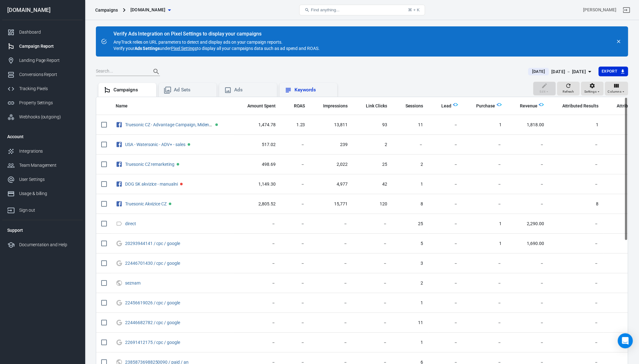
click at [297, 93] on div "Keywords" at bounding box center [314, 90] width 38 height 7
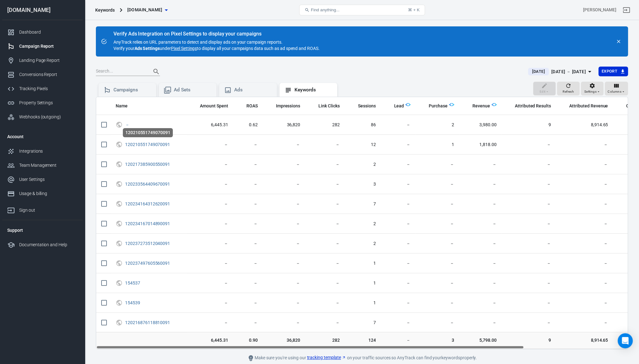
click at [140, 128] on div "120210551749070091" at bounding box center [148, 132] width 50 height 9
click at [49, 60] on div "Landing Page Report" at bounding box center [48, 60] width 58 height 7
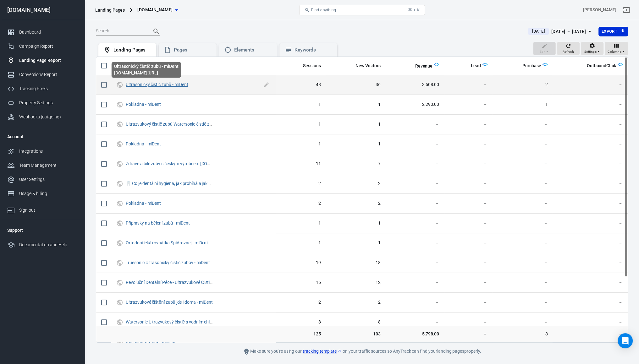
click at [155, 86] on link "Ultrasonický čistič zubů - miDent" at bounding box center [157, 84] width 62 height 5
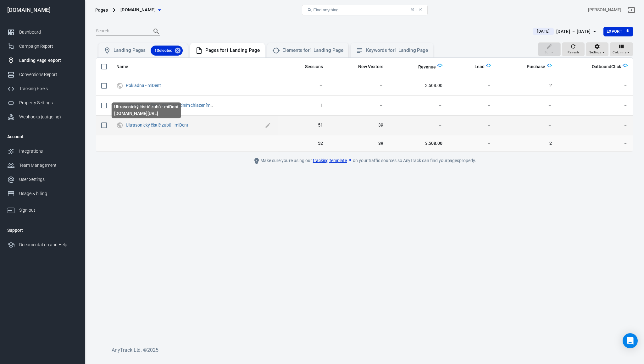
click at [145, 124] on link "Ultrasonický čistič zubů - miDent" at bounding box center [157, 125] width 62 height 5
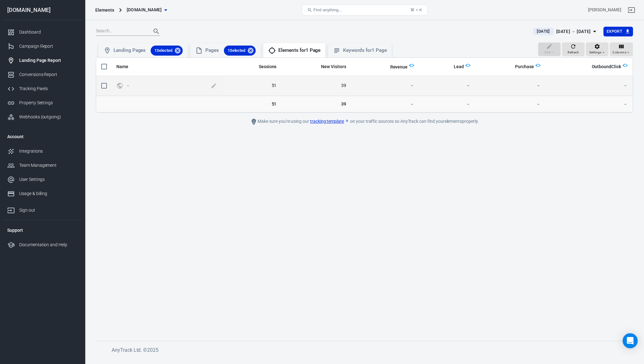
click at [136, 85] on span "－" at bounding box center [167, 86] width 83 height 6
click at [126, 85] on link "－" at bounding box center [128, 85] width 4 height 5
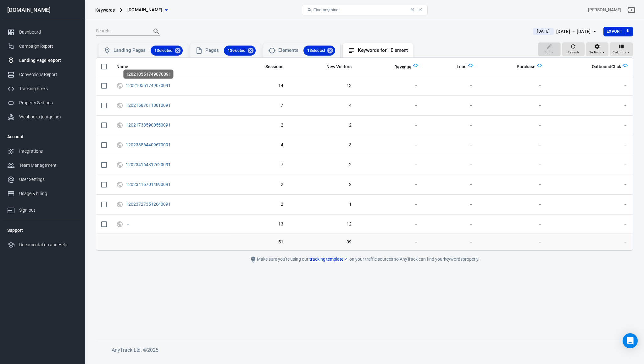
click at [128, 85] on link "120210551749070091" at bounding box center [148, 85] width 45 height 5
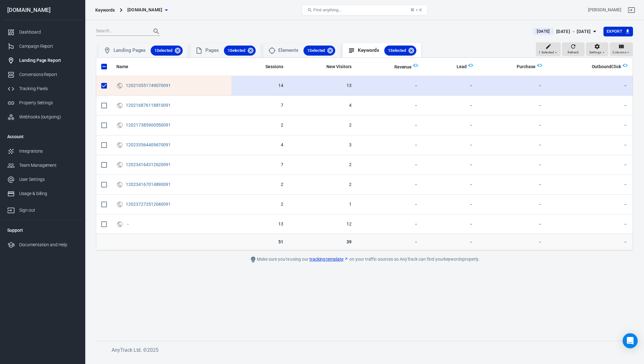
click at [104, 84] on input "scrollable content" at bounding box center [103, 85] width 13 height 13
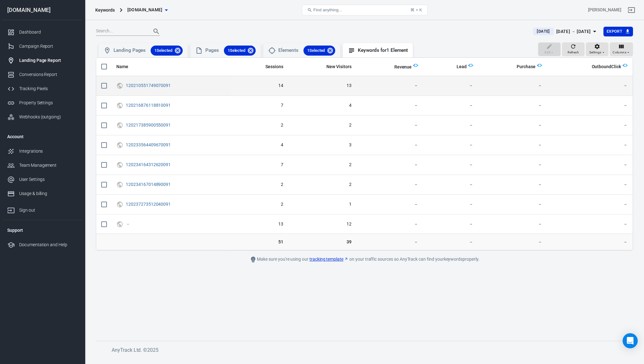
click at [282, 86] on span "14" at bounding box center [259, 86] width 47 height 6
click at [153, 87] on link "120210551749070091" at bounding box center [148, 85] width 45 height 5
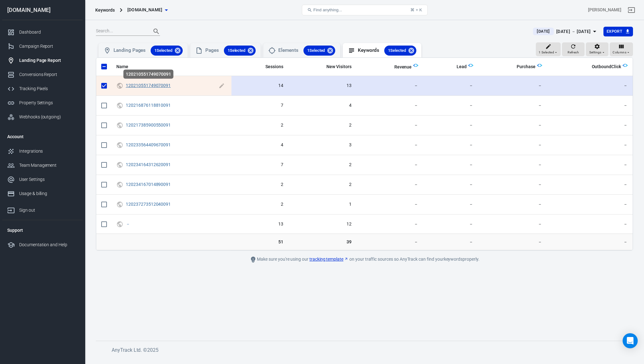
click at [153, 87] on link "120210551749070091" at bounding box center [148, 85] width 45 height 5
click at [104, 83] on input "scrollable content" at bounding box center [103, 85] width 13 height 13
checkbox input "false"
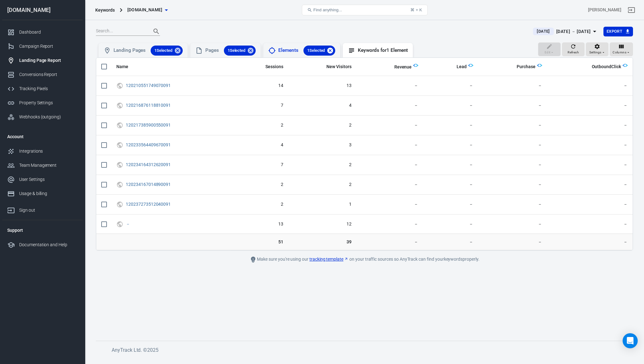
click at [333, 50] on icon at bounding box center [330, 50] width 6 height 6
click at [254, 49] on icon at bounding box center [250, 50] width 7 height 7
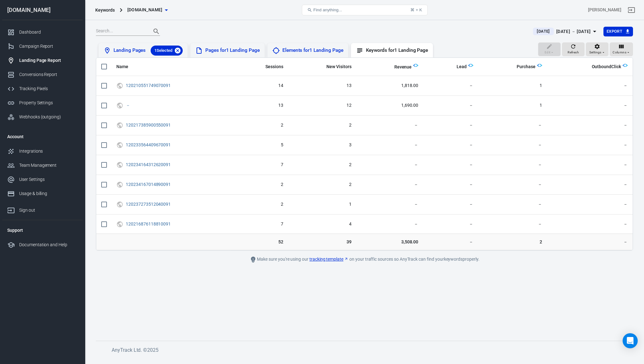
click at [179, 48] on icon at bounding box center [178, 50] width 6 height 6
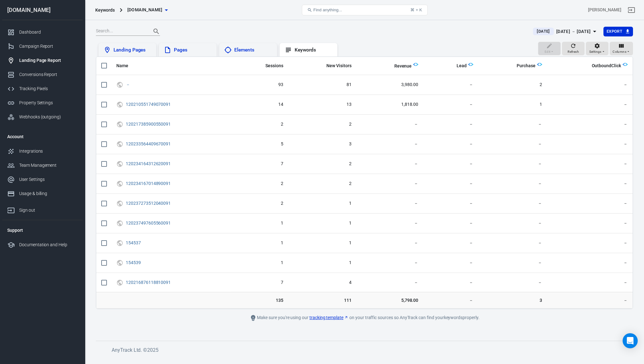
click at [189, 30] on div at bounding box center [311, 31] width 430 height 9
click at [136, 50] on div "Landing Pages" at bounding box center [133, 50] width 38 height 7
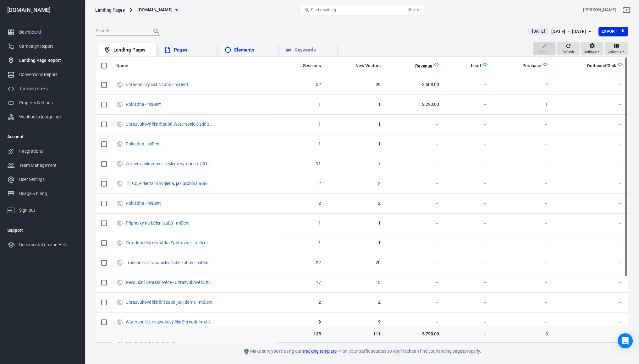
click at [203, 38] on div "[DATE] [DATE] － [DATE] Export" at bounding box center [362, 33] width 532 height 15
click at [52, 30] on div "Dashboard" at bounding box center [48, 32] width 58 height 7
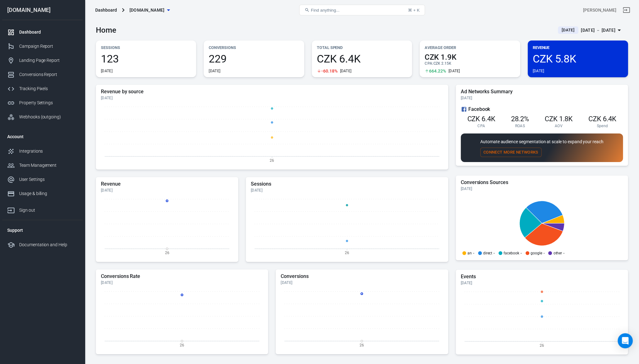
click at [216, 31] on div "Home [DATE] [DATE] － [DATE]" at bounding box center [362, 27] width 532 height 15
click at [199, 41] on div "Sessions 123 [DATE] Conversions 229 [DATE] Total Spend CZK 6.4K -60.18% [DATE] …" at bounding box center [362, 59] width 532 height 37
click at [370, 52] on div "Total Spend CZK 6.4K -60.18% [DATE]" at bounding box center [362, 59] width 100 height 37
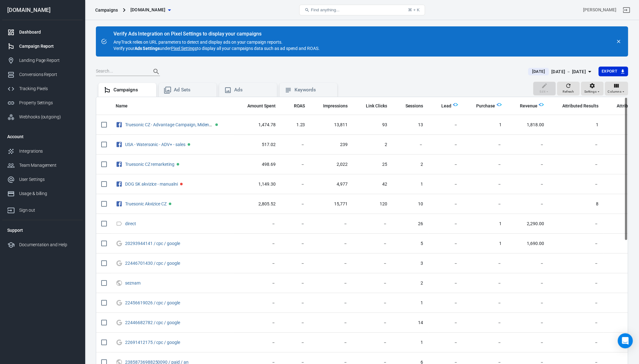
click at [47, 31] on div "Dashboard" at bounding box center [48, 32] width 58 height 7
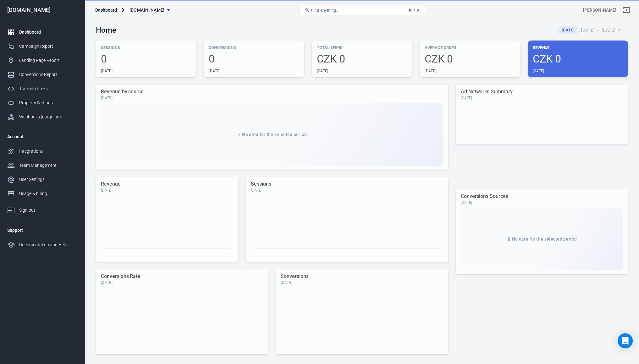
click at [27, 11] on div "[DOMAIN_NAME]" at bounding box center [42, 10] width 80 height 6
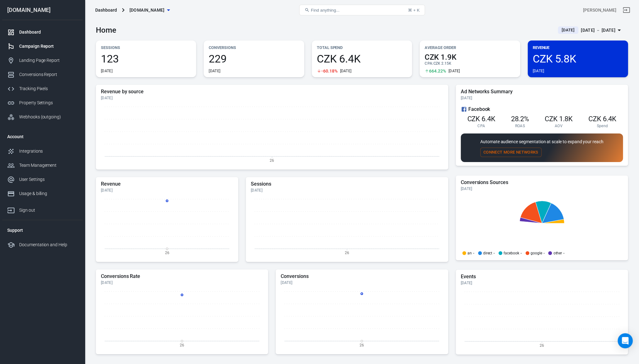
click at [32, 50] on link "Campaign Report" at bounding box center [42, 46] width 80 height 14
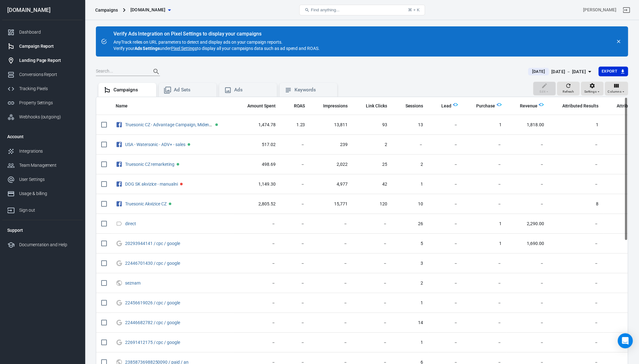
click at [29, 64] on link "Landing Page Report" at bounding box center [42, 60] width 80 height 14
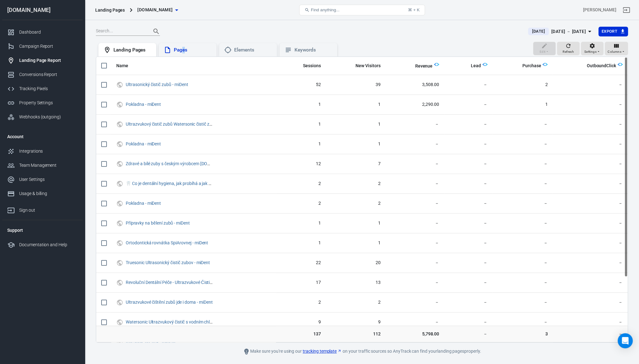
click at [184, 48] on div "Pages" at bounding box center [193, 50] width 38 height 7
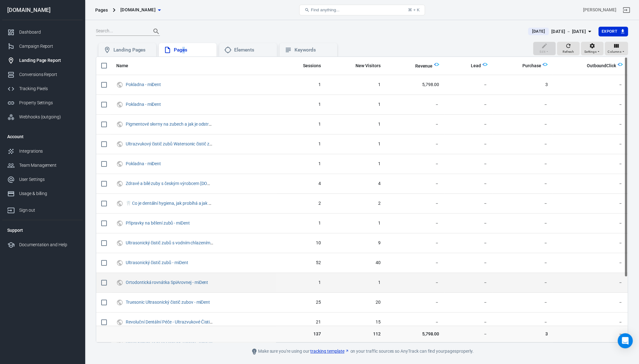
scroll to position [84, 0]
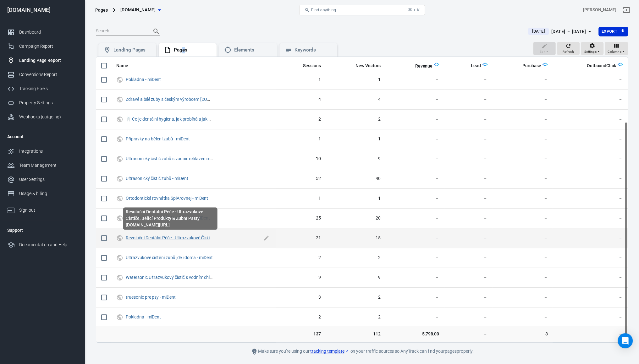
click at [197, 236] on link "Revoluční Dentální Péče - Ultrazvukové Čističe, Bělicí Produkty & Zubní Pasty" at bounding box center [199, 238] width 147 height 5
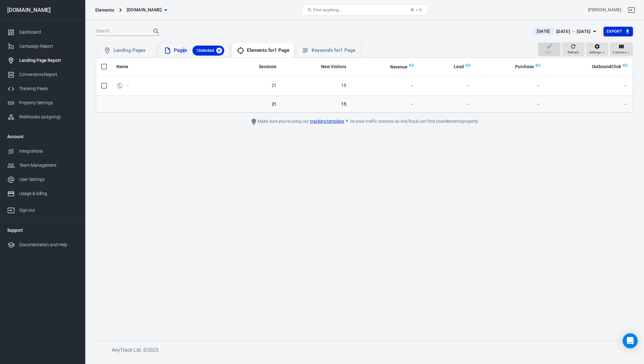
click at [222, 51] on icon at bounding box center [219, 50] width 6 height 6
click at [199, 52] on div "Pages" at bounding box center [193, 50] width 38 height 7
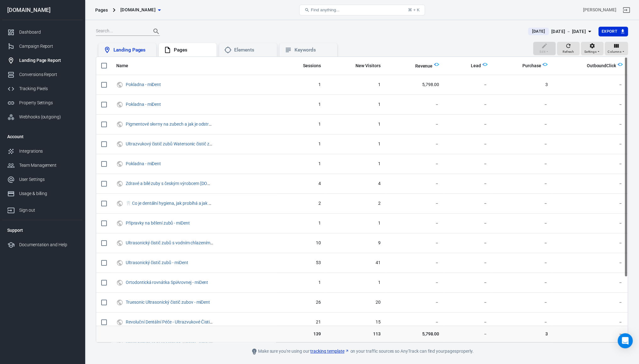
click at [140, 47] on div "Landing Pages" at bounding box center [133, 50] width 38 height 7
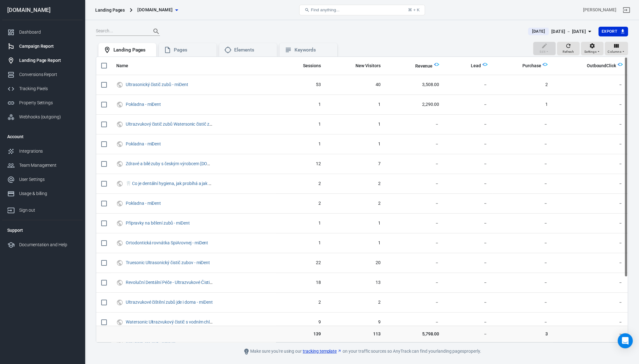
click at [16, 46] on div at bounding box center [13, 47] width 12 height 8
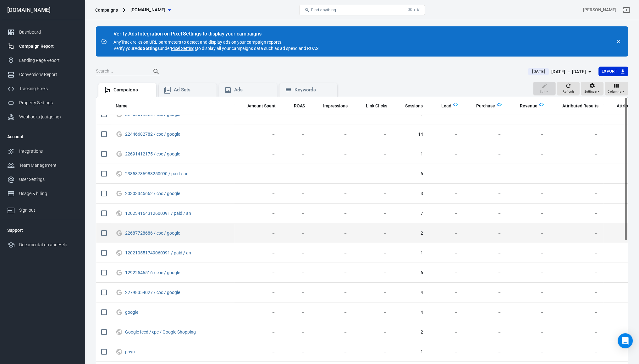
scroll to position [220, 0]
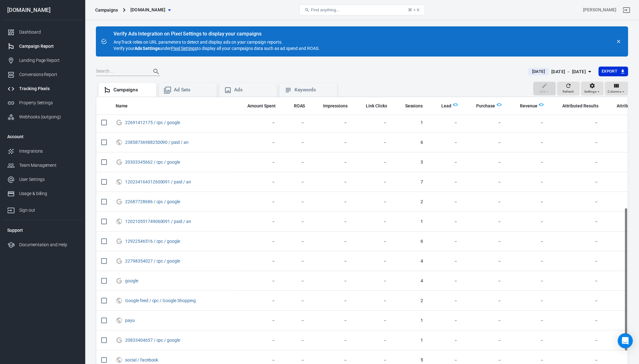
click at [37, 84] on link "Tracking Pixels" at bounding box center [42, 89] width 80 height 14
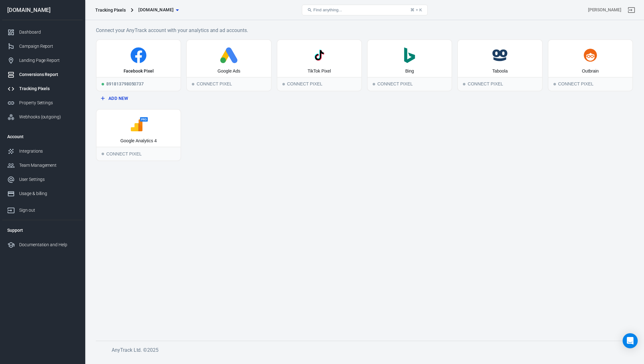
click at [34, 74] on div "Conversions Report" at bounding box center [48, 74] width 58 height 7
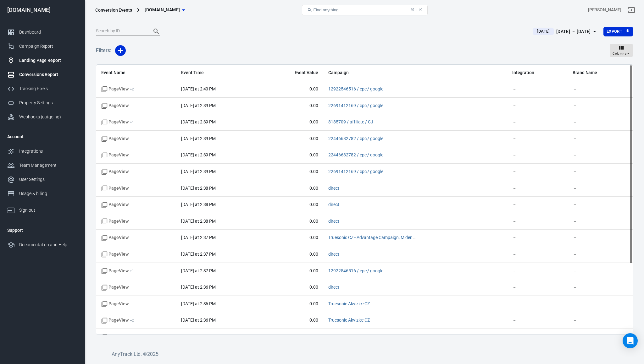
click at [28, 66] on link "Landing Page Report" at bounding box center [42, 60] width 80 height 14
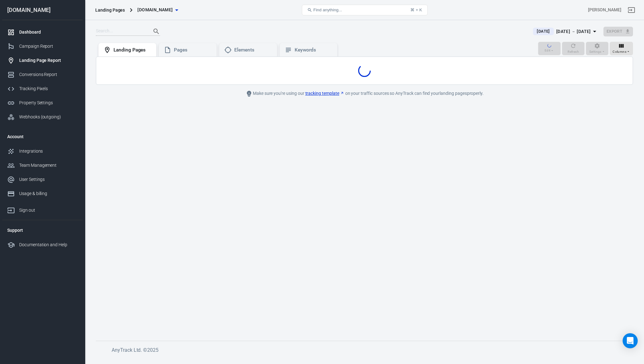
click at [27, 39] on link "Dashboard" at bounding box center [42, 32] width 80 height 14
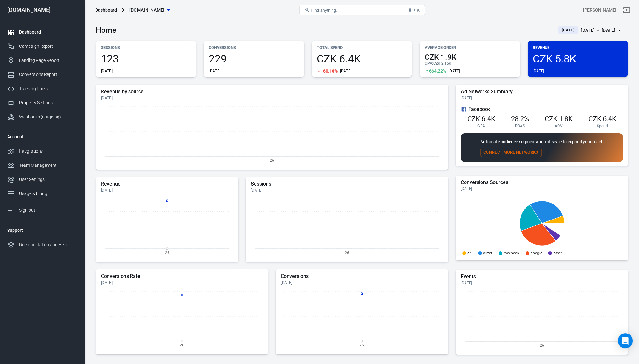
click at [343, 48] on p "Total Spend" at bounding box center [362, 47] width 90 height 7
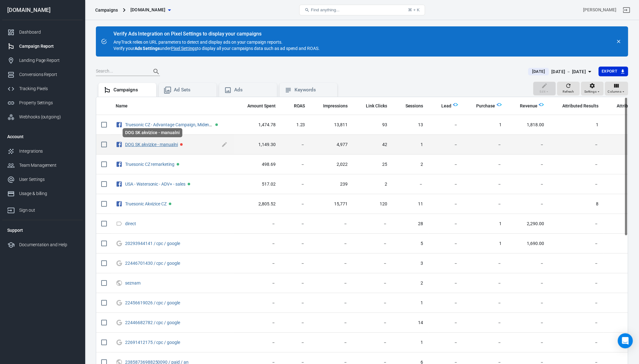
click at [163, 143] on link "DOG SK akvizice - manualni" at bounding box center [151, 144] width 53 height 5
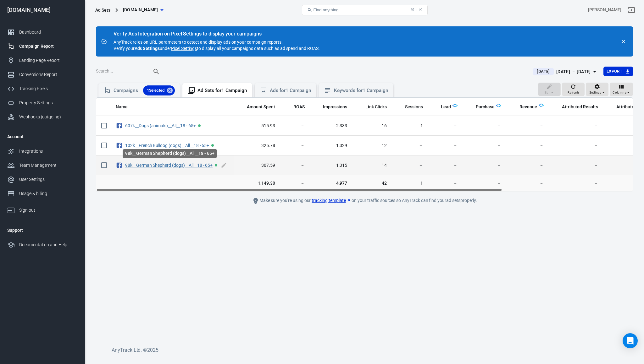
click at [170, 166] on link "98k__German Shepherd (dogs)__All__18 - 65+" at bounding box center [168, 165] width 87 height 5
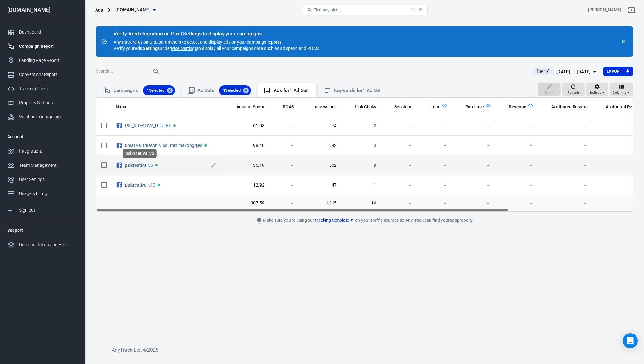
click at [141, 163] on link "psikreativa_v5" at bounding box center [139, 165] width 28 height 5
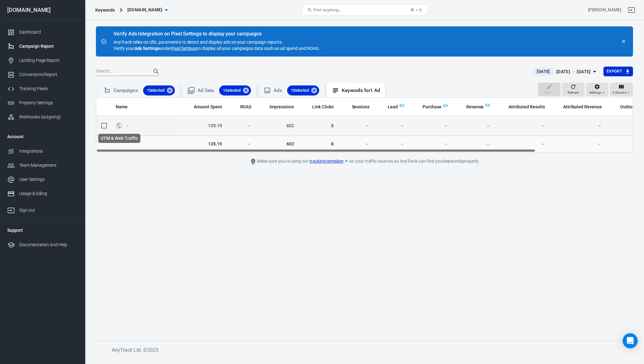
click at [120, 125] on icon "UTM & Web Traffic" at bounding box center [119, 126] width 7 height 8
click at [130, 125] on span "－" at bounding box center [127, 125] width 5 height 4
click at [127, 125] on link "－" at bounding box center [127, 125] width 4 height 5
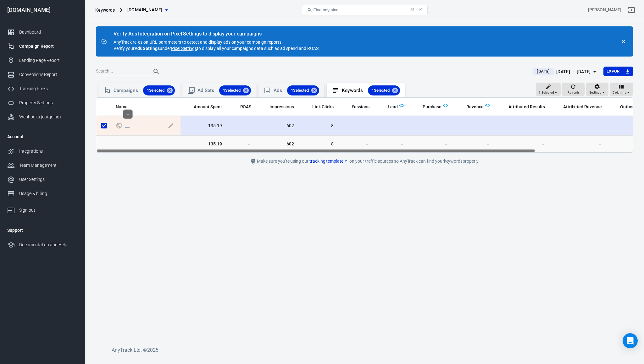
click at [127, 125] on link "－" at bounding box center [127, 125] width 4 height 5
click at [106, 126] on input "scrollable content" at bounding box center [103, 125] width 13 height 13
checkbox input "false"
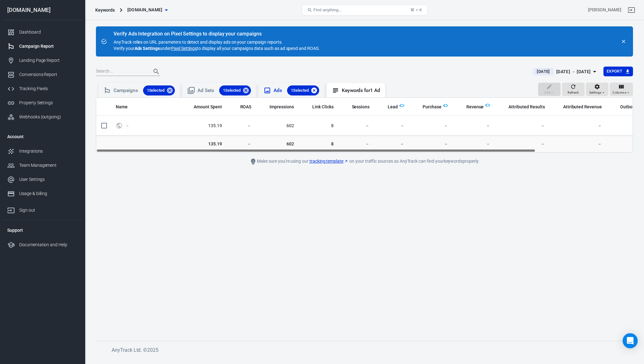
click at [316, 87] on icon at bounding box center [314, 90] width 7 height 7
click at [246, 90] on icon at bounding box center [246, 91] width 6 height 6
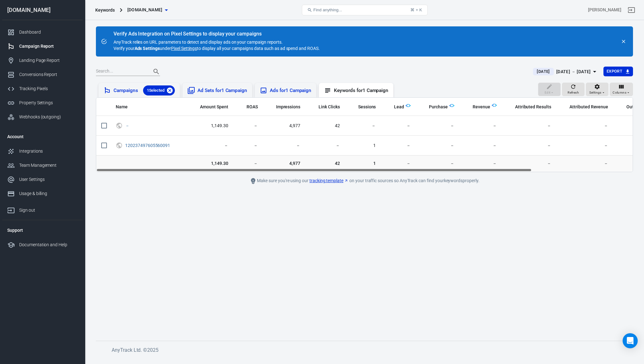
click at [168, 88] on icon at bounding box center [169, 90] width 7 height 7
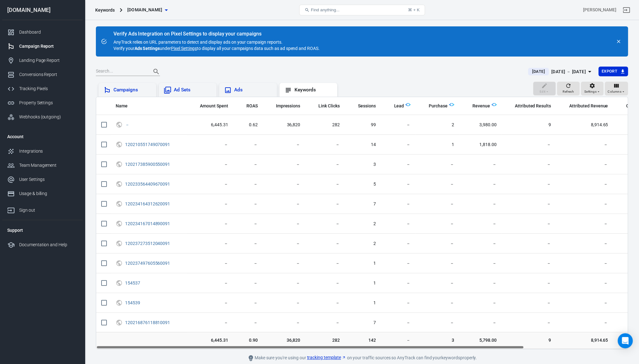
click at [140, 89] on div "Campaigns" at bounding box center [133, 90] width 38 height 7
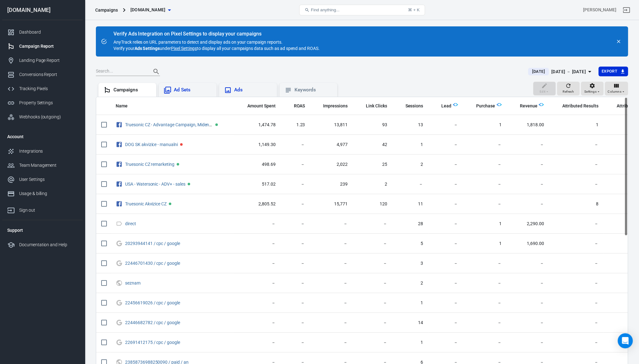
click at [40, 24] on div "Dashboard Campaign Report Landing Page Report Conversions Report Tracking Pixel…" at bounding box center [42, 74] width 80 height 109
click at [34, 29] on div "Dashboard" at bounding box center [48, 32] width 58 height 7
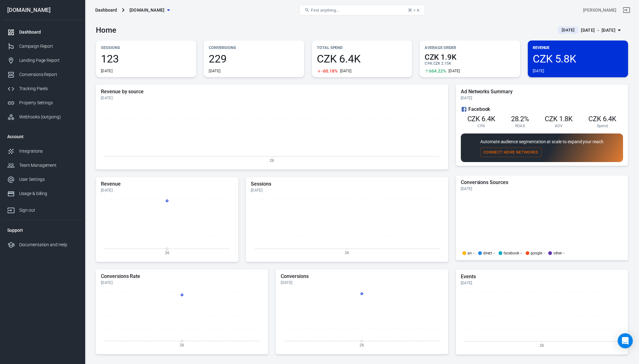
click at [152, 63] on span "123" at bounding box center [146, 58] width 90 height 11
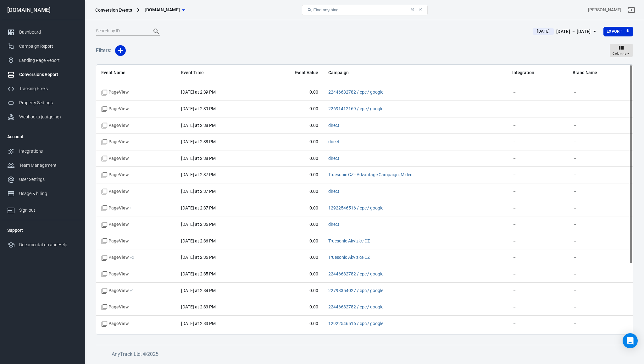
scroll to position [94, 0]
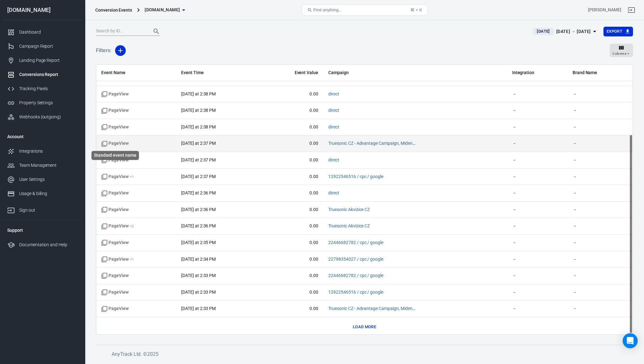
click at [121, 144] on span "PageView" at bounding box center [114, 144] width 27 height 6
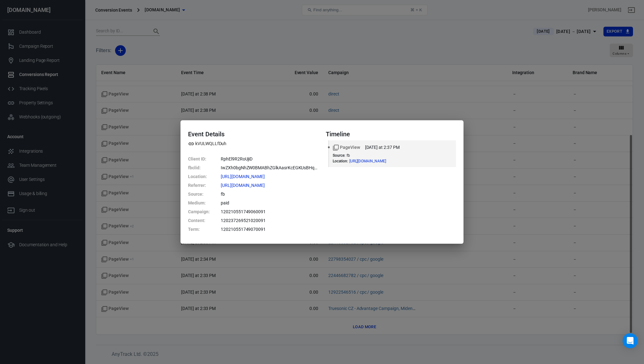
click at [330, 148] on li "PageView today at 2:37 PM Source : fb Location : https://www.mident.cz/ultr...0…" at bounding box center [392, 154] width 127 height 27
click at [332, 147] on li "PageView today at 2:37 PM Source : fb Location : https://www.mident.cz/ultr...0…" at bounding box center [392, 154] width 127 height 27
click at [367, 147] on time "today at 2:37 PM" at bounding box center [382, 147] width 35 height 7
click at [334, 147] on icon "Standard event name" at bounding box center [336, 148] width 6 height 6
click at [91, 169] on div "Event Details kVULWQLLfDuh Client ID : RphEl9R2RoUjiD fbclid : IwZXh0bgNhZW0BMA…" at bounding box center [322, 182] width 644 height 364
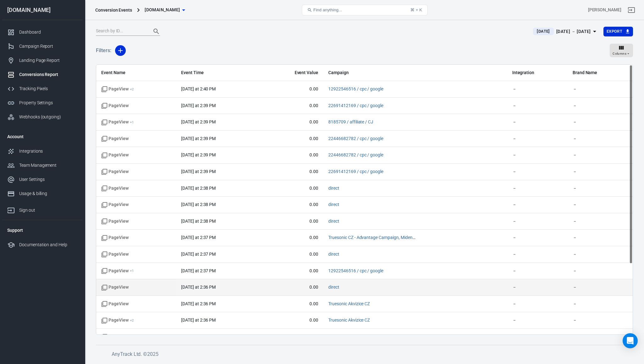
scroll to position [96, 0]
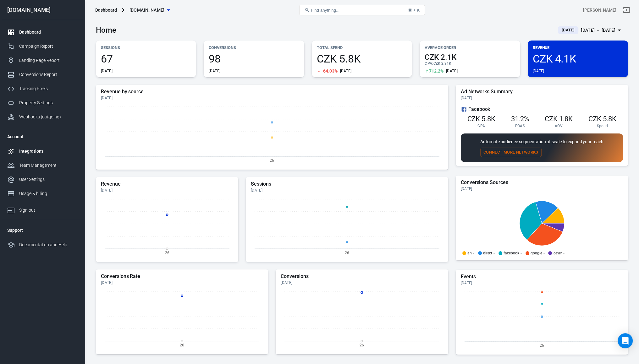
click at [43, 155] on link "Integrations" at bounding box center [42, 151] width 80 height 14
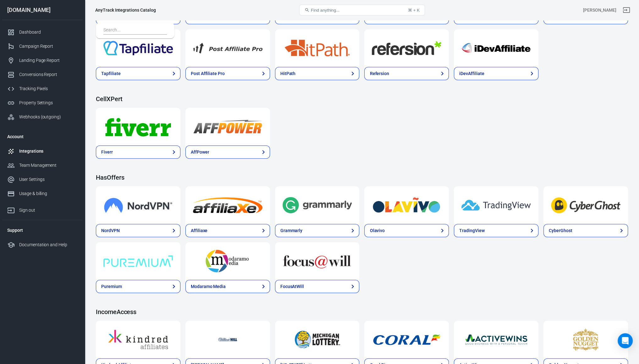
scroll to position [566, 0]
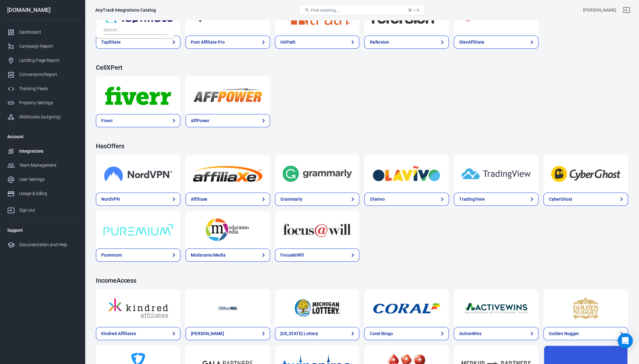
click at [271, 140] on div "Popular E-Commerce Shopify ThriveCart WooCommerce Funnelish Samcart Memberful C…" at bounding box center [362, 54] width 532 height 1112
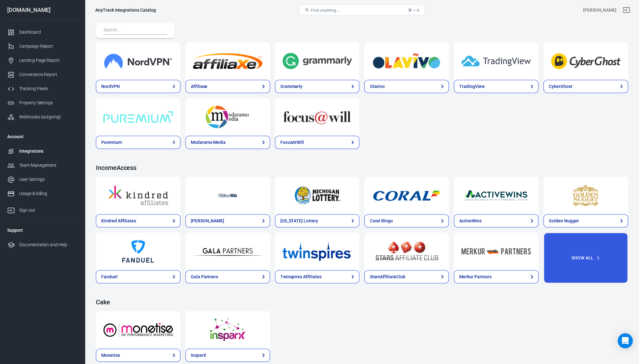
scroll to position [553, 0]
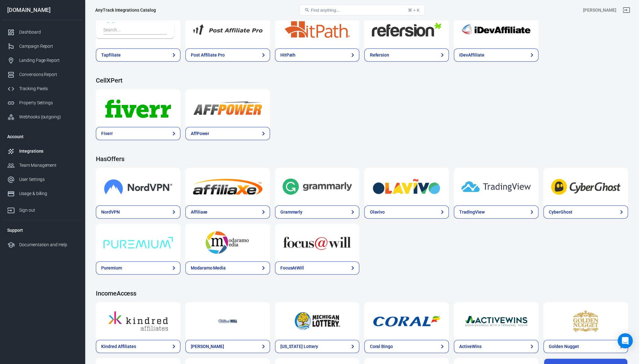
click at [271, 140] on div "Popular E-Commerce Shopify ThriveCart WooCommerce Funnelish Samcart Memberful C…" at bounding box center [362, 67] width 532 height 1112
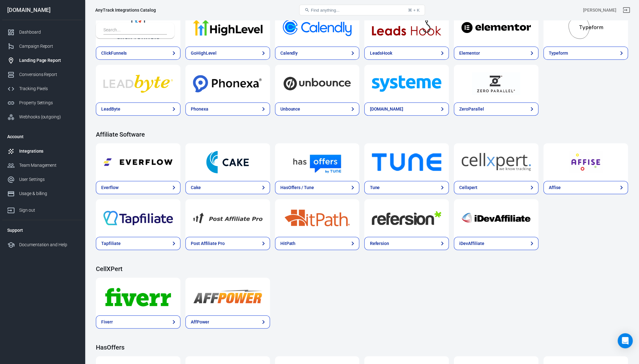
click at [25, 63] on div "Landing Page Report" at bounding box center [48, 60] width 58 height 7
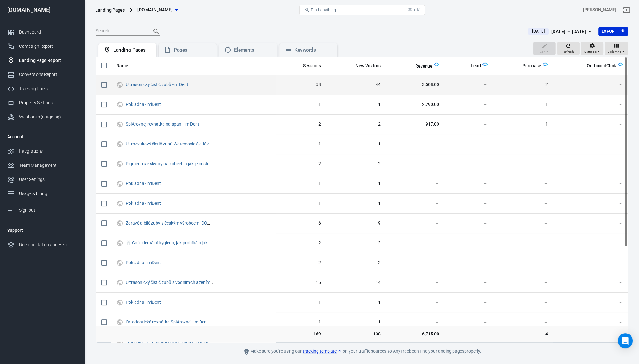
click at [424, 85] on span "3,508.00" at bounding box center [415, 85] width 48 height 6
click at [149, 80] on span "Ultrasonický čistič zubů - miDent" at bounding box center [198, 84] width 145 height 9
click at [146, 84] on link "Ultrasonický čistič zubů - miDent" at bounding box center [157, 84] width 62 height 5
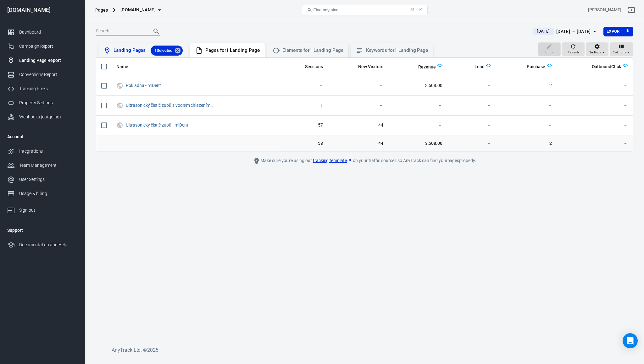
click at [131, 50] on div "Landing Pages 1 Selected" at bounding box center [148, 51] width 69 height 10
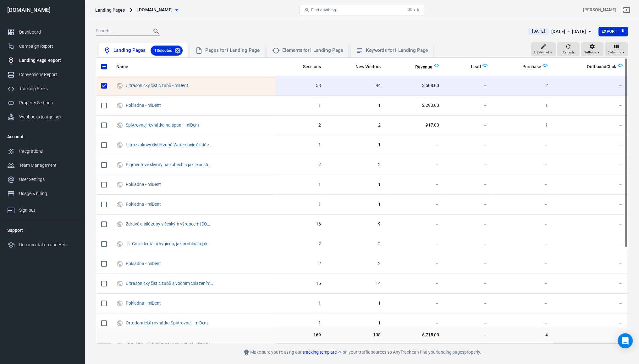
click at [174, 51] on span "1 Selected" at bounding box center [163, 50] width 25 height 6
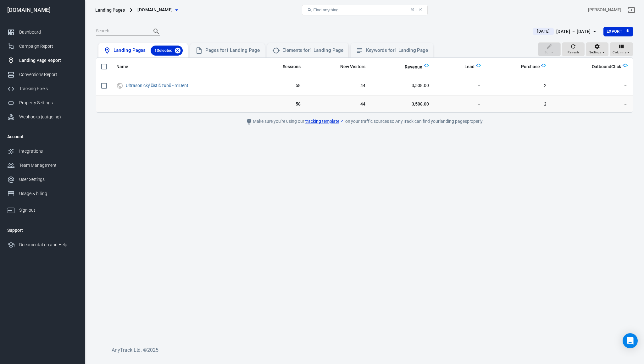
click at [177, 51] on icon at bounding box center [178, 50] width 6 height 6
click at [178, 50] on icon at bounding box center [178, 50] width 6 height 6
click at [180, 48] on icon at bounding box center [177, 50] width 7 height 7
click at [199, 31] on div at bounding box center [311, 31] width 430 height 9
drag, startPoint x: 181, startPoint y: 53, endPoint x: 177, endPoint y: 52, distance: 4.2
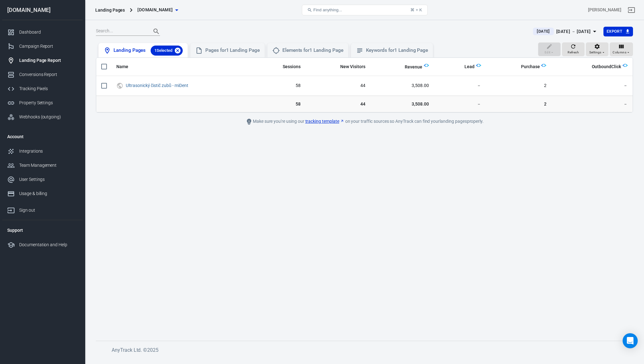
click at [181, 53] on icon at bounding box center [177, 50] width 7 height 7
click at [51, 28] on link "Dashboard" at bounding box center [42, 32] width 80 height 14
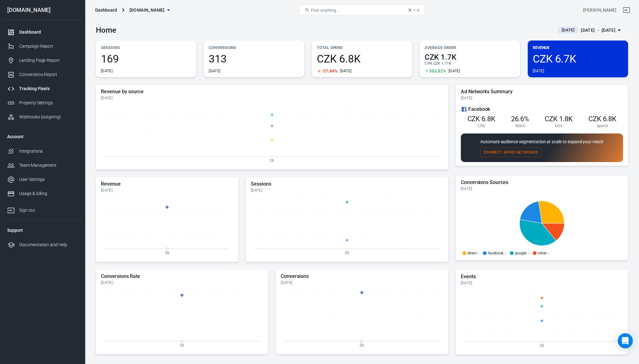
click at [31, 88] on div "Tracking Pixels" at bounding box center [48, 89] width 58 height 7
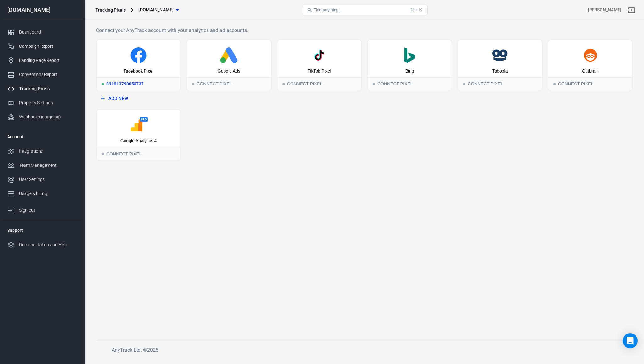
click at [153, 57] on icon at bounding box center [138, 55] width 79 height 16
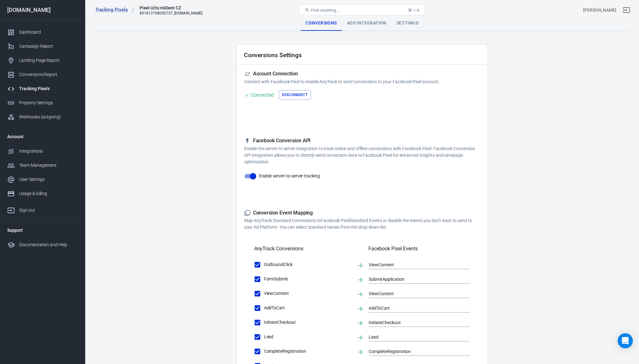
click at [203, 172] on main "Conversions Ads Integration Settings Conversions Settings Account Connection Co…" at bounding box center [362, 271] width 532 height 511
click at [29, 73] on div "Conversions Report" at bounding box center [48, 74] width 58 height 7
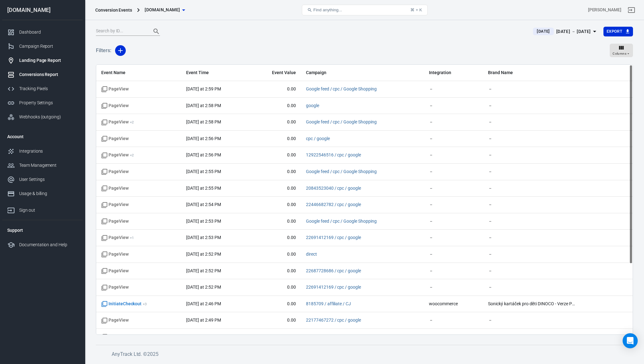
click at [25, 60] on div "Landing Page Report" at bounding box center [48, 60] width 58 height 7
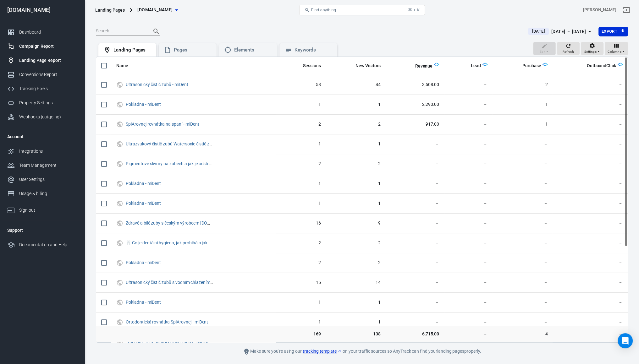
click at [26, 45] on div "Campaign Report" at bounding box center [48, 46] width 58 height 7
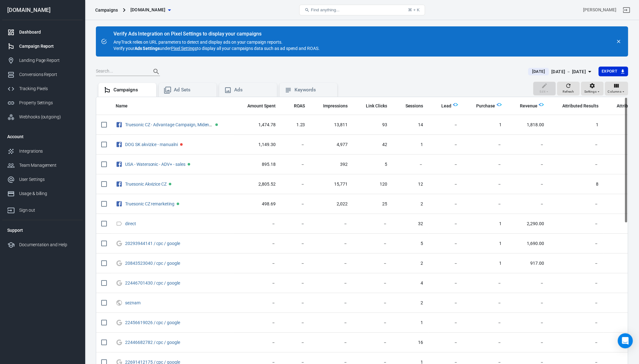
click at [28, 33] on div "Dashboard" at bounding box center [48, 32] width 58 height 7
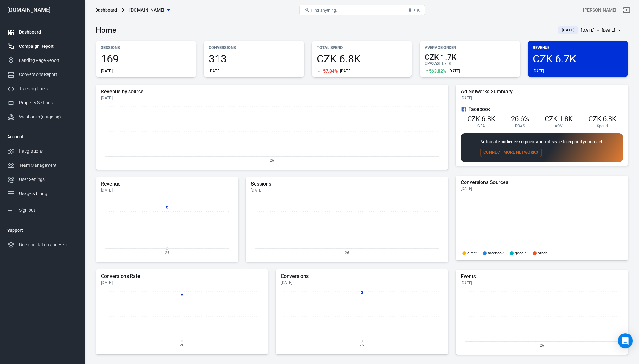
click at [28, 49] on div "Campaign Report" at bounding box center [48, 46] width 58 height 7
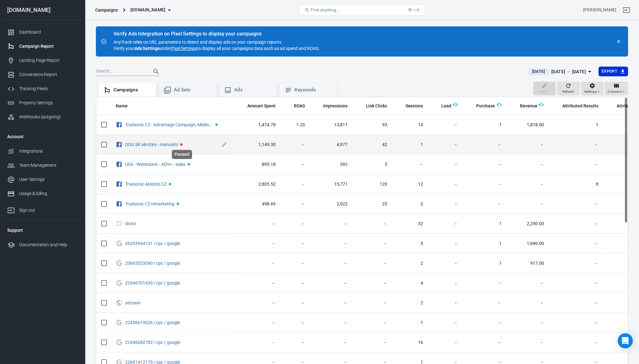
click at [182, 143] on span "Paused" at bounding box center [181, 144] width 3 height 3
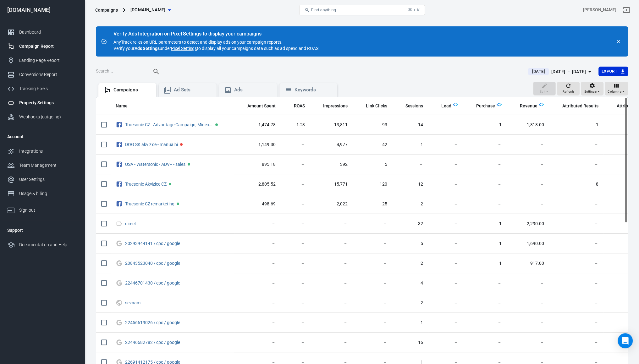
click at [30, 100] on div "Property Settings" at bounding box center [48, 103] width 58 height 7
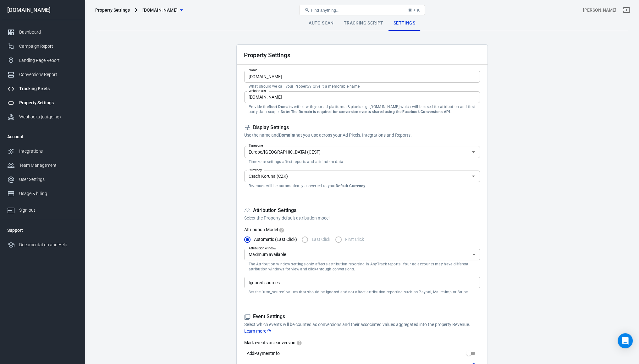
click at [26, 84] on link "Tracking Pixels" at bounding box center [42, 89] width 80 height 14
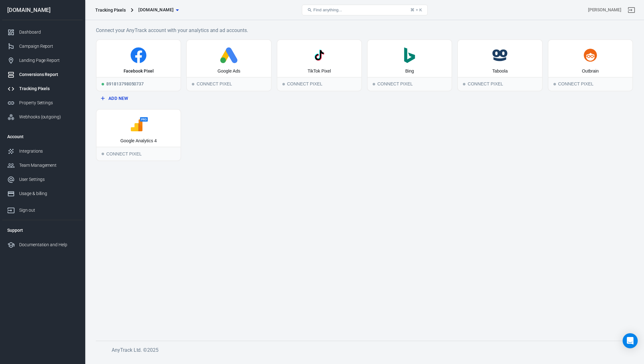
click at [25, 74] on div "Conversions Report" at bounding box center [48, 74] width 58 height 7
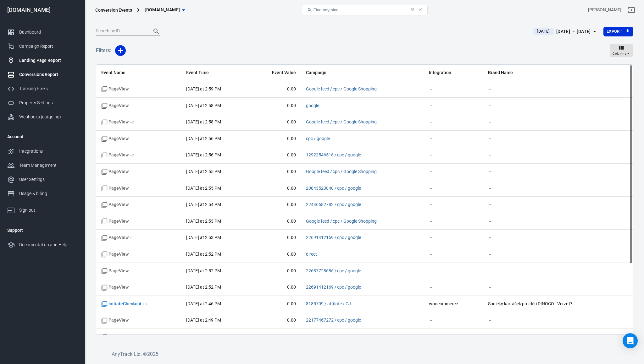
click at [29, 60] on div "Landing Page Report" at bounding box center [48, 60] width 58 height 7
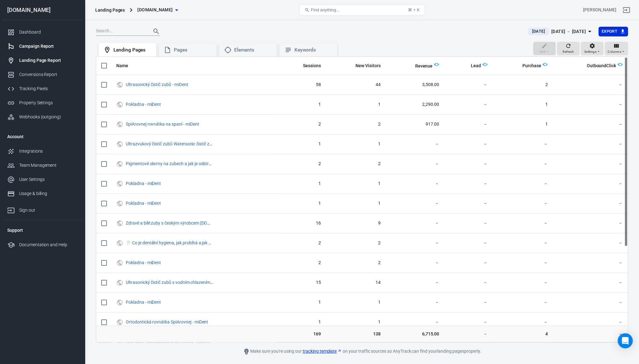
click at [30, 50] on link "Campaign Report" at bounding box center [42, 46] width 80 height 14
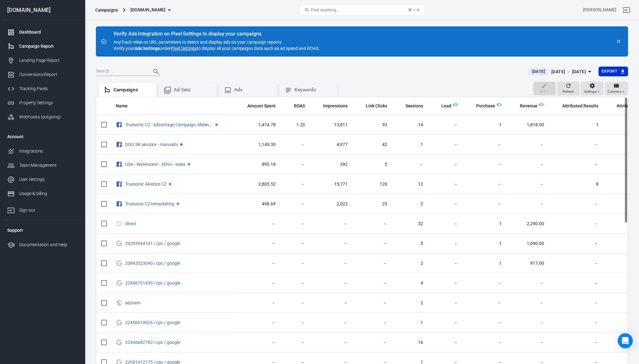
click at [30, 32] on div "Dashboard" at bounding box center [48, 32] width 58 height 7
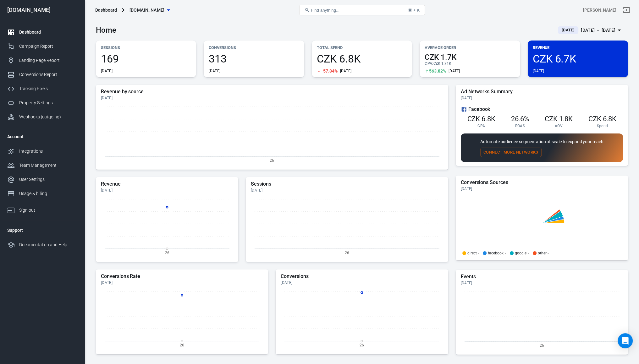
click at [580, 65] on div "CZK 6.7K Today" at bounding box center [578, 63] width 90 height 20
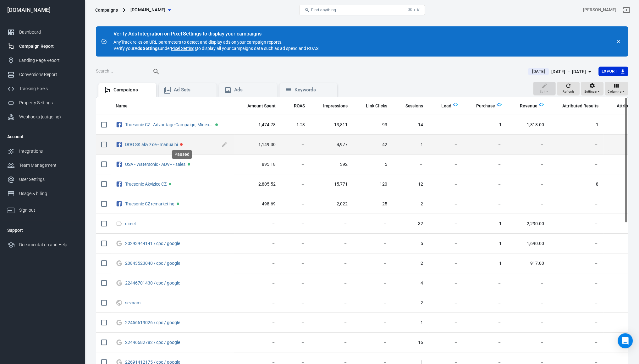
click at [181, 146] on div "Paused" at bounding box center [181, 153] width 21 height 14
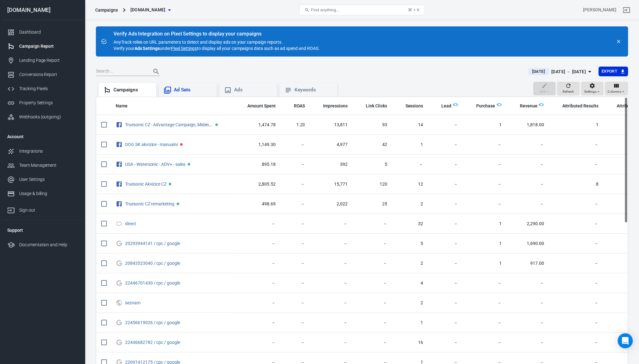
click at [182, 88] on div "Ad Sets" at bounding box center [193, 90] width 38 height 7
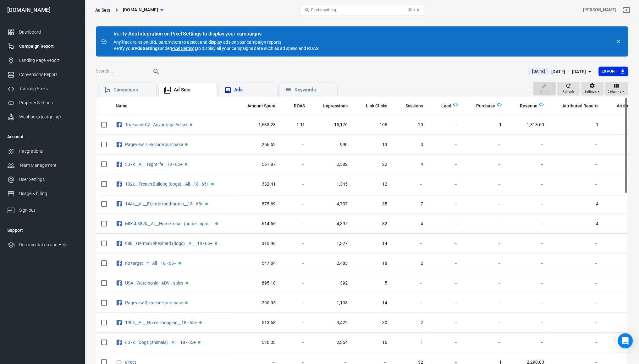
click at [257, 93] on div "Ads" at bounding box center [253, 90] width 38 height 7
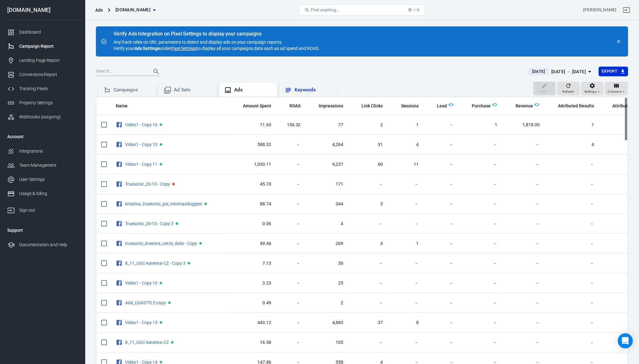
click at [311, 87] on div "Keywords" at bounding box center [314, 90] width 38 height 7
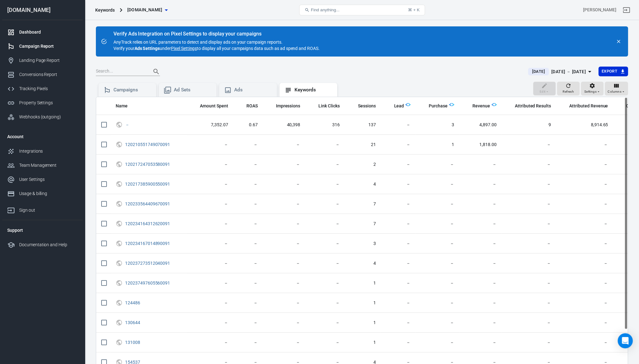
click at [40, 26] on link "Dashboard" at bounding box center [42, 32] width 80 height 14
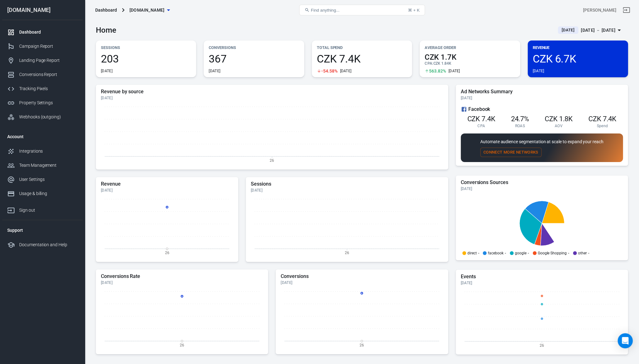
click at [549, 67] on div "CZK 6.7K Today" at bounding box center [578, 63] width 90 height 20
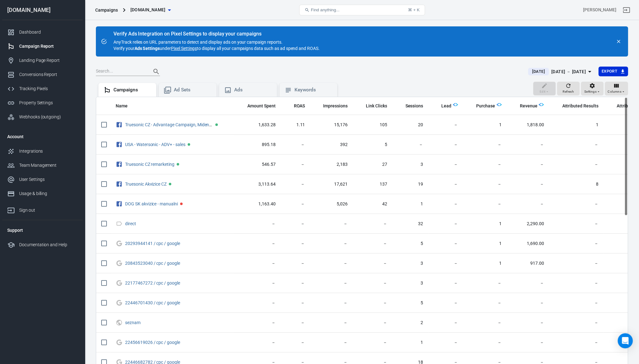
click at [213, 97] on th "Name" at bounding box center [173, 106] width 124 height 18
drag, startPoint x: 203, startPoint y: 92, endPoint x: 210, endPoint y: 92, distance: 7.3
click at [203, 92] on div "Ad Sets" at bounding box center [193, 90] width 38 height 7
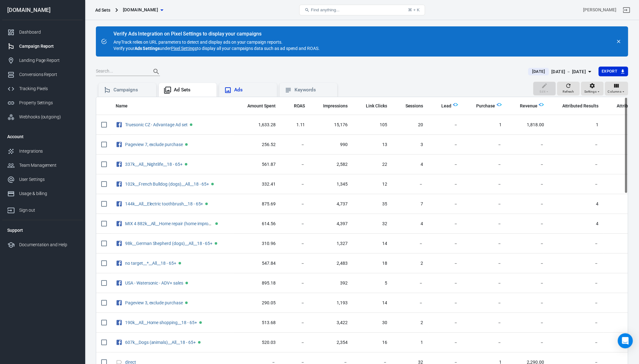
drag, startPoint x: 257, startPoint y: 89, endPoint x: 260, endPoint y: 88, distance: 3.4
click at [258, 89] on div "Ads" at bounding box center [253, 90] width 38 height 7
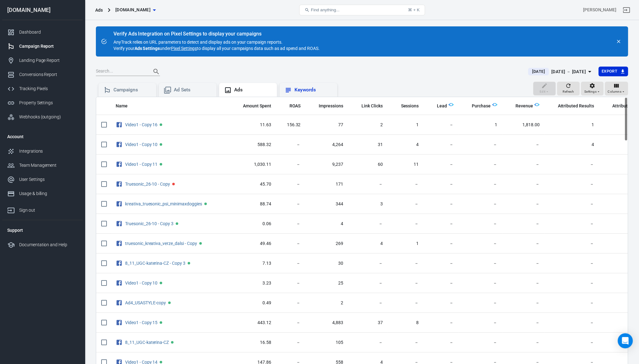
click at [308, 87] on div "Keywords" at bounding box center [314, 90] width 38 height 7
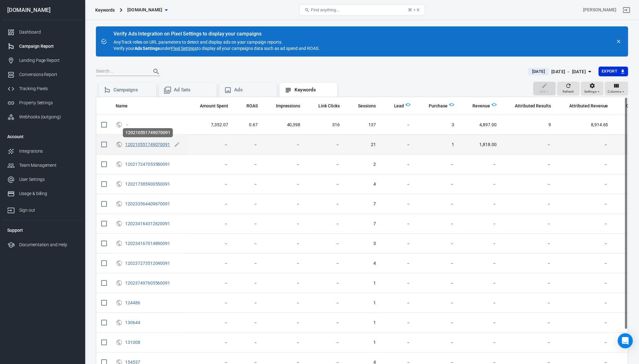
click at [128, 143] on link "120210551749070091" at bounding box center [147, 144] width 45 height 5
checkbox input "true"
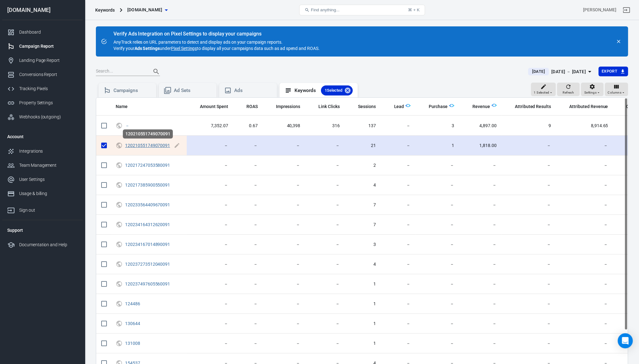
click at [128, 143] on link "120210551749070091" at bounding box center [147, 145] width 45 height 5
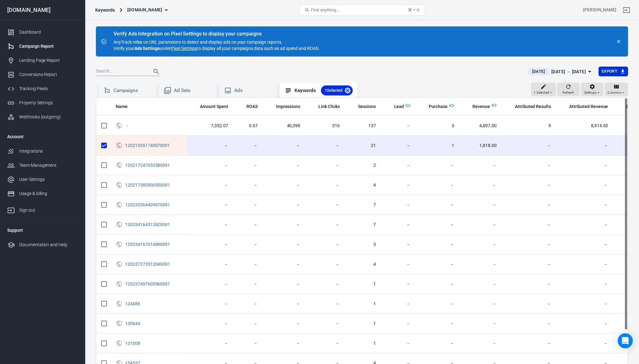
click at [40, 21] on div "Dashboard Campaign Report Landing Page Report Conversions Report Tracking Pixel…" at bounding box center [42, 74] width 80 height 109
click at [35, 35] on div "Dashboard" at bounding box center [48, 32] width 58 height 7
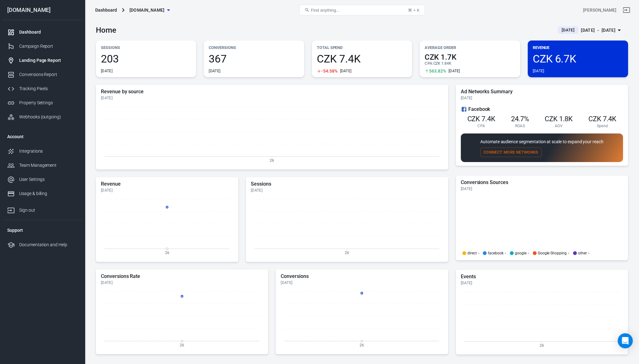
click at [36, 63] on div "Landing Page Report" at bounding box center [48, 60] width 58 height 7
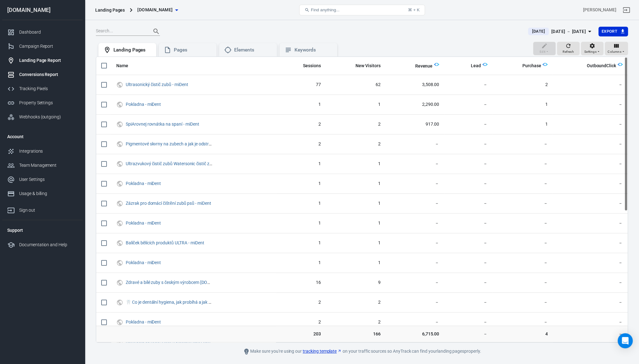
click at [20, 72] on div "Conversions Report" at bounding box center [48, 74] width 58 height 7
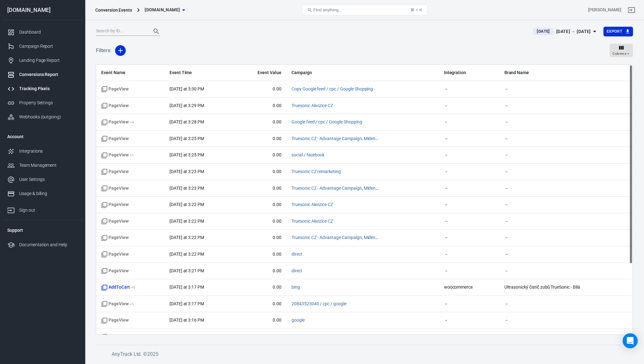
click at [28, 95] on link "Tracking Pixels" at bounding box center [42, 89] width 80 height 14
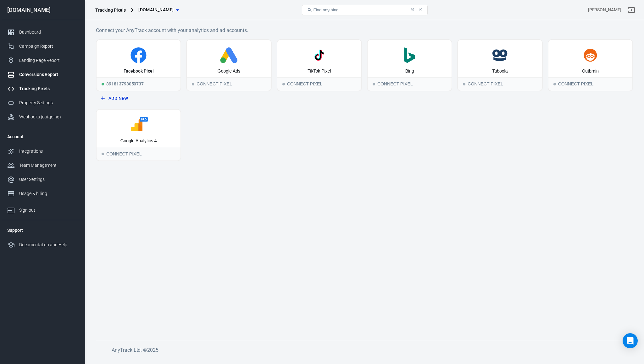
click at [31, 81] on link "Conversions Report" at bounding box center [42, 75] width 80 height 14
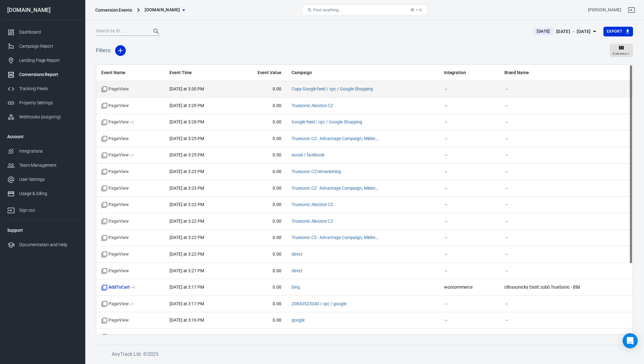
click at [107, 89] on icon "Standard event name" at bounding box center [105, 89] width 6 height 6
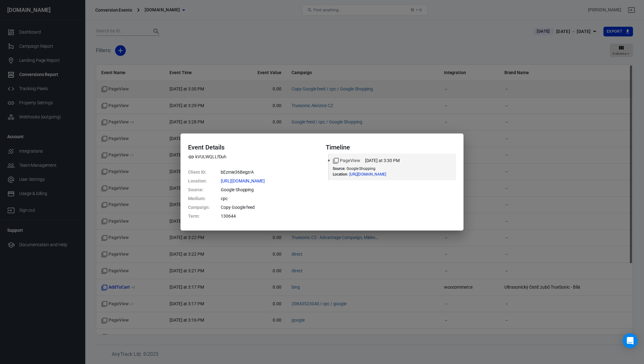
click at [107, 89] on div "Event Details kVULWQLLfDuh Client ID : bEzmie36BegzrA Location : https://www.mi…" at bounding box center [322, 182] width 644 height 364
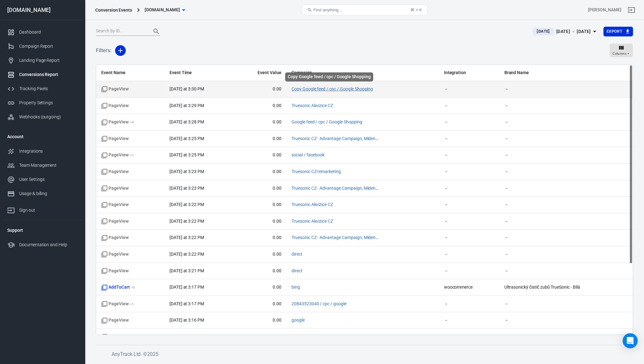
click at [291, 90] on link "Copy Google feed / cpc / Google Shopping" at bounding box center [331, 88] width 81 height 5
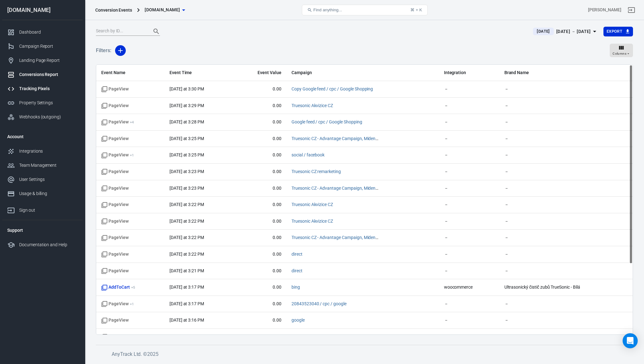
click at [36, 89] on div "Tracking Pixels" at bounding box center [48, 89] width 58 height 7
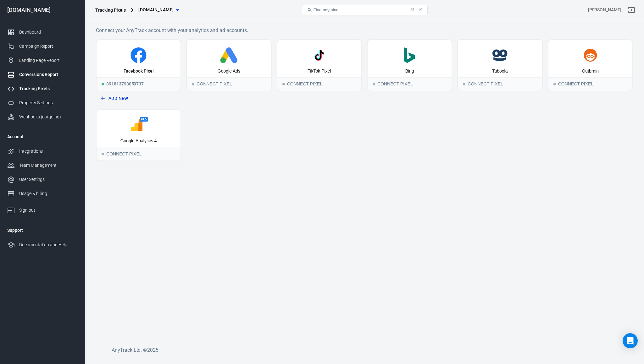
click at [28, 76] on div "Conversions Report" at bounding box center [48, 74] width 58 height 7
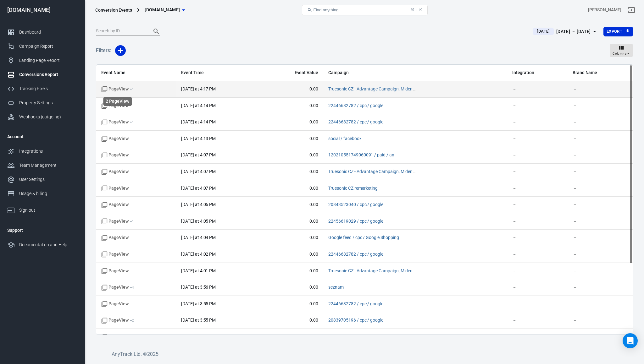
click at [105, 91] on icon "scrollable content" at bounding box center [105, 89] width 6 height 6
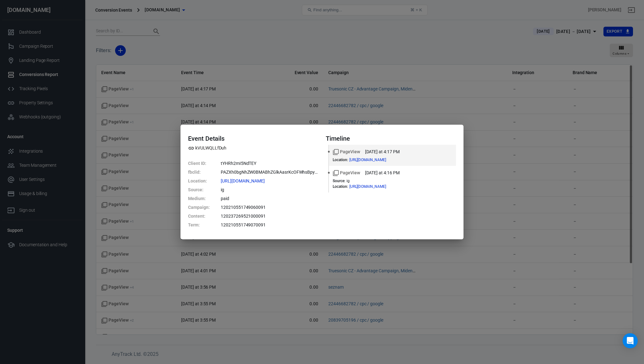
click at [231, 165] on dd "tYHRh2mI5NdTEY" at bounding box center [269, 163] width 97 height 9
click at [233, 170] on dd "PAZXh0bgNhZW0BMABhZGlkAasrKcOFWhsBpyrko5Ydi1E-ygeN_oNi1lqINP7wVQO4dJUqbrL45s61j…" at bounding box center [269, 172] width 97 height 9
click at [224, 161] on dd "tYHRh2mI5NdTEY" at bounding box center [269, 163] width 97 height 9
click at [264, 146] on div "kVULWQLLfDuh" at bounding box center [253, 148] width 130 height 7
drag, startPoint x: 250, startPoint y: 114, endPoint x: 247, endPoint y: 112, distance: 3.6
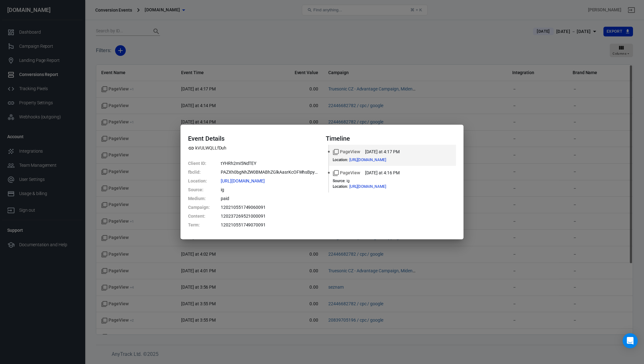
click at [249, 113] on div "Event Details kVULWQLLfDuh Client ID : tYHRh2mI5NdTEY fbclid : PAZXh0bgNhZW0BMA…" at bounding box center [322, 182] width 644 height 364
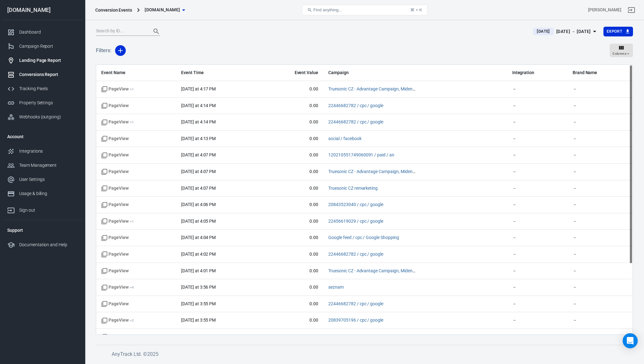
click at [47, 56] on link "Landing Page Report" at bounding box center [42, 60] width 80 height 14
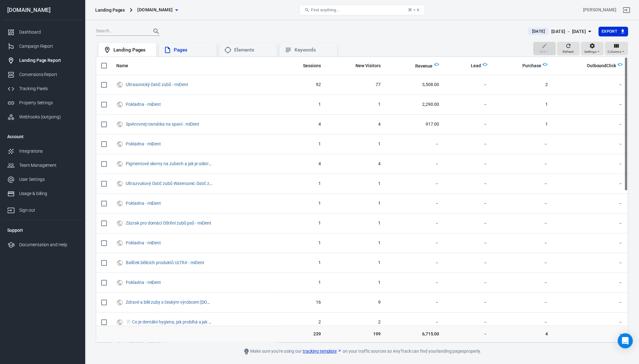
click at [177, 47] on div "Pages" at bounding box center [193, 50] width 38 height 7
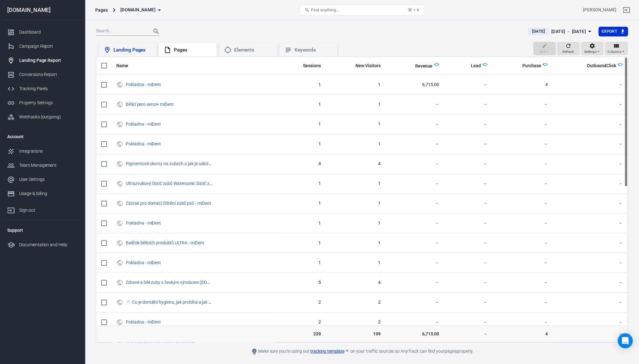
click at [130, 48] on div "Landing Pages" at bounding box center [133, 50] width 38 height 7
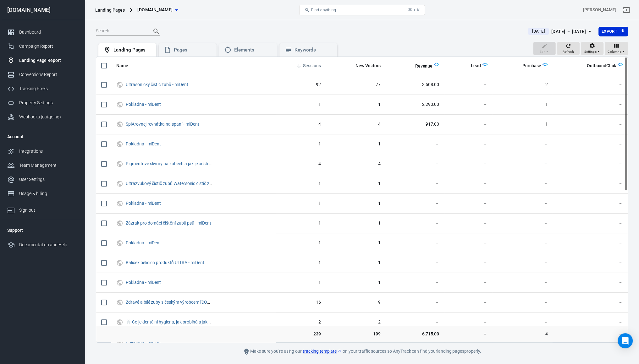
click at [317, 66] on span "Sessions" at bounding box center [312, 66] width 18 height 6
click at [315, 66] on span "Sessions" at bounding box center [312, 66] width 18 height 6
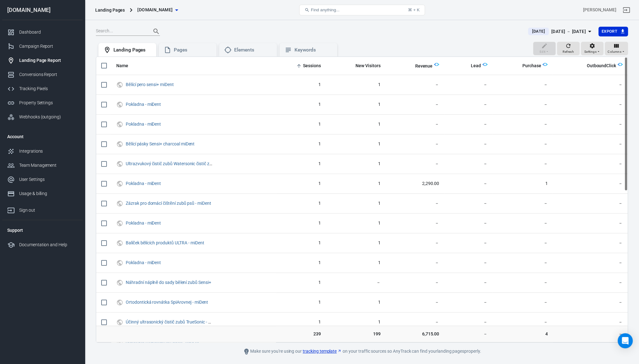
click at [309, 68] on span "Sessions" at bounding box center [312, 66] width 18 height 6
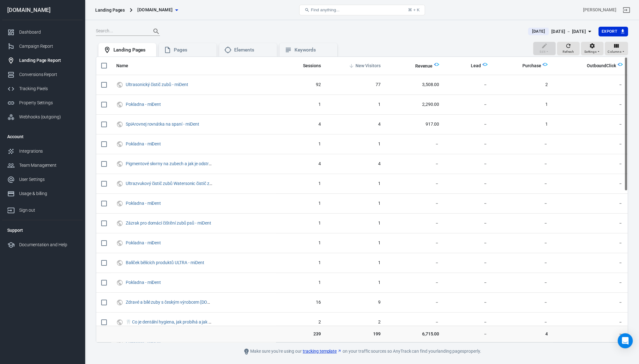
click at [365, 69] on th "New Visitors" at bounding box center [356, 66] width 60 height 18
click at [363, 65] on span "New Visitors" at bounding box center [368, 66] width 25 height 6
click at [422, 67] on span "Revenue" at bounding box center [424, 66] width 18 height 6
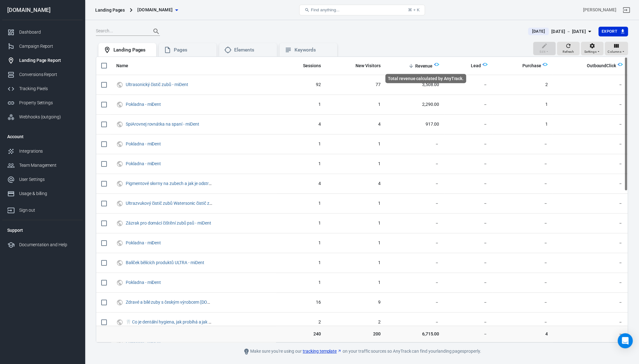
click at [418, 67] on span "Revenue" at bounding box center [424, 66] width 18 height 6
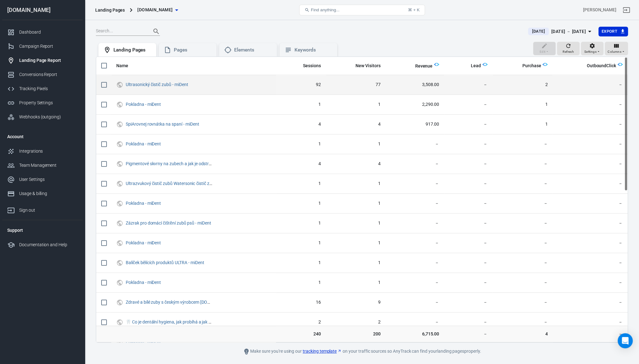
click at [147, 90] on td "Ultrasonický čistič zubů - miDent" at bounding box center [193, 85] width 165 height 20
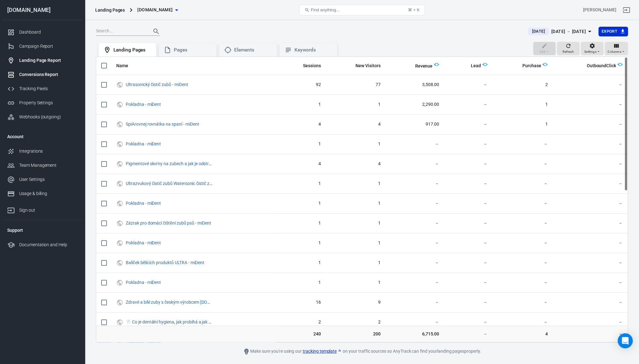
click at [40, 75] on div "Conversions Report" at bounding box center [48, 74] width 58 height 7
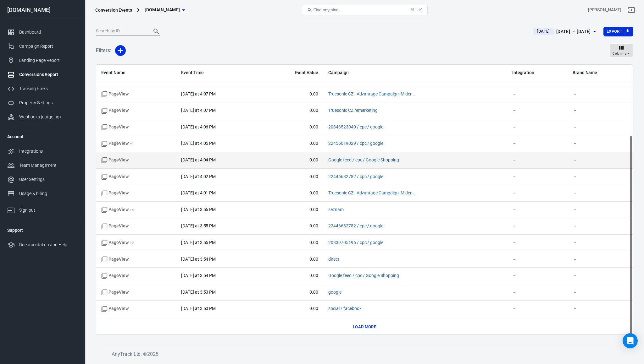
scroll to position [96, 0]
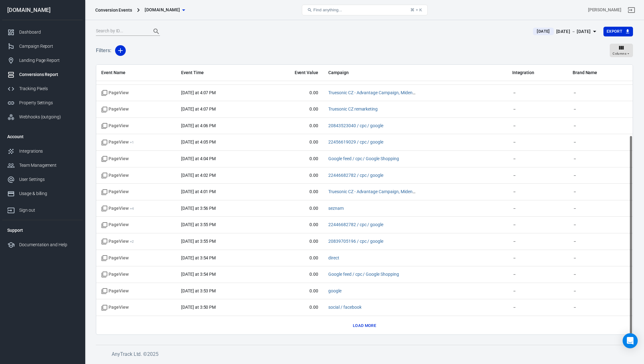
click at [361, 325] on button "Load more" at bounding box center [364, 326] width 26 height 10
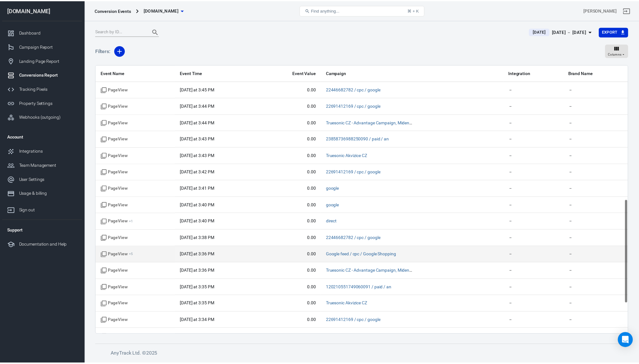
scroll to position [425, 0]
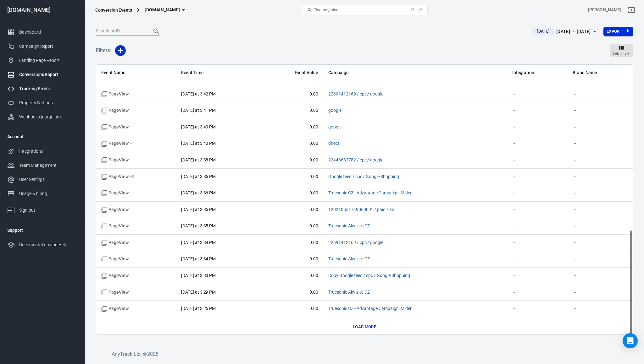
click at [26, 93] on link "Tracking Pixels" at bounding box center [42, 89] width 80 height 14
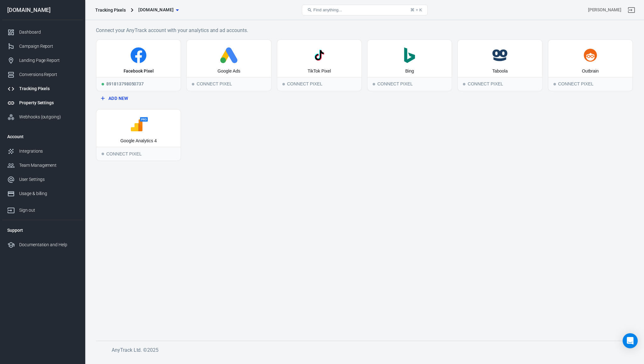
click at [48, 98] on link "Property Settings" at bounding box center [42, 103] width 80 height 14
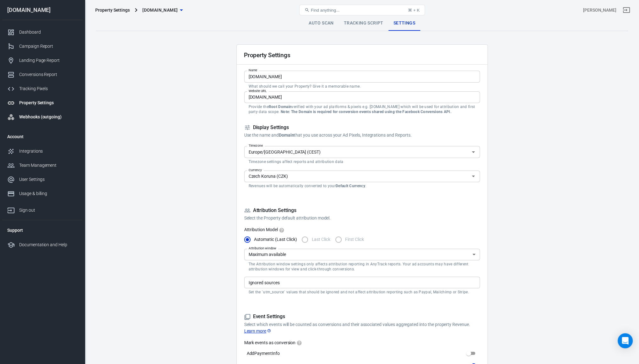
click at [29, 119] on div "Webhooks (outgoing)" at bounding box center [48, 117] width 58 height 7
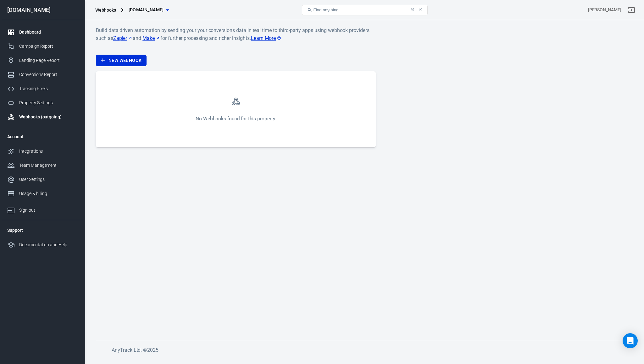
click at [33, 29] on div "Dashboard" at bounding box center [48, 32] width 58 height 7
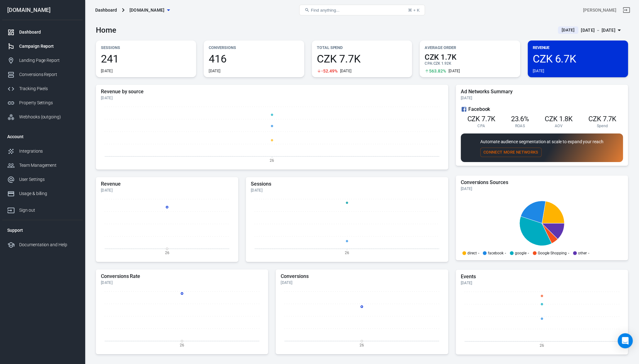
click at [31, 48] on div "Campaign Report" at bounding box center [48, 46] width 58 height 7
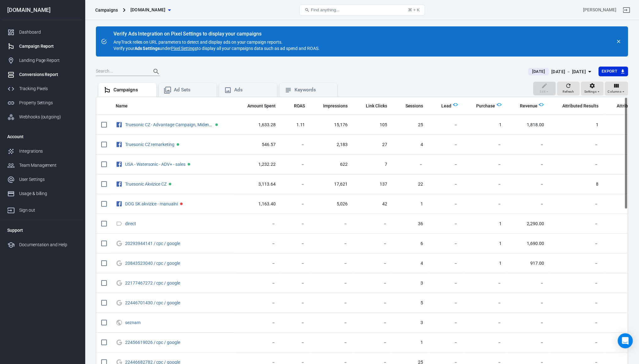
click at [39, 73] on div "Conversions Report" at bounding box center [48, 74] width 58 height 7
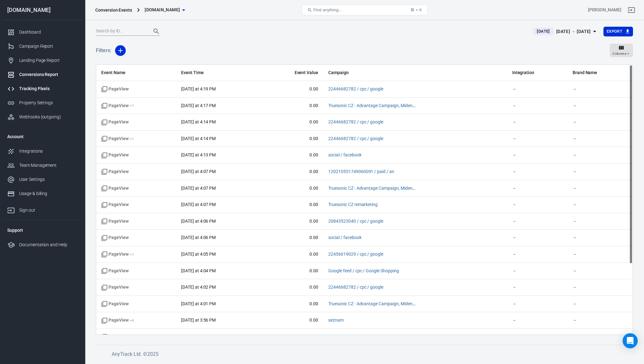
click at [39, 93] on link "Tracking Pixels" at bounding box center [42, 89] width 80 height 14
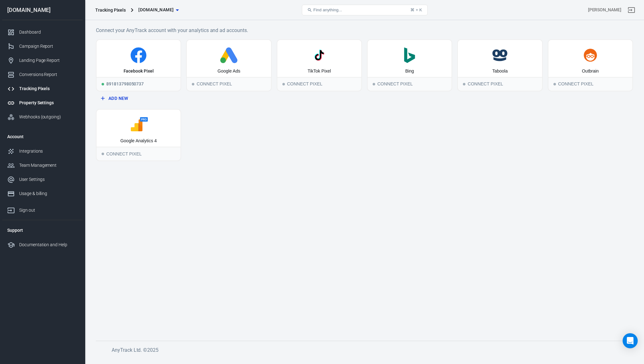
click at [34, 100] on div "Property Settings" at bounding box center [48, 103] width 58 height 7
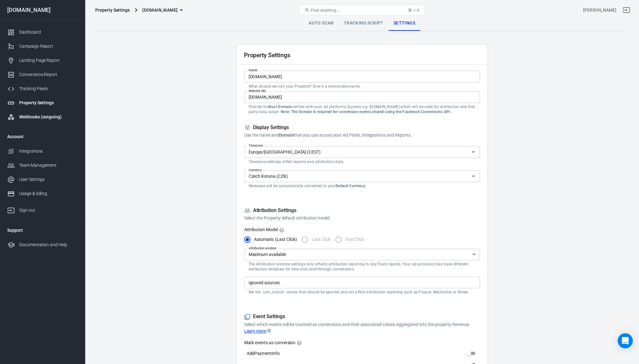
click at [28, 120] on div "Webhooks (outgoing)" at bounding box center [48, 117] width 58 height 7
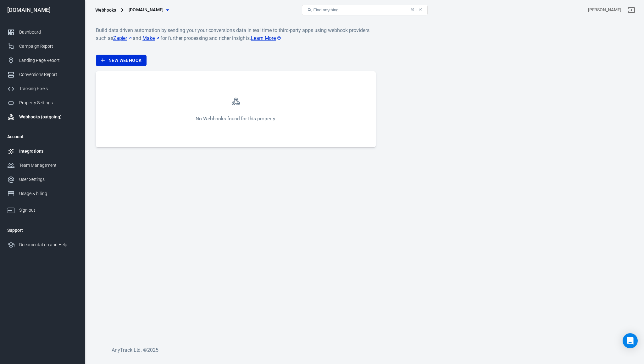
click at [28, 154] on div "Integrations" at bounding box center [48, 151] width 58 height 7
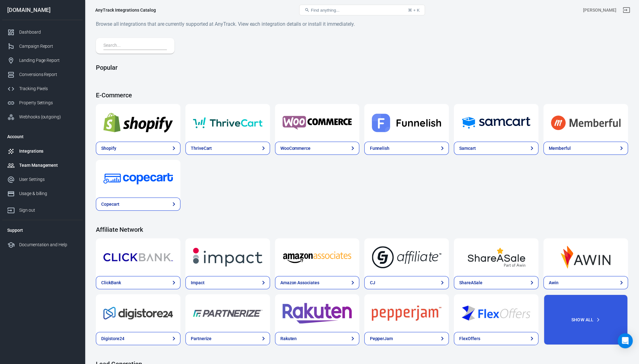
click at [28, 164] on div "Team Management" at bounding box center [48, 165] width 58 height 7
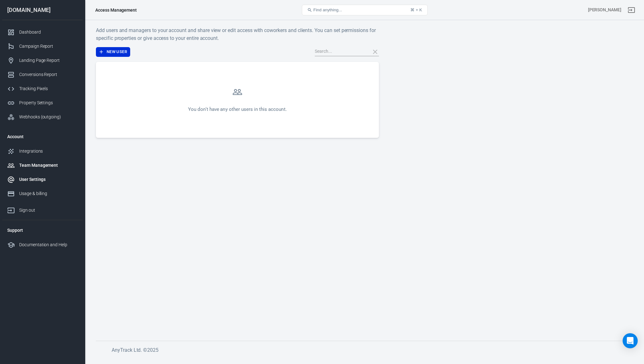
click at [30, 184] on link "User Settings" at bounding box center [42, 180] width 80 height 14
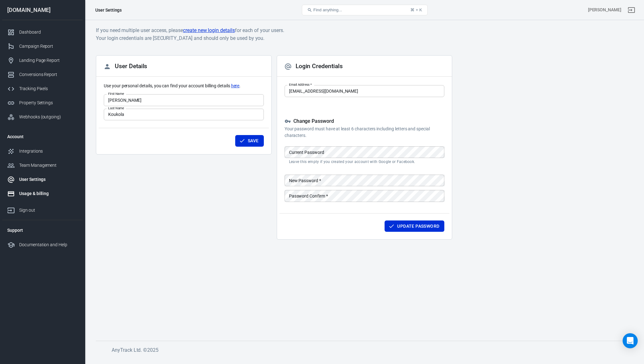
click at [28, 194] on div "Usage & billing" at bounding box center [48, 194] width 58 height 7
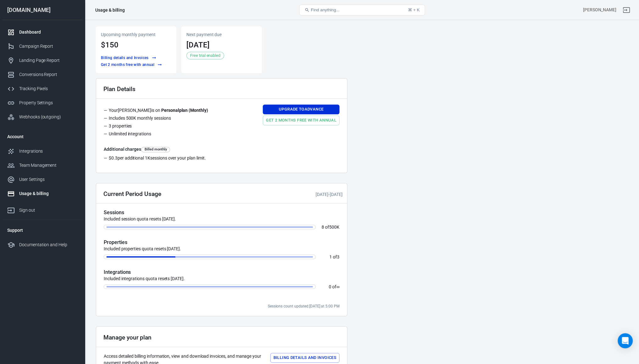
click at [30, 30] on div "Dashboard" at bounding box center [48, 32] width 58 height 7
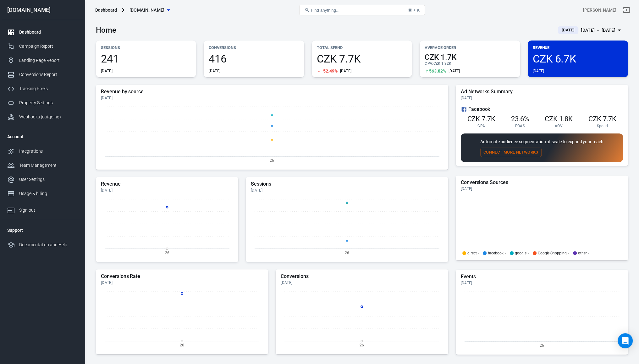
click at [241, 55] on span "416" at bounding box center [254, 58] width 90 height 11
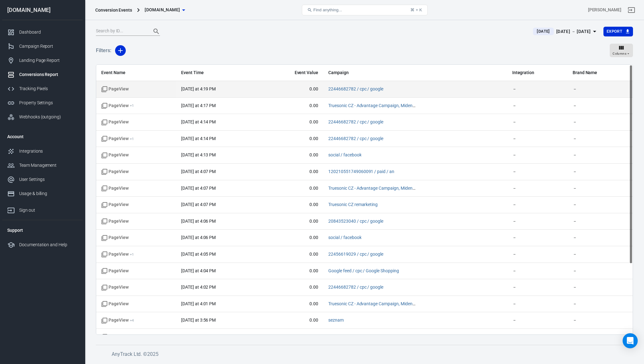
click at [220, 95] on td "today at 4:19 PM" at bounding box center [218, 89] width 84 height 17
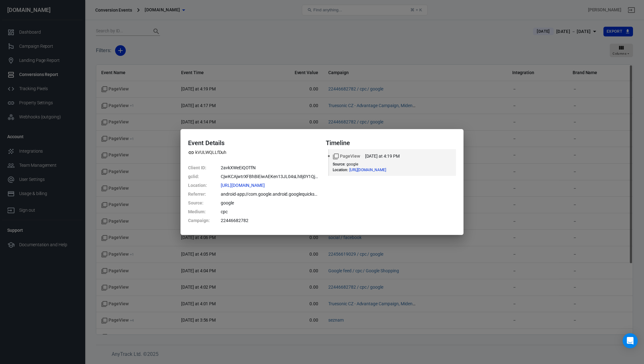
click at [31, 34] on div "Event Details kVULWQLLfDuh Client ID : 2avkXWeEiQOTfN gclid : CjwKCAjwtrXFBhBiE…" at bounding box center [322, 182] width 644 height 364
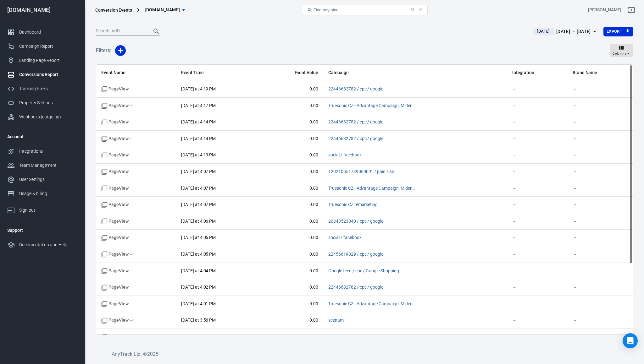
click at [30, 31] on div "Dashboard" at bounding box center [48, 32] width 58 height 7
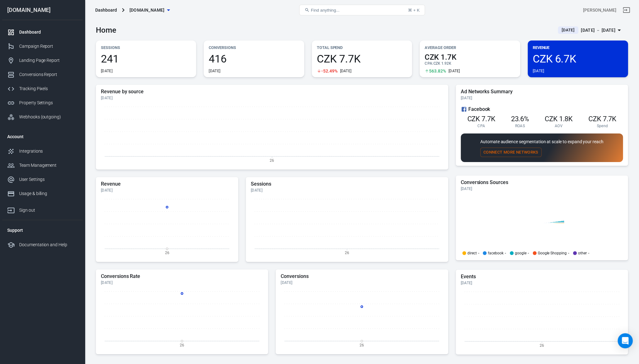
click at [360, 65] on div "CZK 7.7K -52.49% Today" at bounding box center [362, 63] width 90 height 20
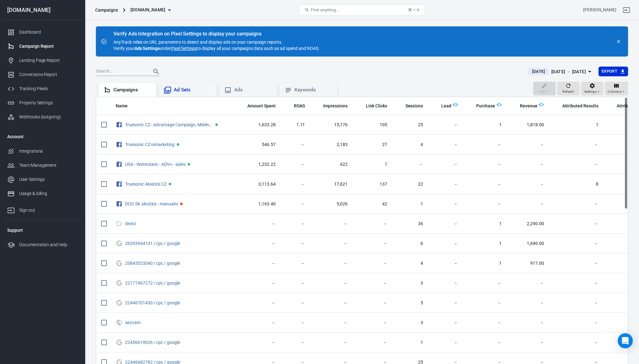
click at [185, 83] on div "Campaigns Ad Sets Ads Keywords" at bounding box center [218, 89] width 244 height 15
click at [184, 84] on div "Ad Sets" at bounding box center [188, 90] width 58 height 14
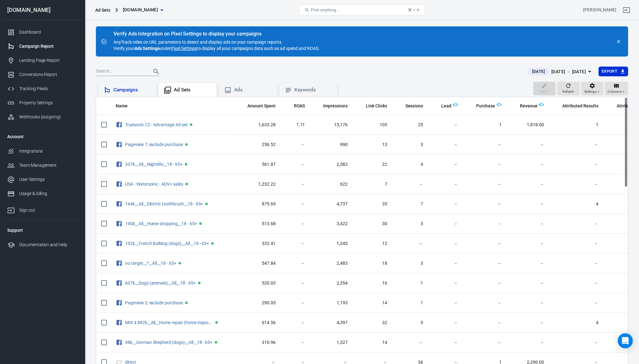
click at [134, 90] on div "Campaigns" at bounding box center [133, 90] width 38 height 7
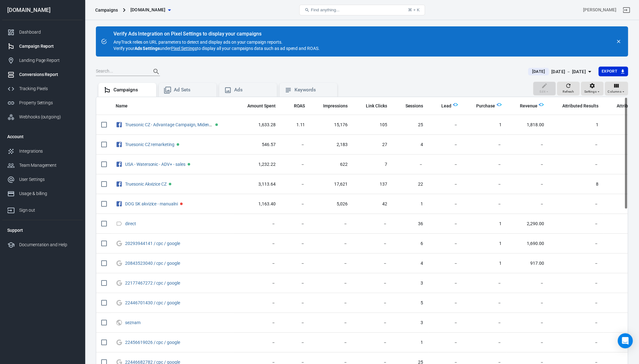
click at [36, 73] on div "Conversions Report" at bounding box center [48, 74] width 58 height 7
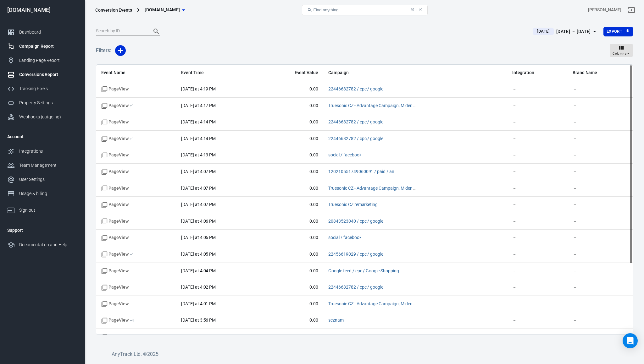
click at [38, 53] on link "Campaign Report" at bounding box center [42, 46] width 80 height 14
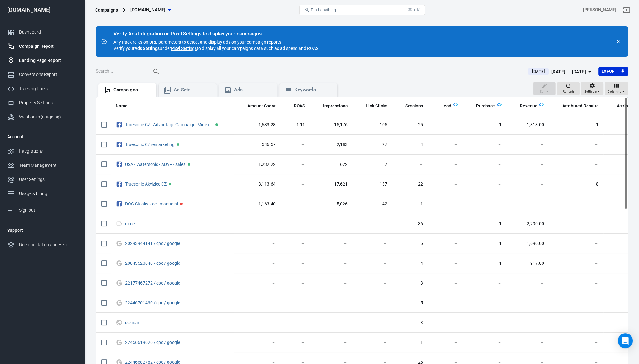
click at [31, 64] on link "Landing Page Report" at bounding box center [42, 60] width 80 height 14
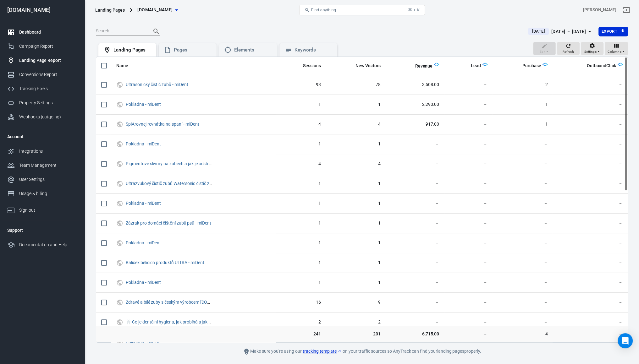
click at [28, 33] on div "Dashboard" at bounding box center [48, 32] width 58 height 7
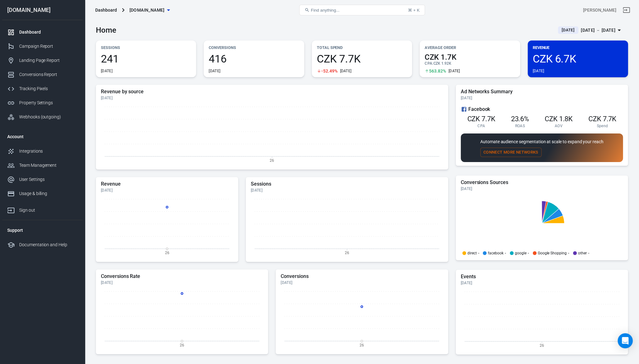
click at [367, 58] on span "CZK 7.7K" at bounding box center [362, 58] width 90 height 11
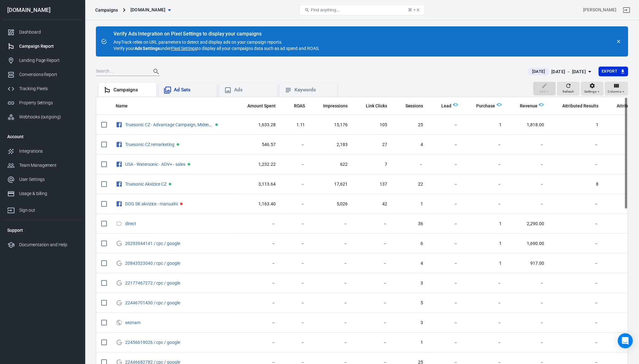
click at [183, 87] on div "Ad Sets" at bounding box center [193, 90] width 38 height 7
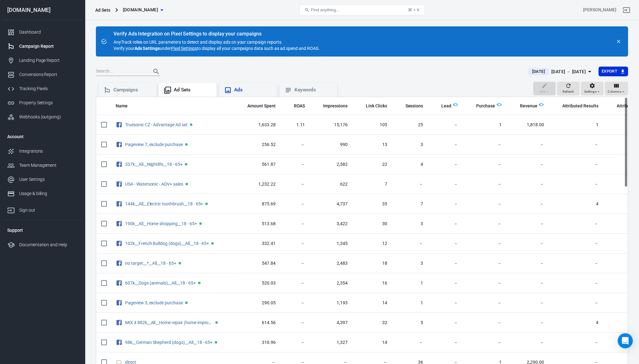
click at [238, 94] on div "Ads" at bounding box center [248, 90] width 48 height 8
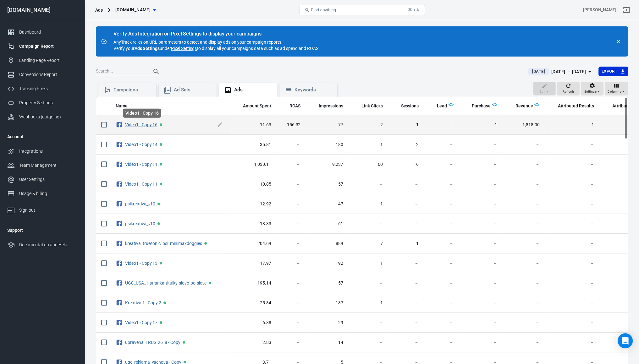
click at [148, 125] on link "Video1 - Copy 16" at bounding box center [141, 124] width 32 height 5
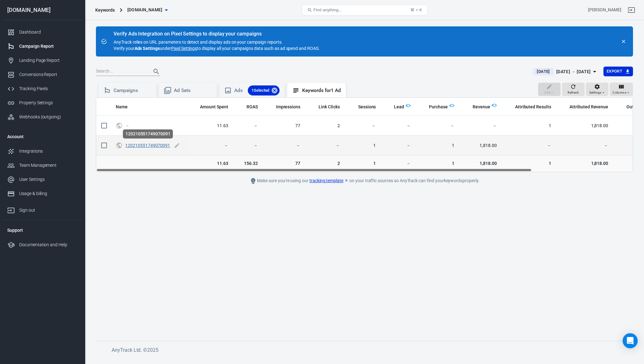
click at [145, 147] on link "120210551749070091" at bounding box center [147, 145] width 45 height 5
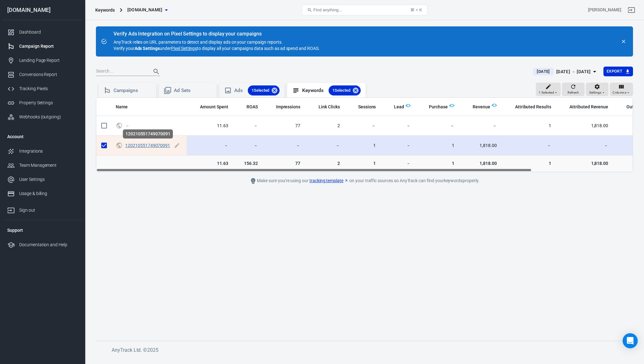
click at [145, 147] on link "120210551749070091" at bounding box center [147, 145] width 45 height 5
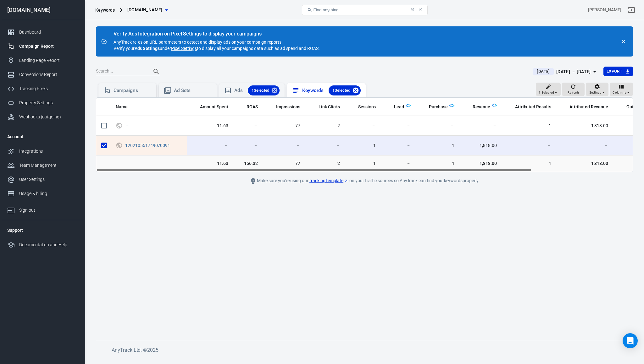
click at [357, 90] on icon at bounding box center [356, 91] width 6 height 6
checkbox input "false"
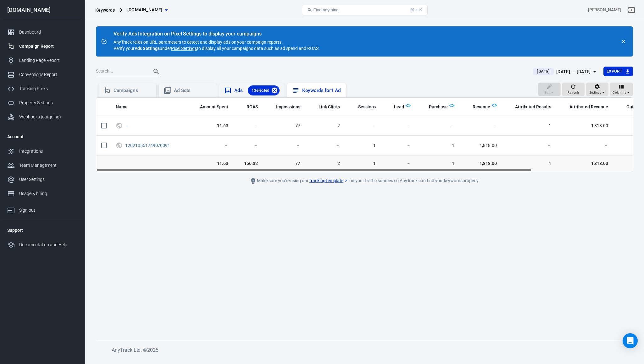
click at [274, 91] on icon at bounding box center [275, 91] width 6 height 6
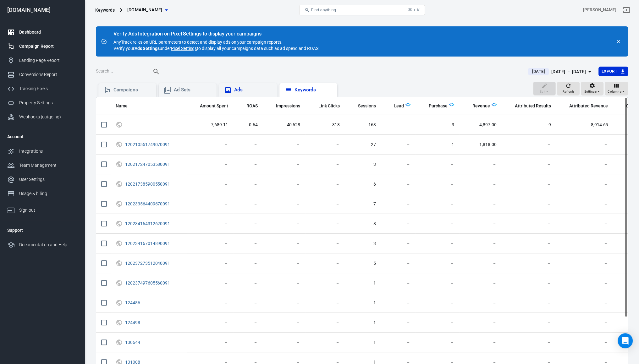
click at [42, 27] on link "Dashboard" at bounding box center [42, 32] width 80 height 14
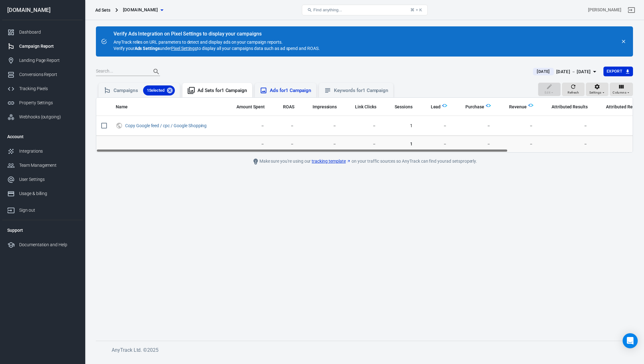
click at [274, 90] on div "Ads for 1 Campaign" at bounding box center [291, 90] width 42 height 7
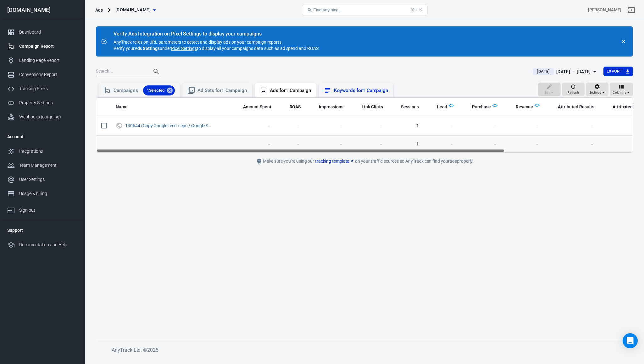
click at [328, 91] on div "Keywords for 1 Campaign" at bounding box center [356, 90] width 75 height 14
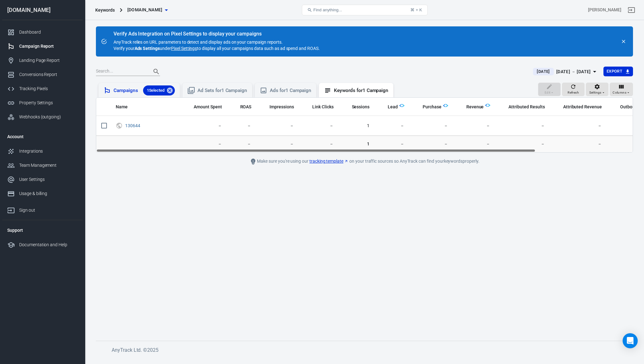
click at [176, 90] on div "Campaigns 1 Selected" at bounding box center [138, 90] width 81 height 14
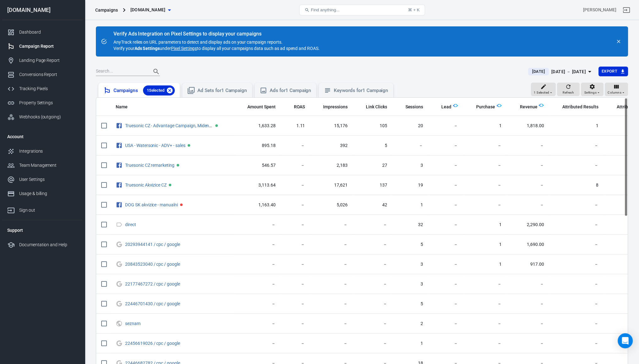
click at [171, 92] on icon at bounding box center [170, 91] width 6 height 6
checkbox input "false"
